Goal: Task Accomplishment & Management: Manage account settings

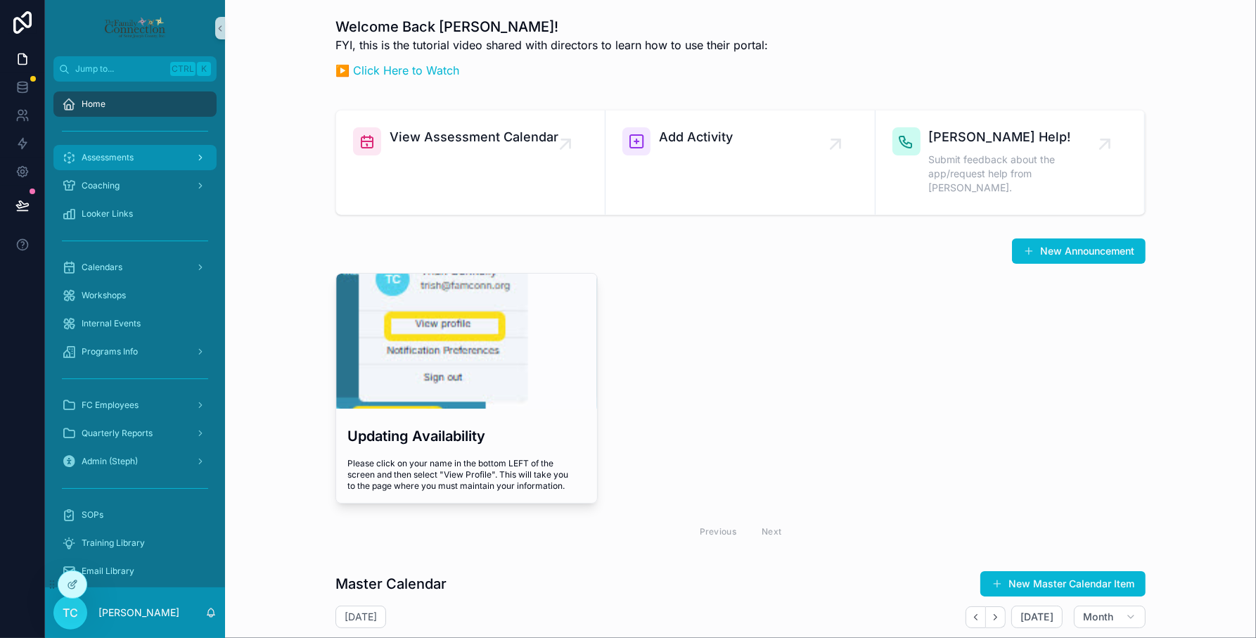
click at [146, 146] on div "Assessments" at bounding box center [135, 157] width 146 height 23
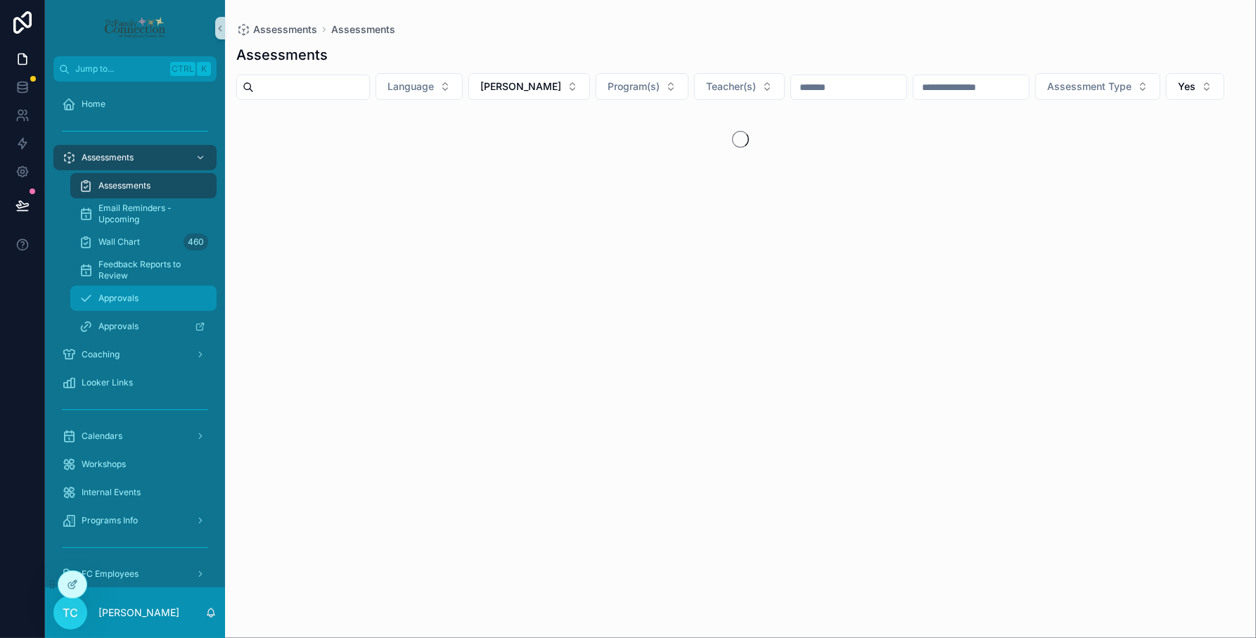
click at [135, 293] on span "Approvals" at bounding box center [118, 298] width 40 height 11
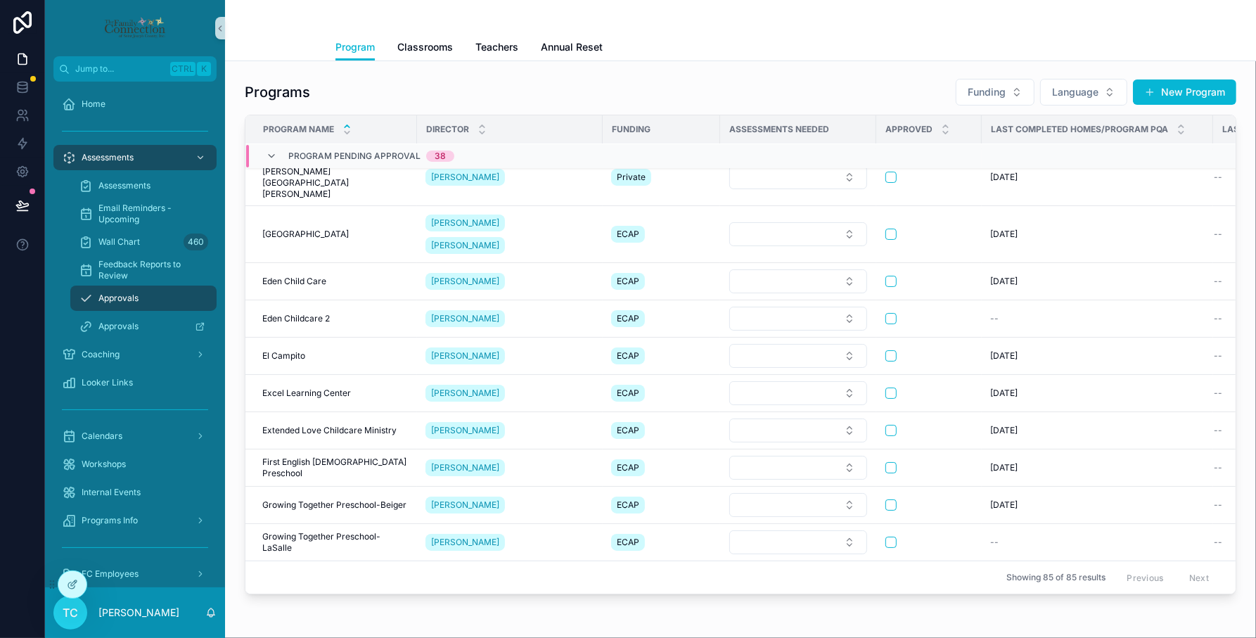
scroll to position [547, 0]
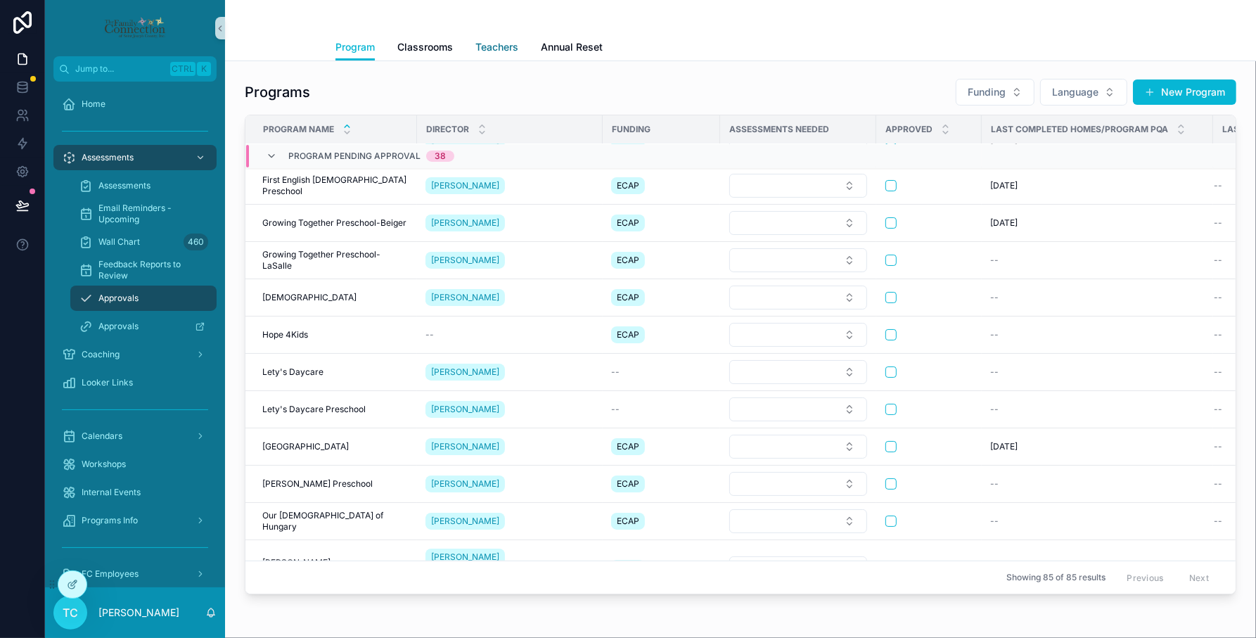
click at [491, 43] on span "Teachers" at bounding box center [496, 47] width 43 height 14
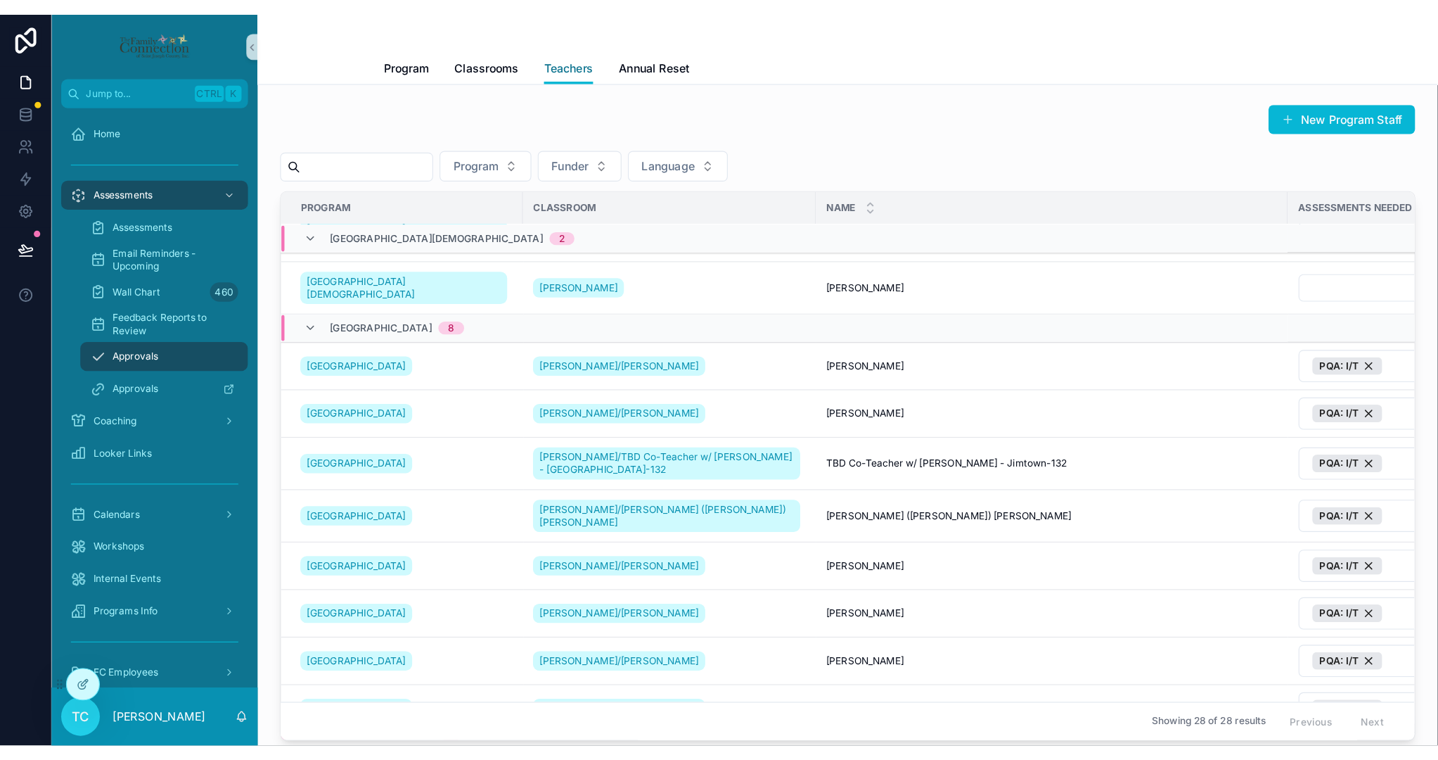
scroll to position [264, 0]
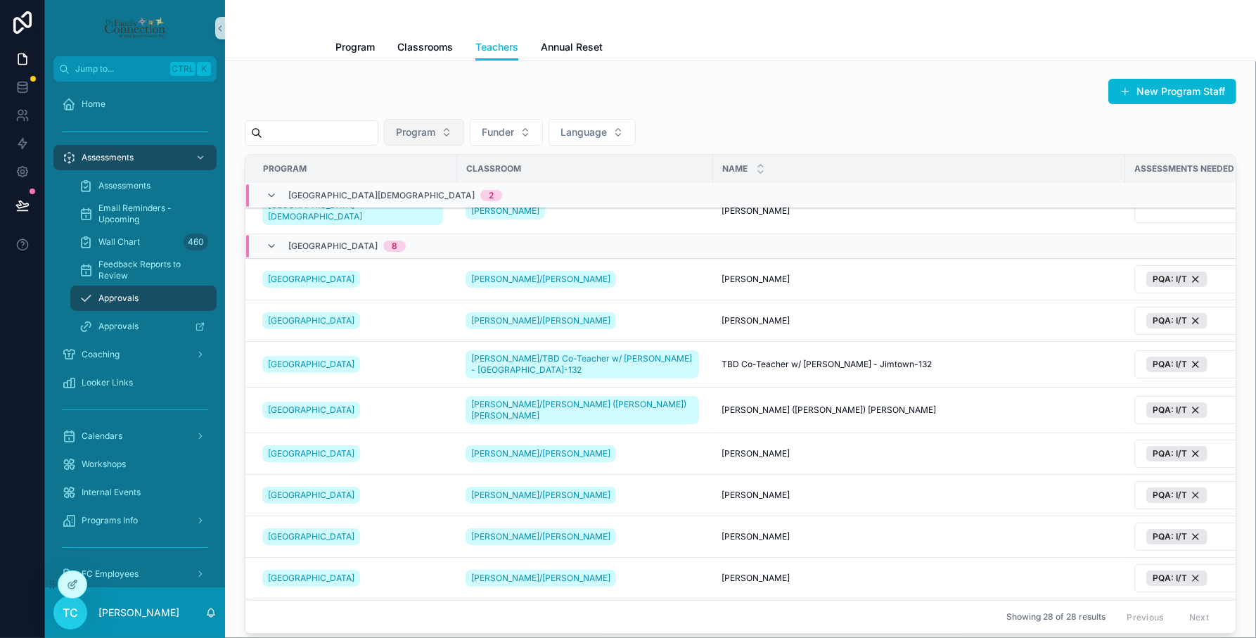
click at [464, 123] on button "Program" at bounding box center [424, 132] width 80 height 27
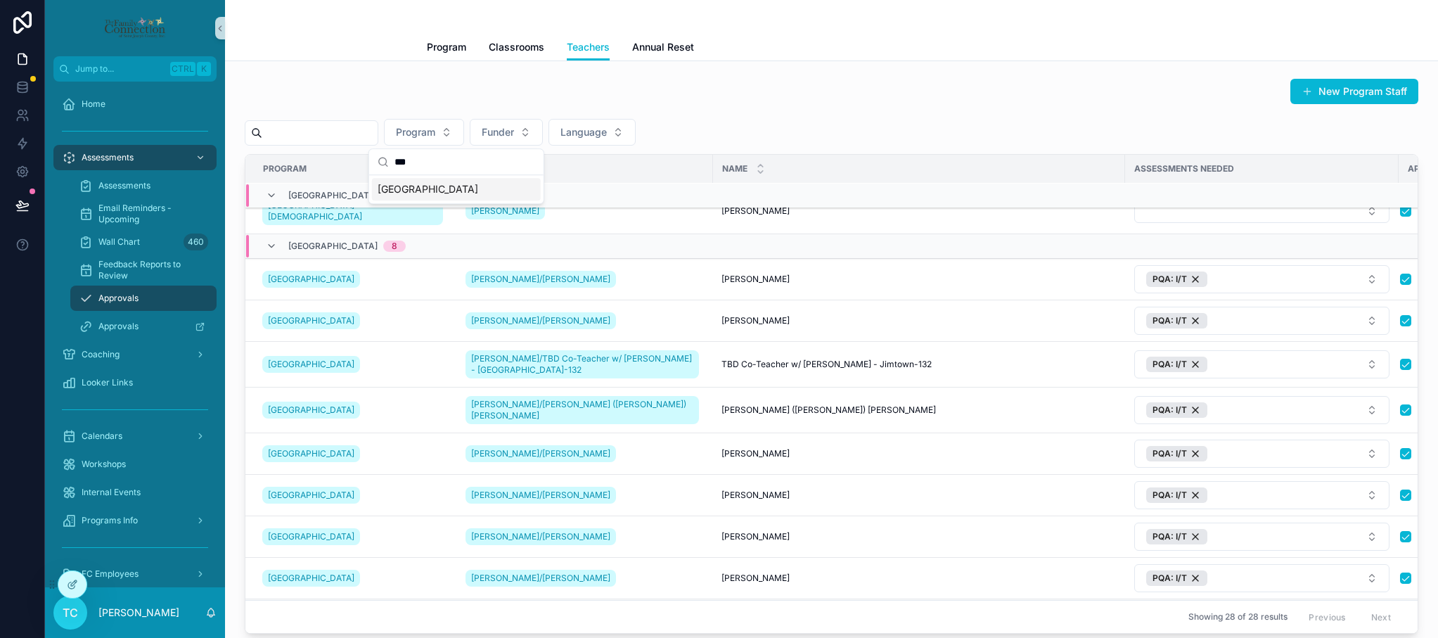
type input "***"
click at [426, 192] on div "[GEOGRAPHIC_DATA]" at bounding box center [456, 189] width 169 height 23
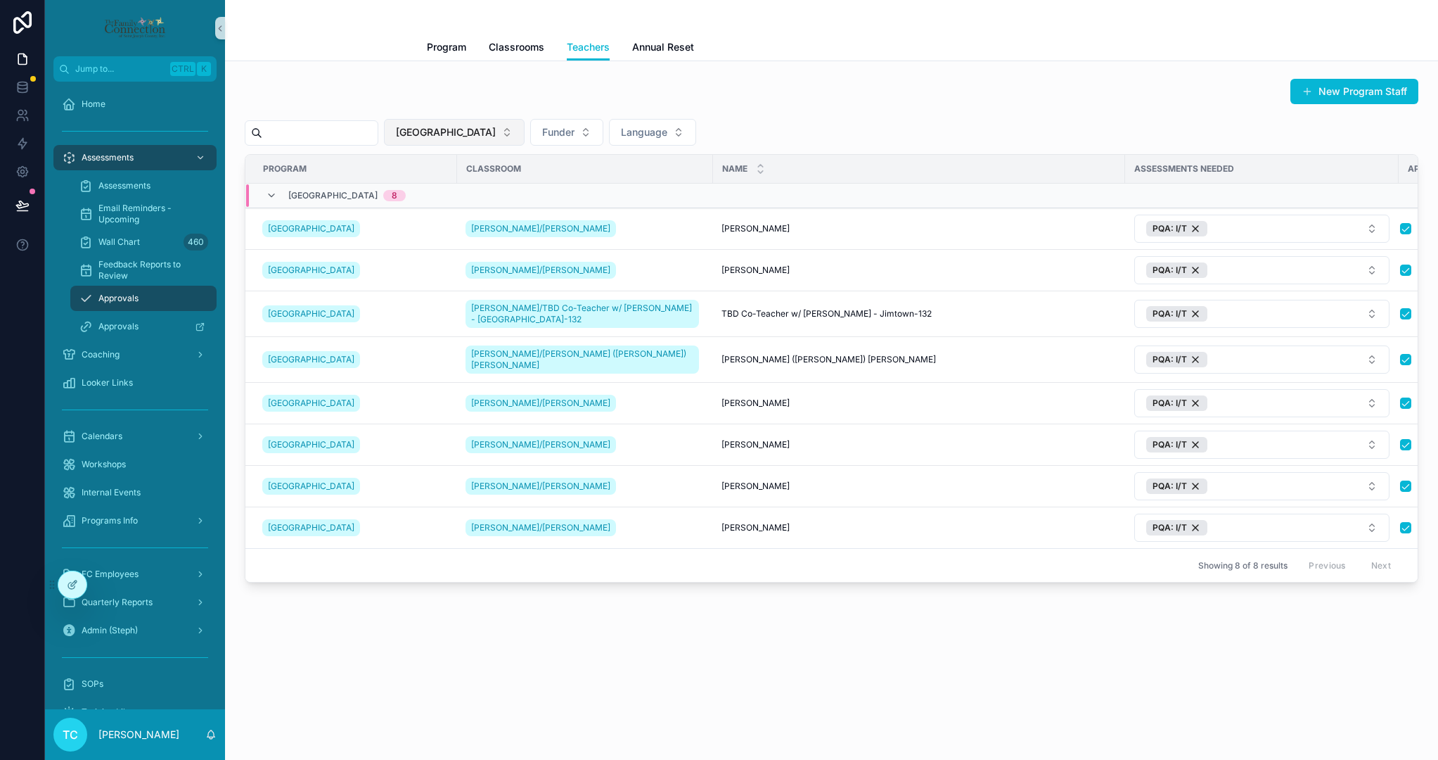
click at [466, 127] on span "[GEOGRAPHIC_DATA]" at bounding box center [446, 132] width 100 height 14
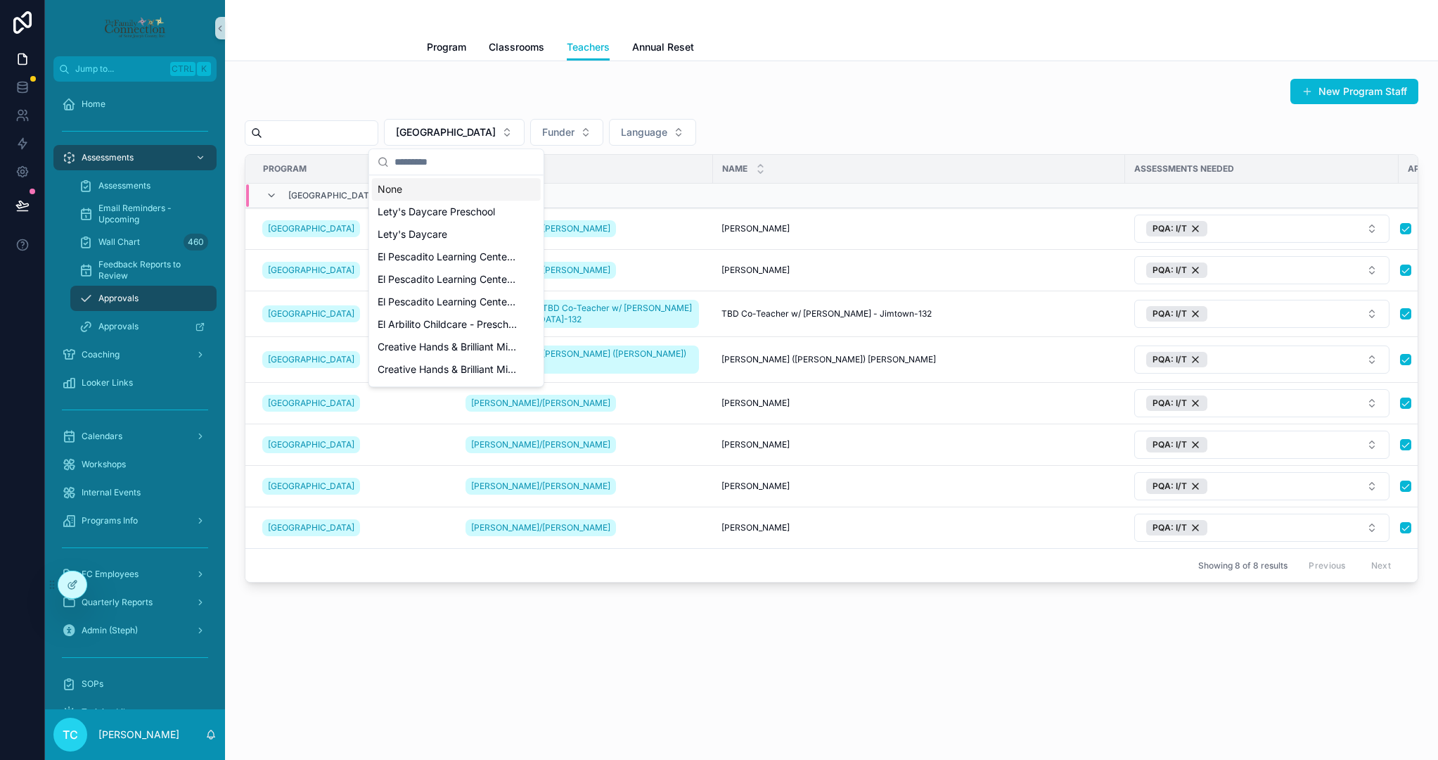
click at [473, 191] on div "None" at bounding box center [456, 189] width 169 height 23
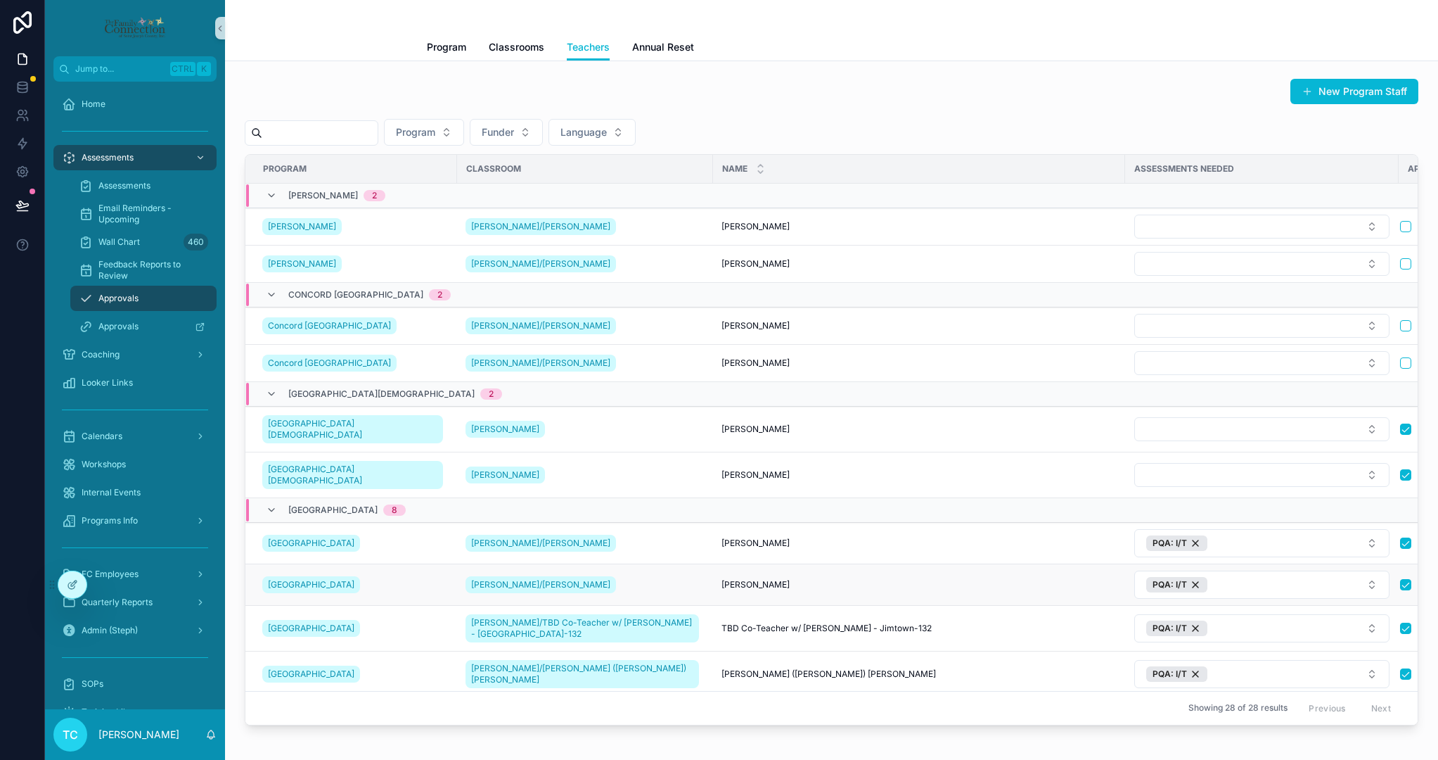
scroll to position [352, 0]
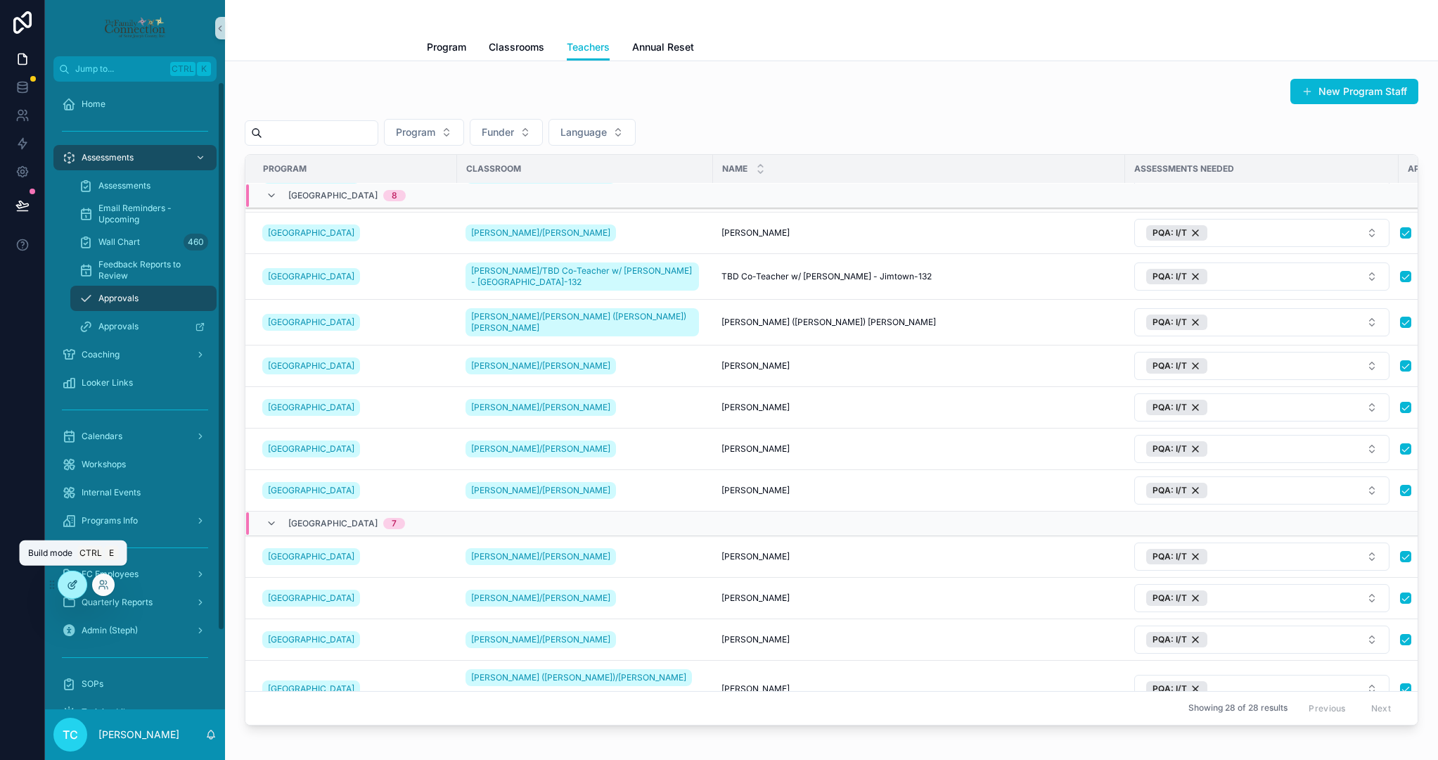
click at [75, 586] on icon at bounding box center [71, 585] width 6 height 6
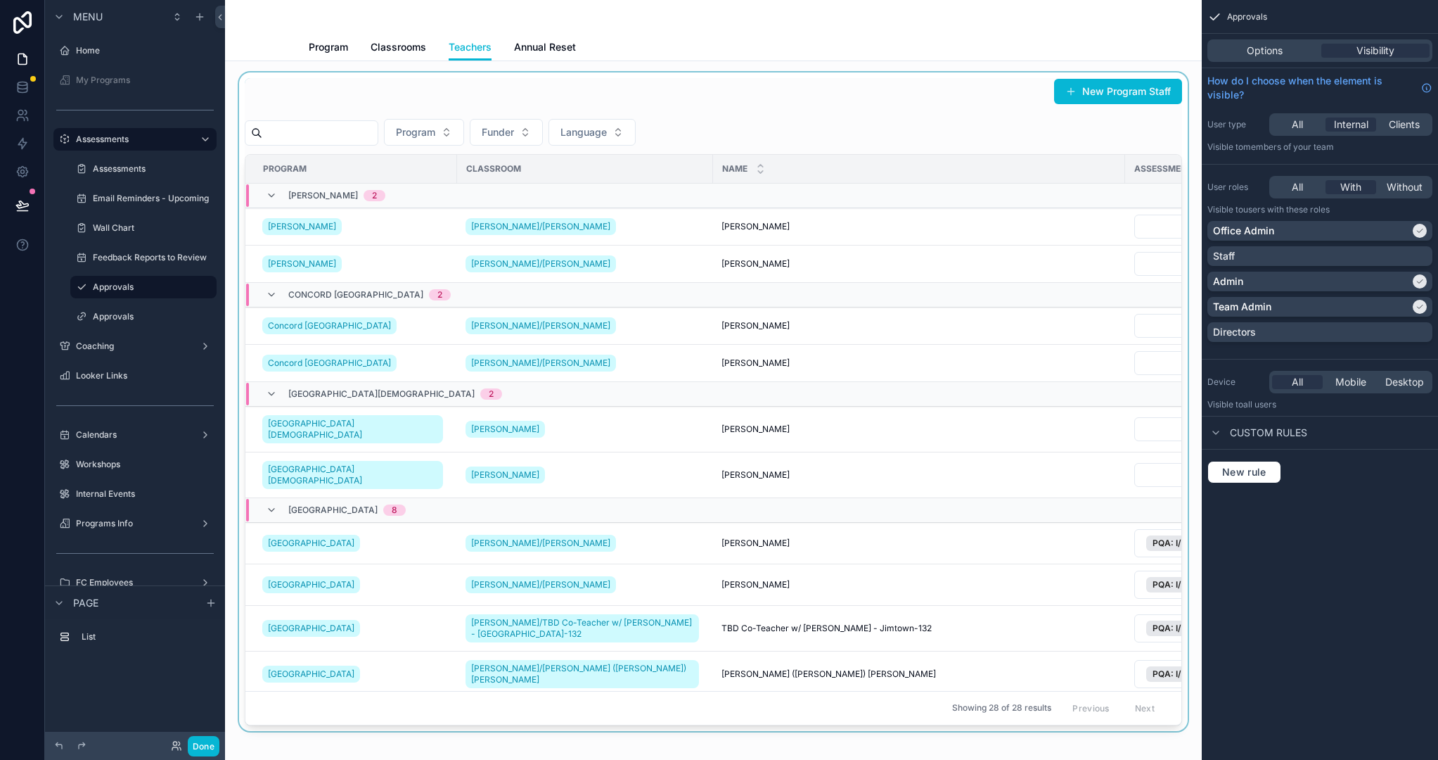
click at [881, 141] on div "scrollable content" at bounding box center [713, 401] width 954 height 658
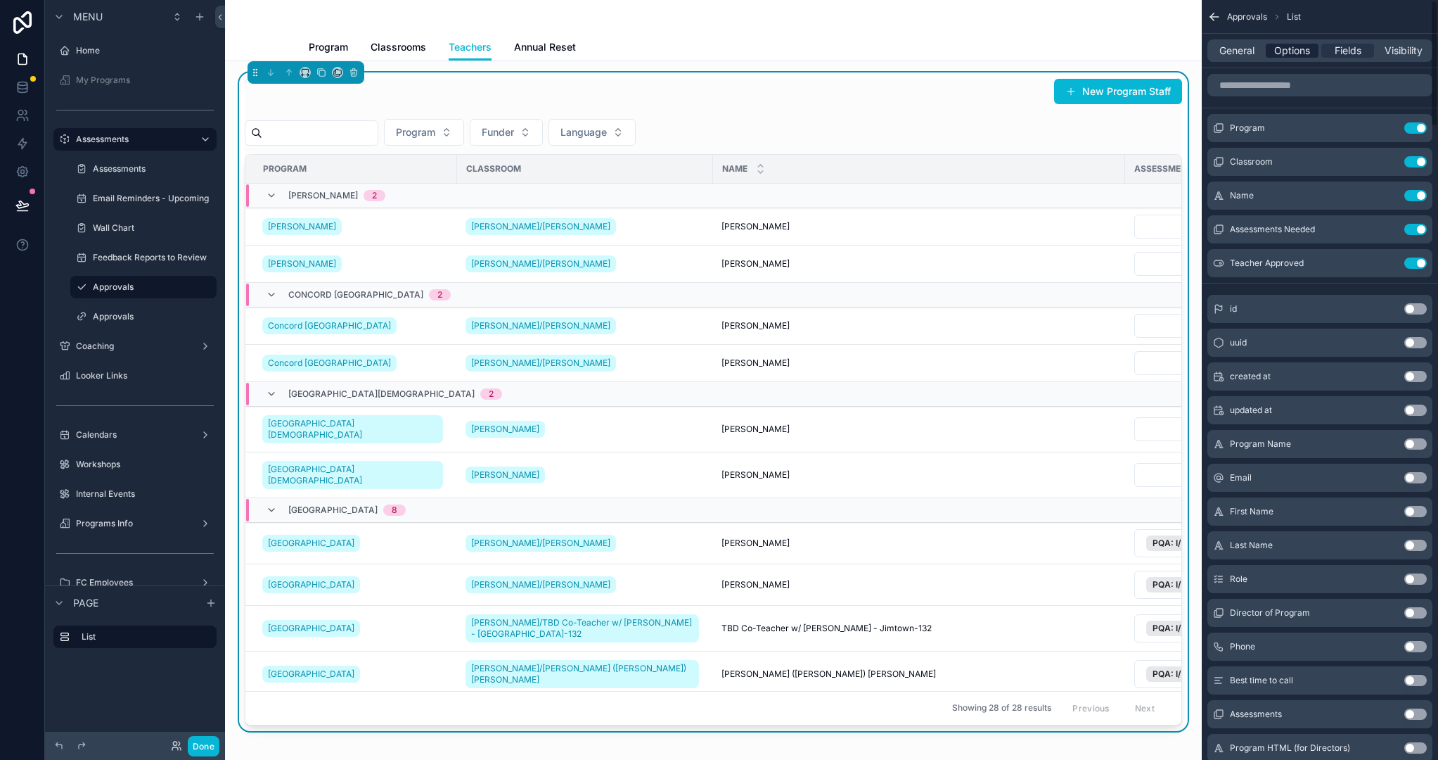
click at [1255, 50] on span "Options" at bounding box center [1292, 51] width 36 height 14
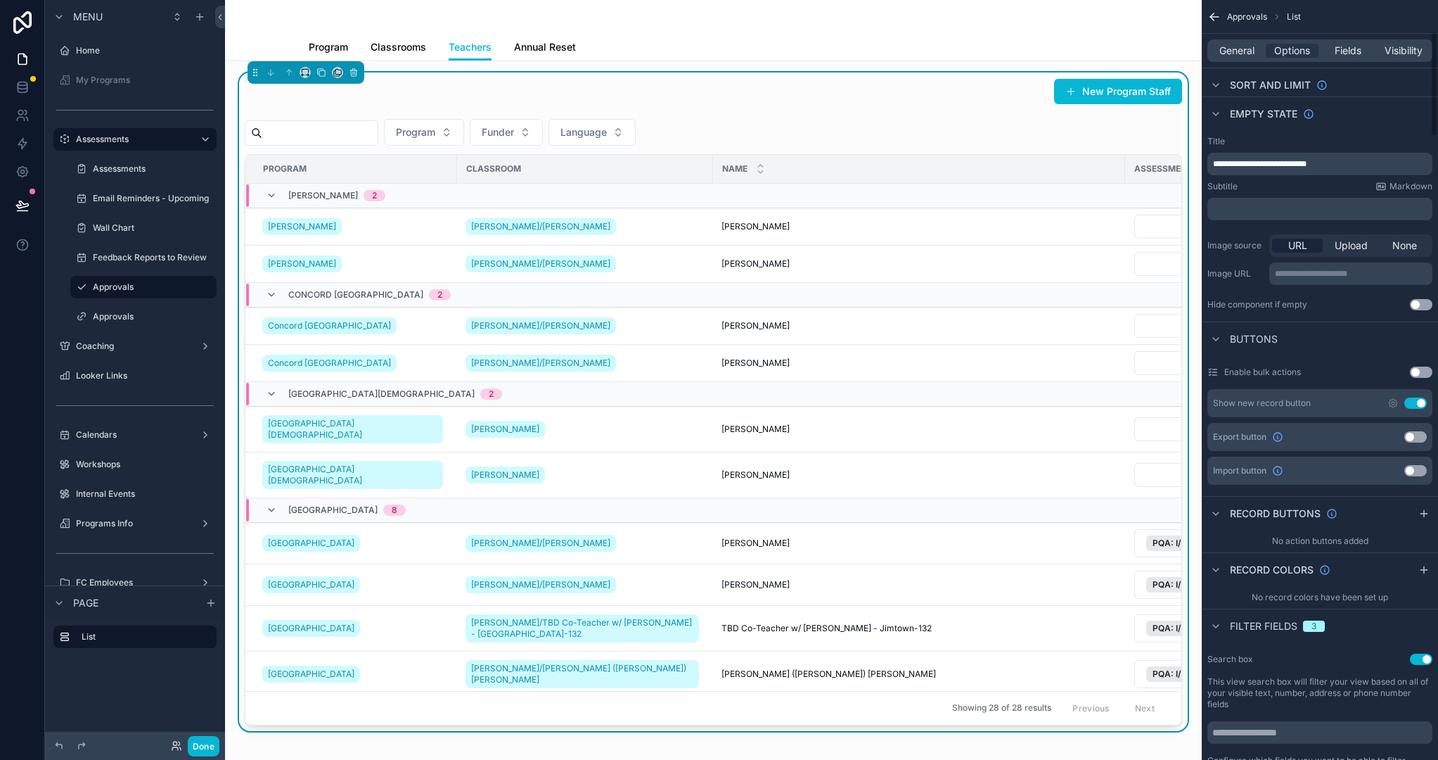
scroll to position [0, 0]
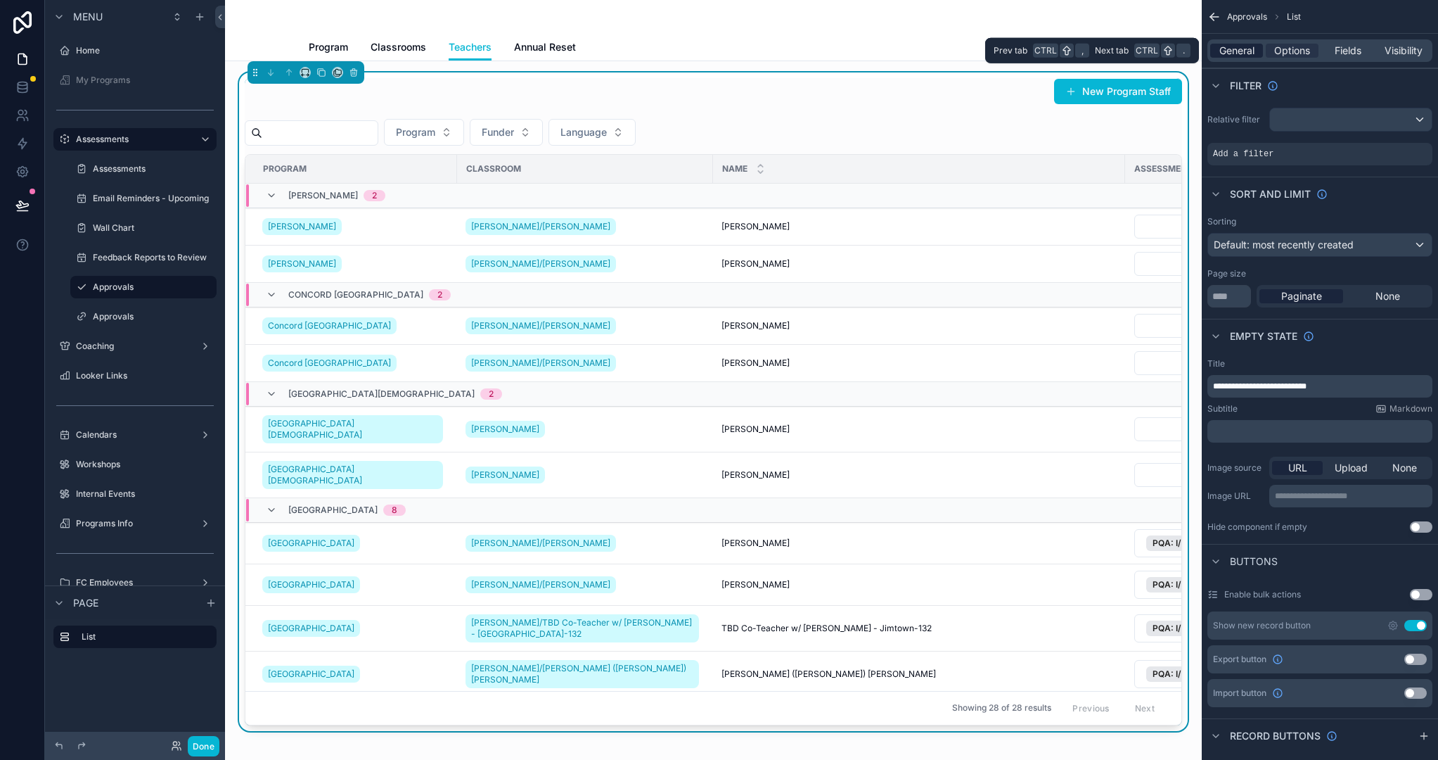
click at [1239, 49] on span "General" at bounding box center [1237, 51] width 35 height 14
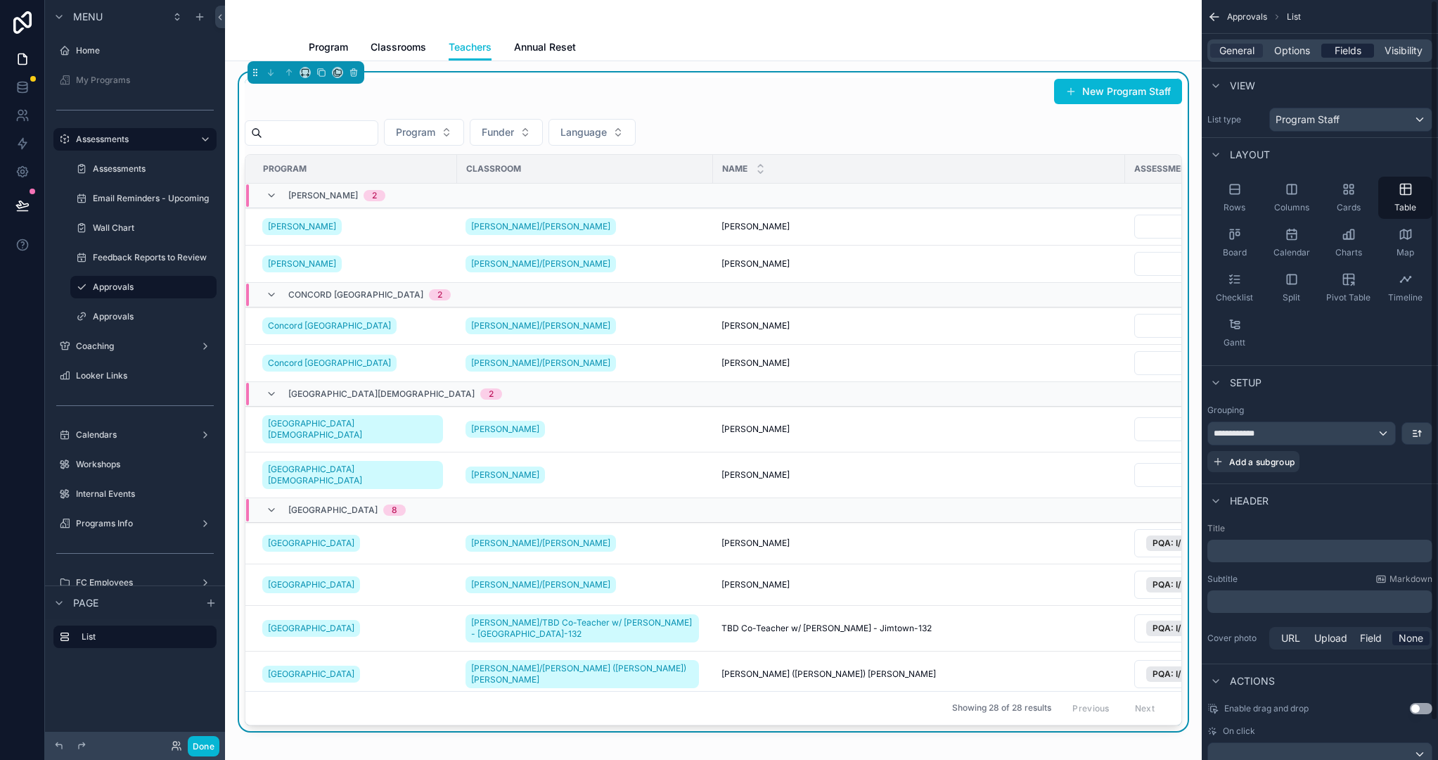
click at [1255, 51] on span "Fields" at bounding box center [1348, 51] width 27 height 14
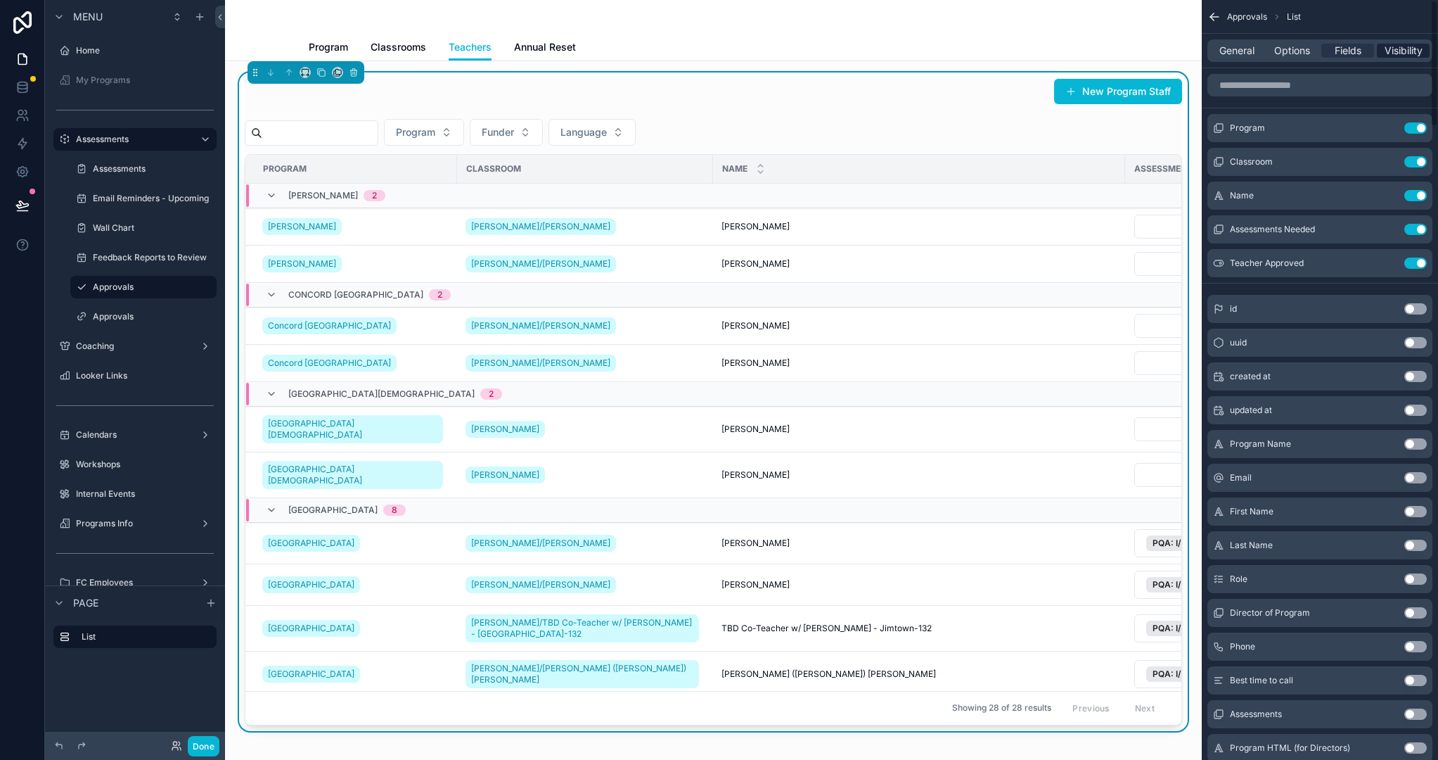
click at [1255, 46] on span "Visibility" at bounding box center [1404, 51] width 38 height 14
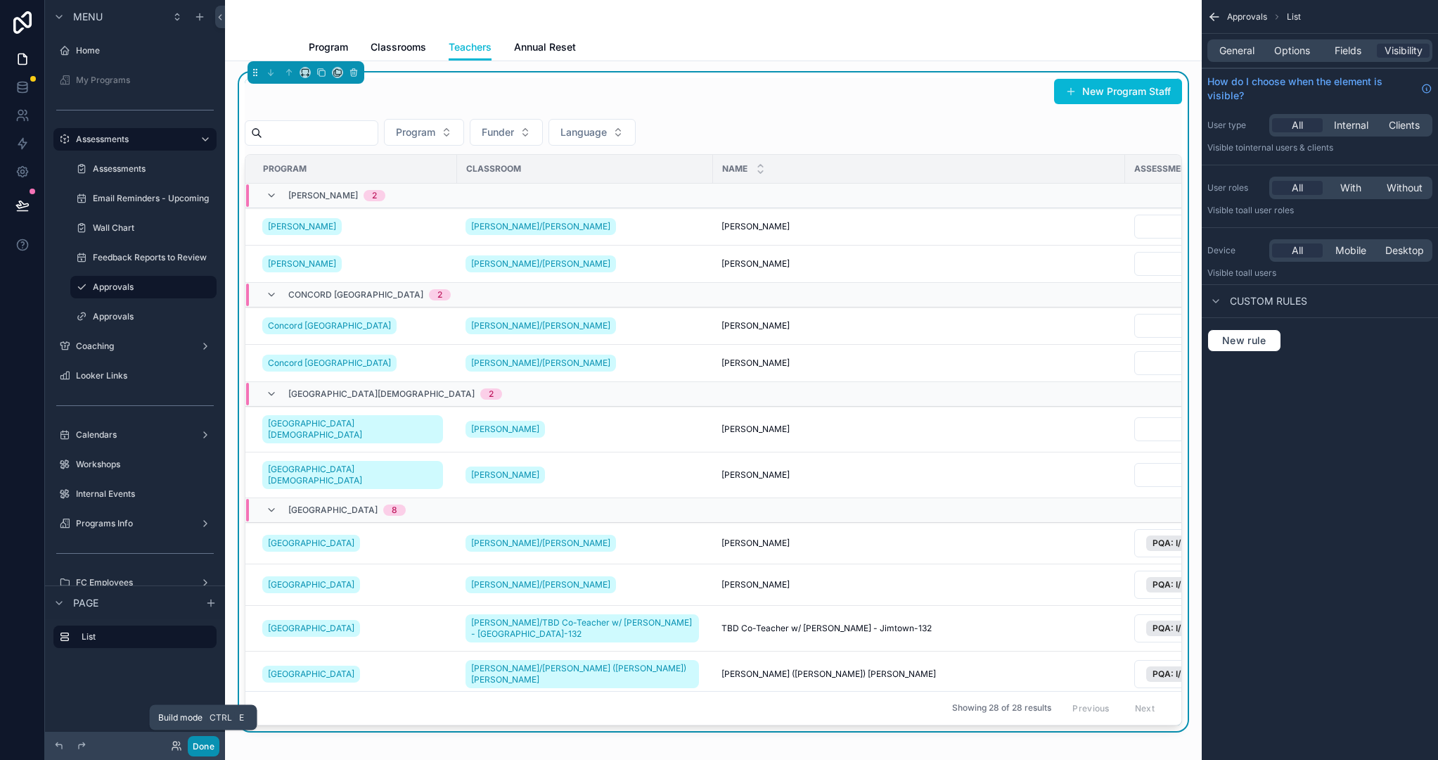
click at [210, 637] on button "Done" at bounding box center [204, 746] width 32 height 20
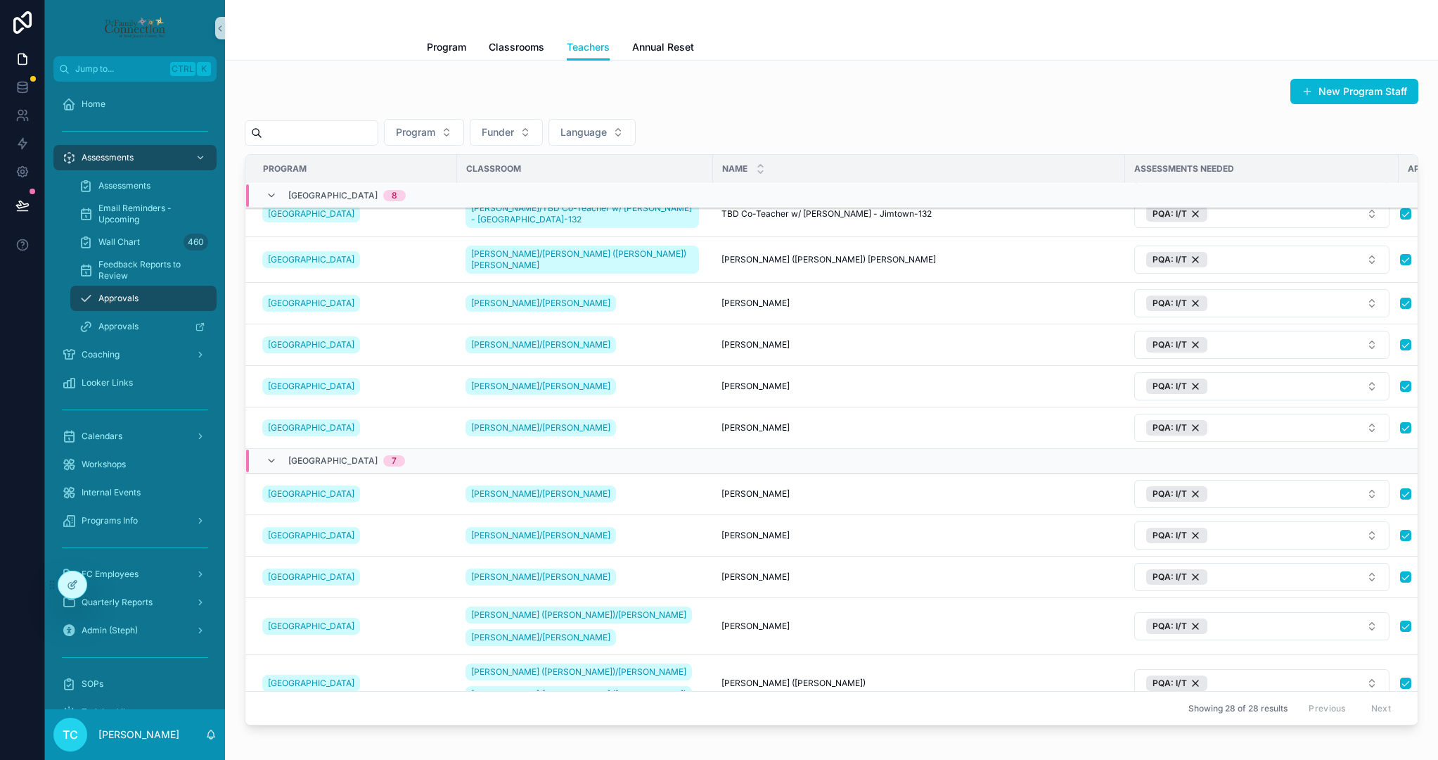
scroll to position [371, 0]
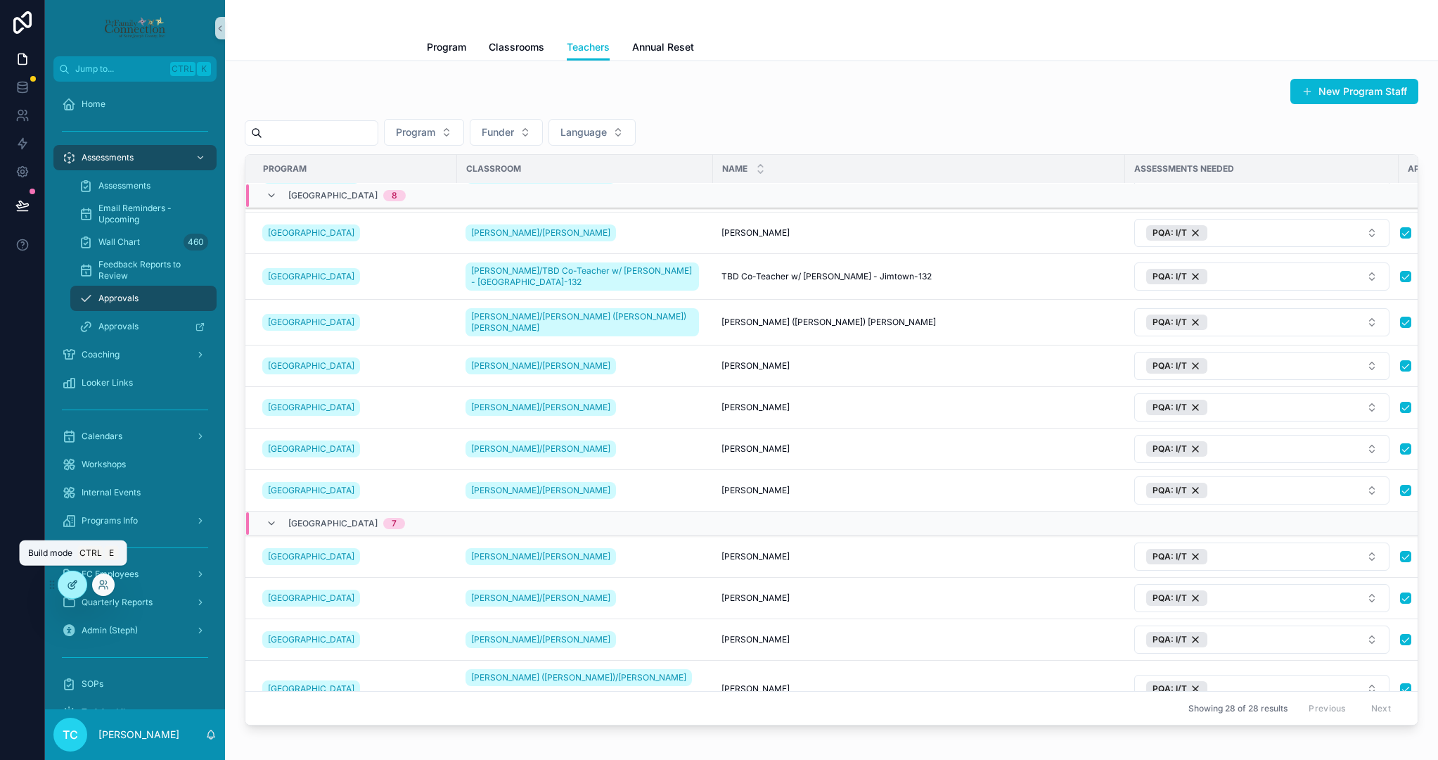
click at [67, 591] on div at bounding box center [72, 584] width 28 height 27
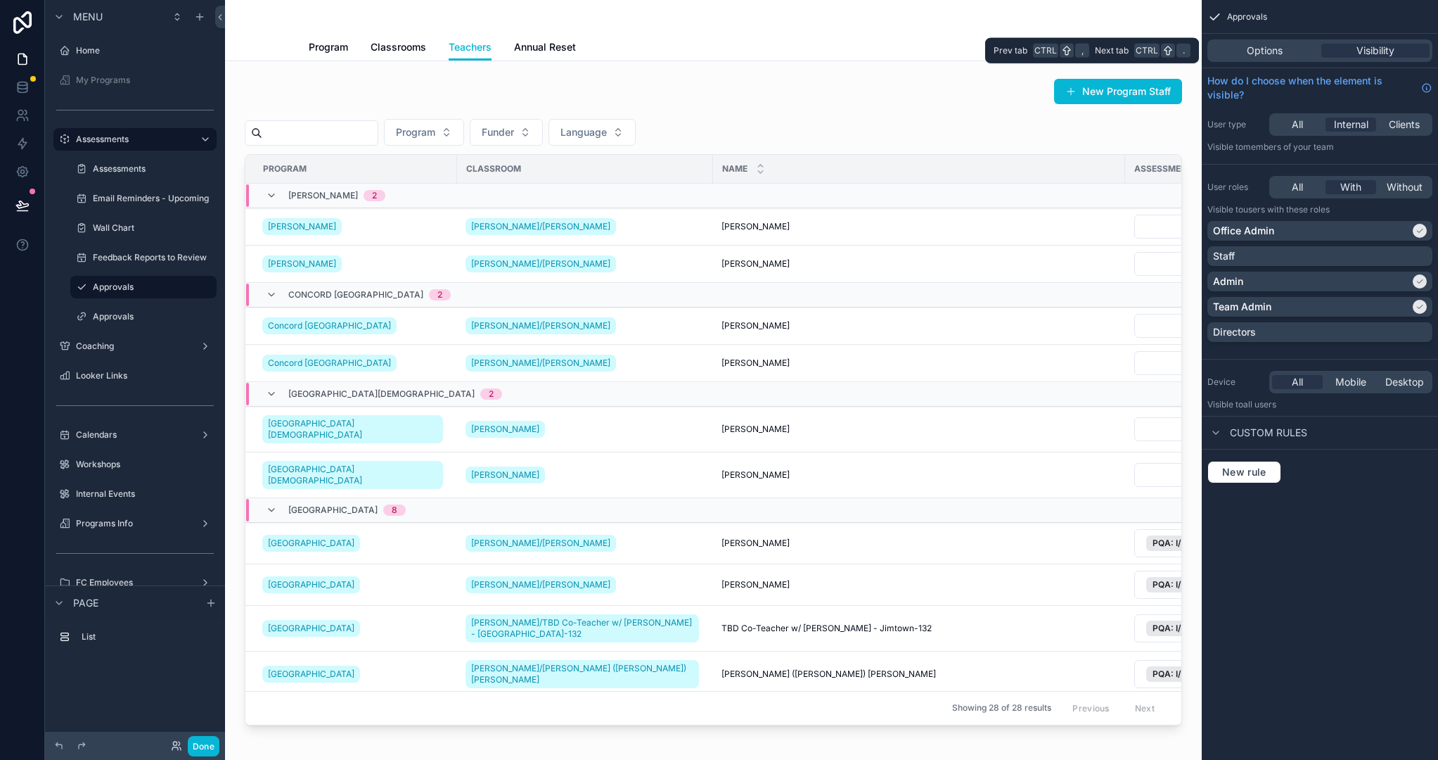
click at [1253, 58] on div "Options Visibility" at bounding box center [1320, 50] width 225 height 23
click at [1255, 51] on span "Options" at bounding box center [1265, 51] width 36 height 14
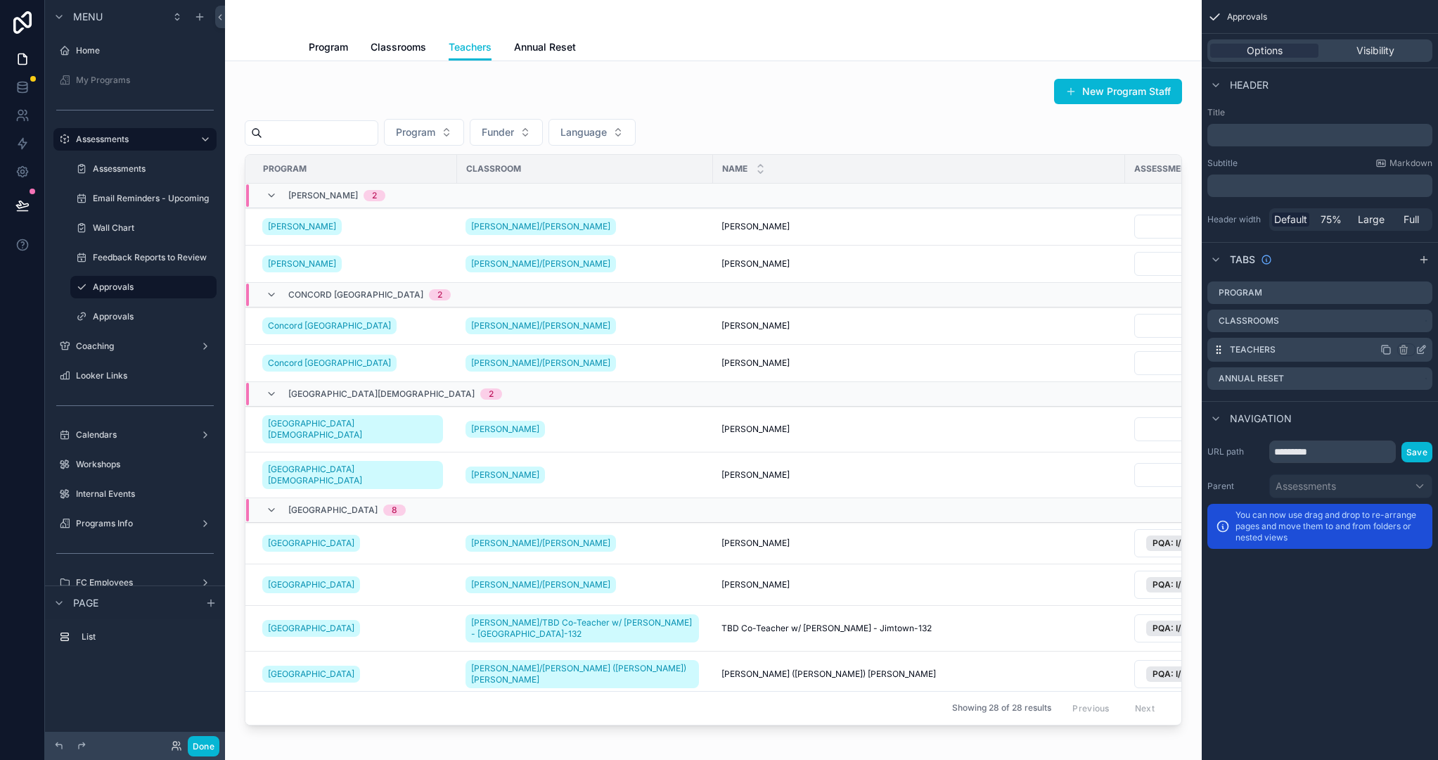
click at [1255, 350] on icon "scrollable content" at bounding box center [1421, 349] width 11 height 11
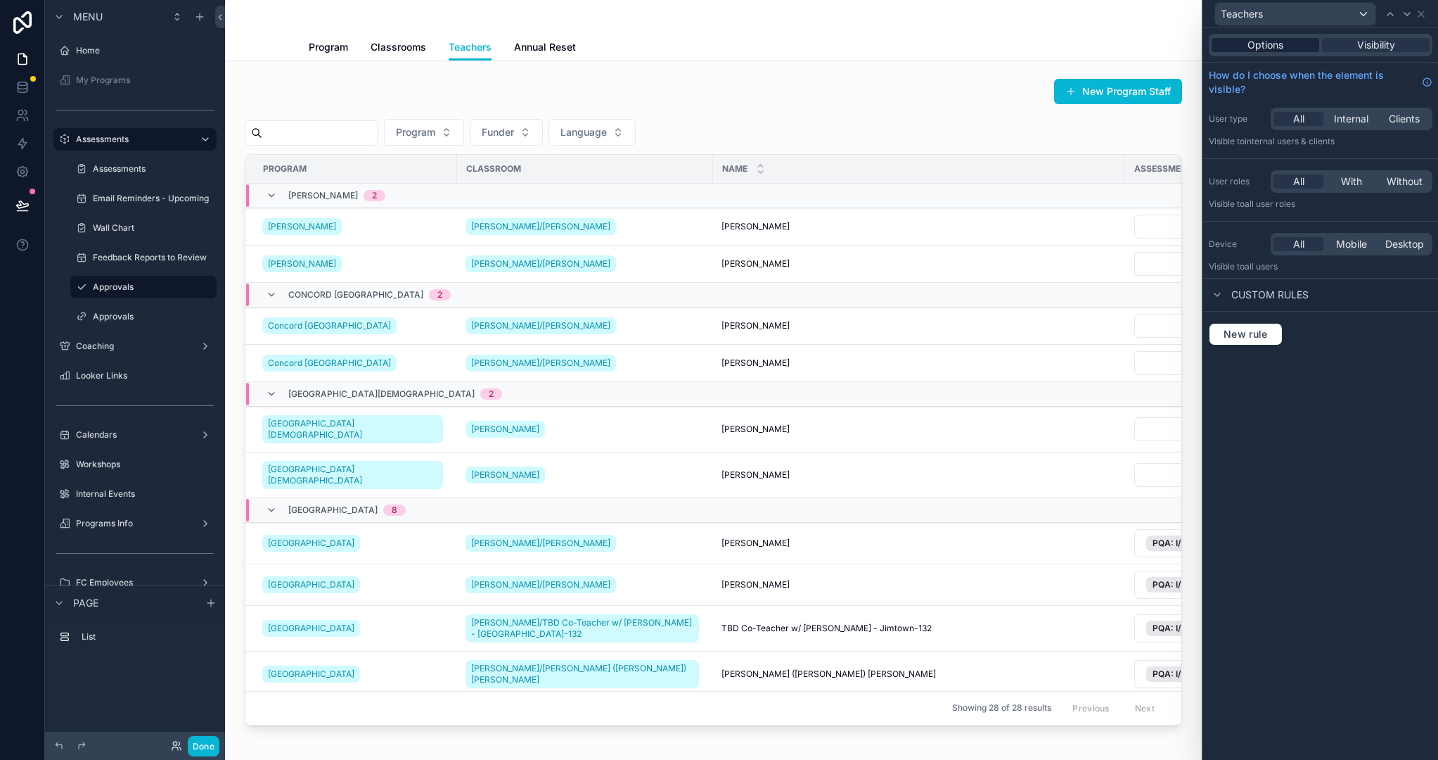
click at [1254, 44] on span "Options" at bounding box center [1266, 45] width 36 height 14
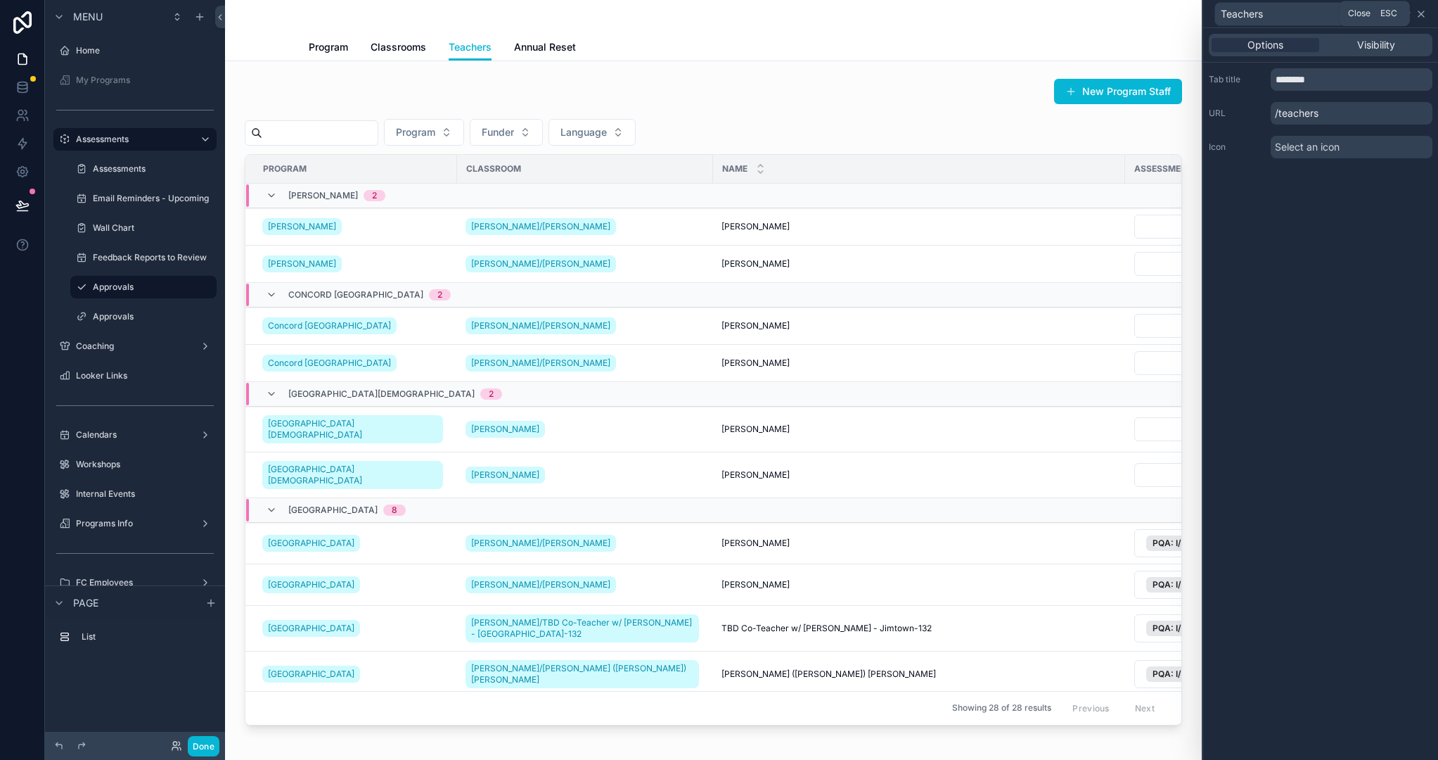
click at [1255, 11] on icon at bounding box center [1421, 13] width 11 height 11
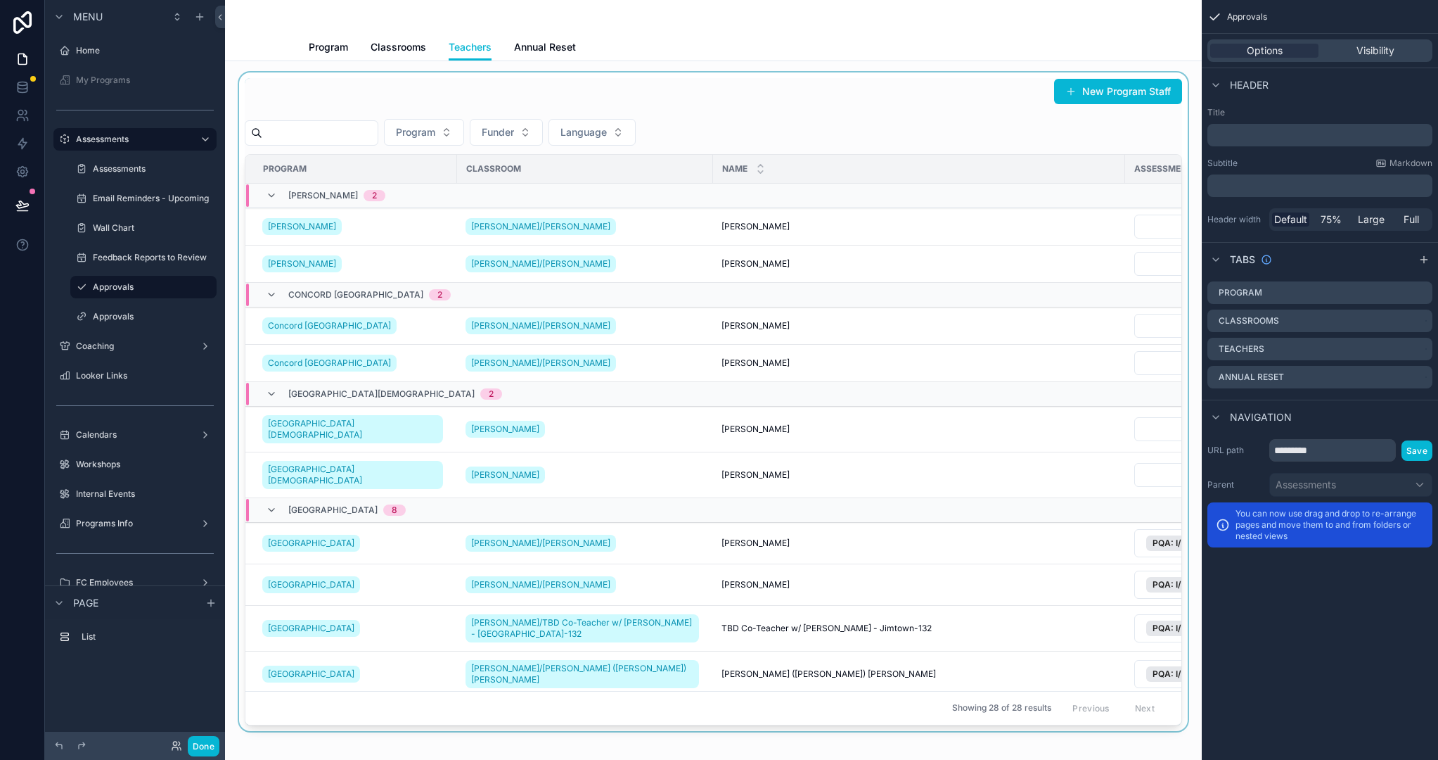
click at [897, 96] on div "scrollable content" at bounding box center [713, 401] width 954 height 658
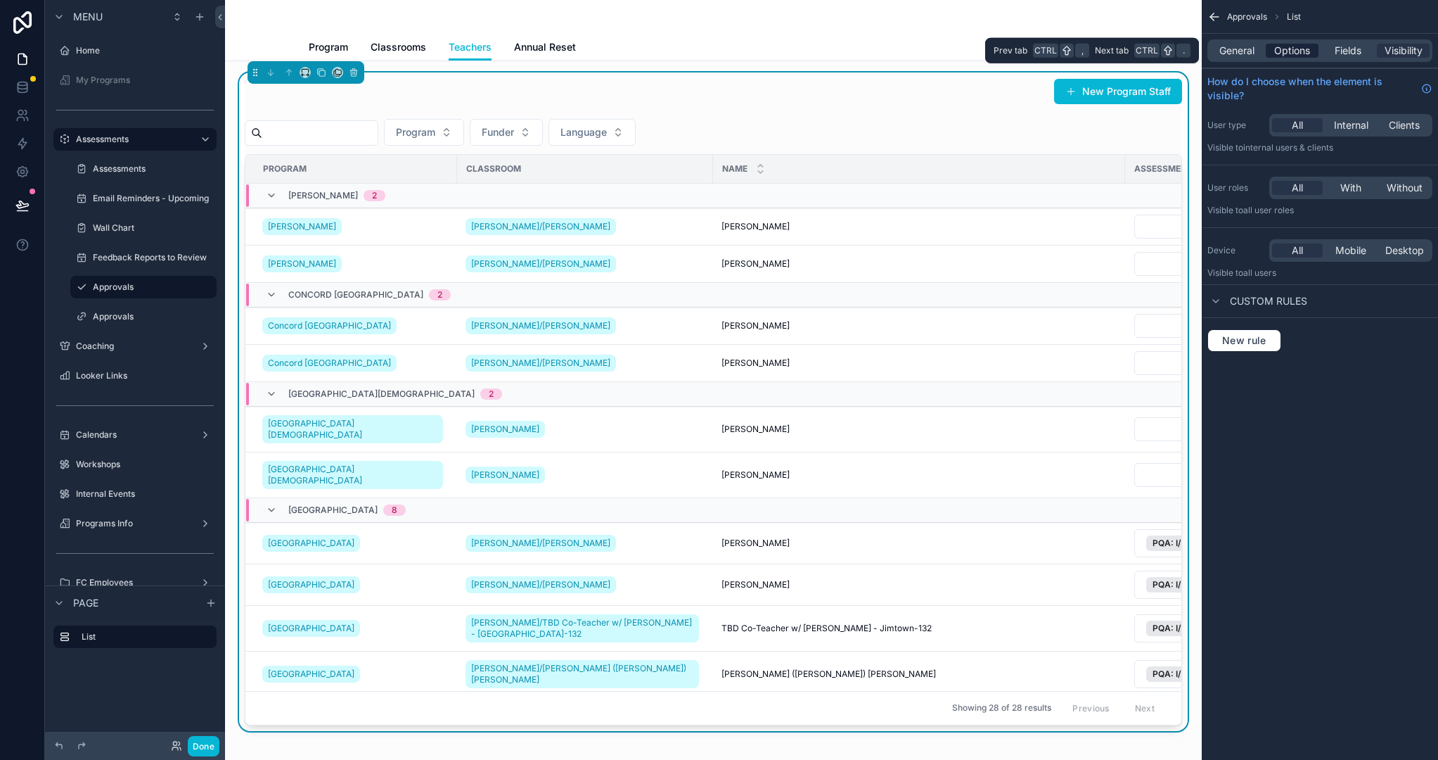
click at [1255, 51] on span "Options" at bounding box center [1292, 51] width 36 height 14
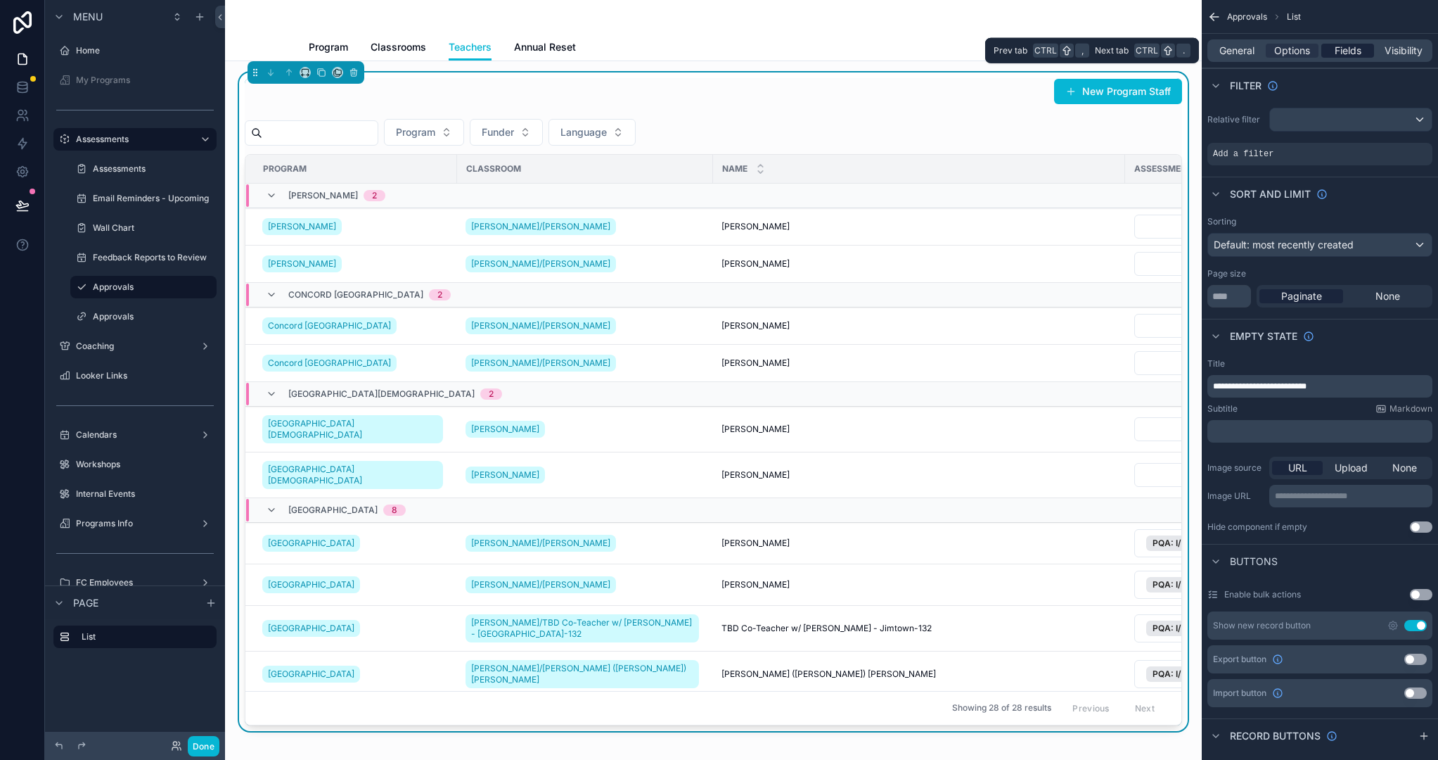
click at [1255, 50] on span "Fields" at bounding box center [1348, 51] width 27 height 14
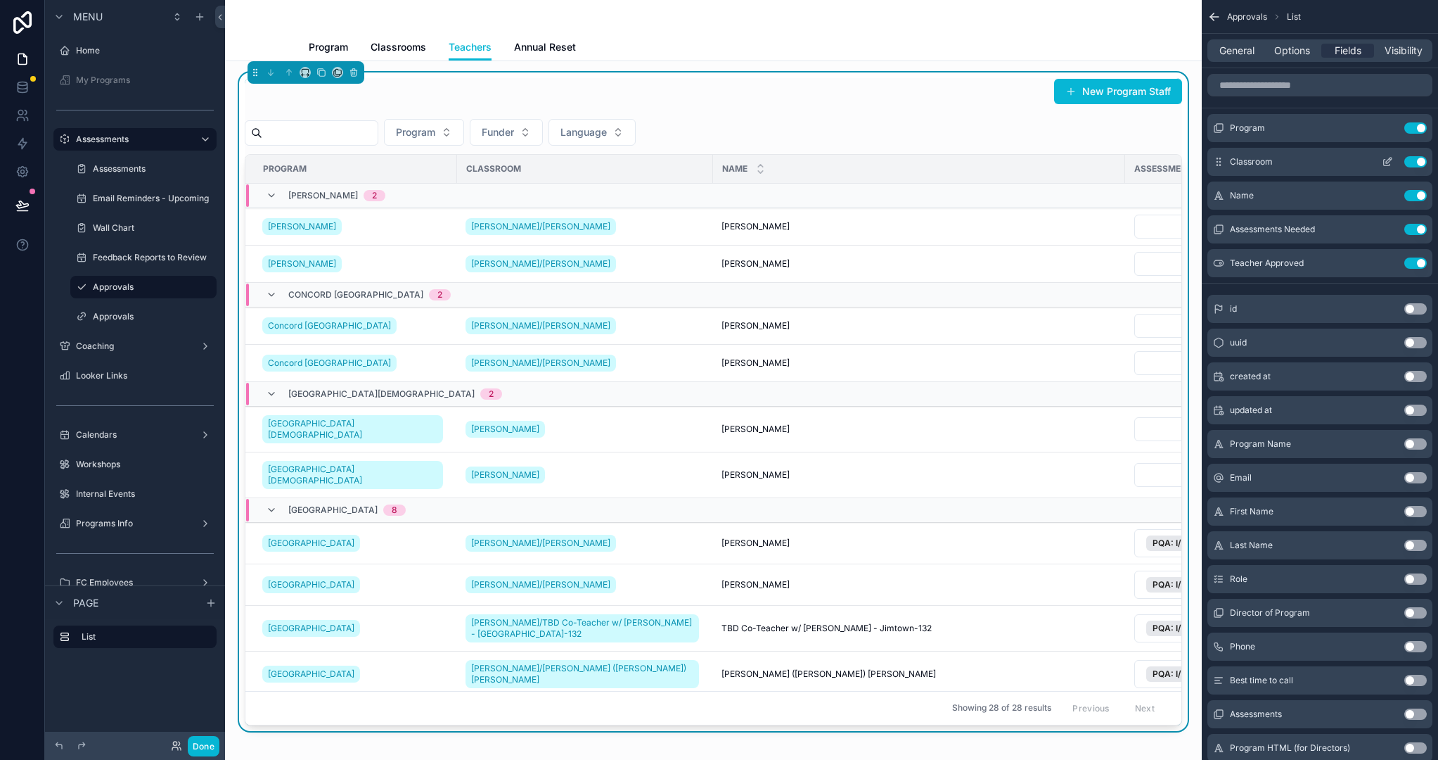
click at [1255, 159] on icon "scrollable content" at bounding box center [1387, 161] width 11 height 11
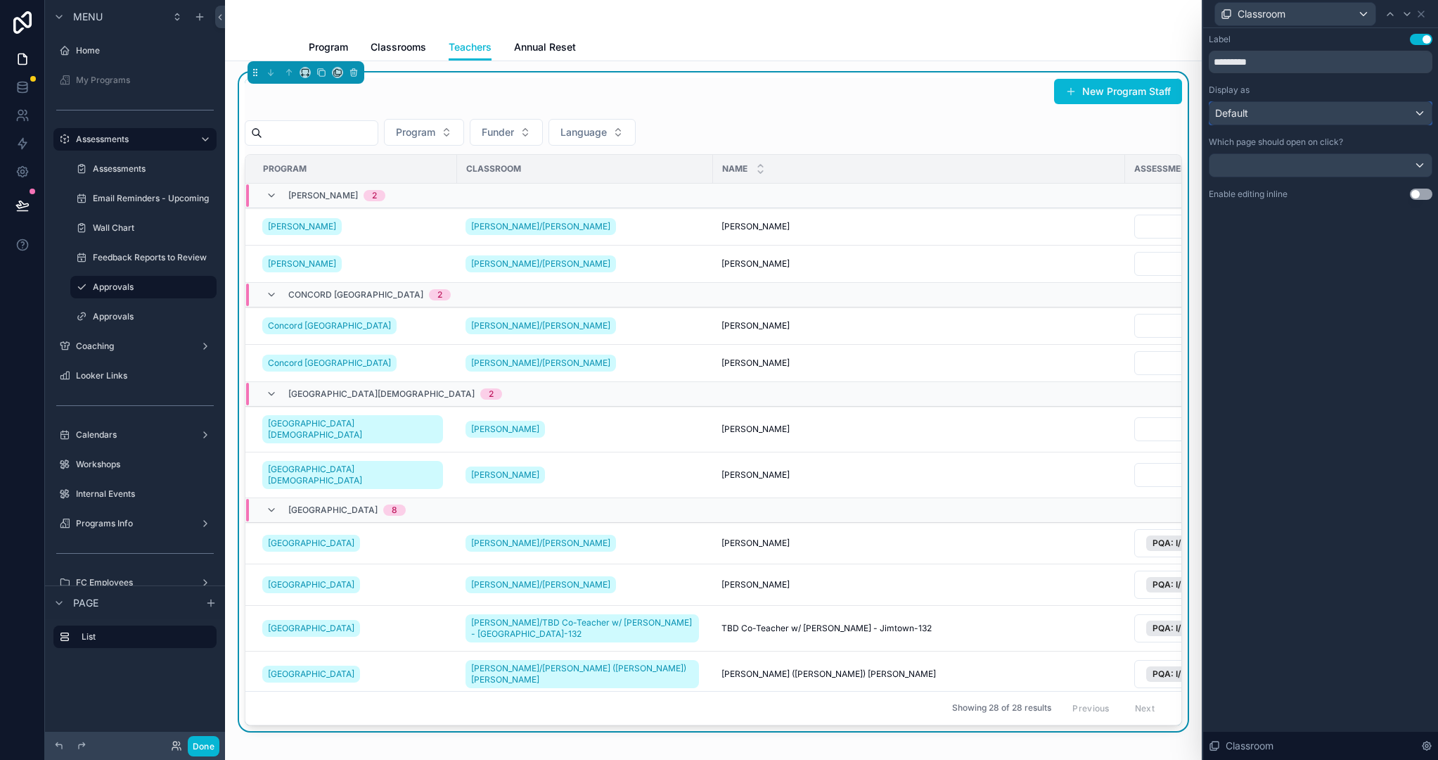
click at [1255, 113] on div "Default" at bounding box center [1321, 113] width 222 height 23
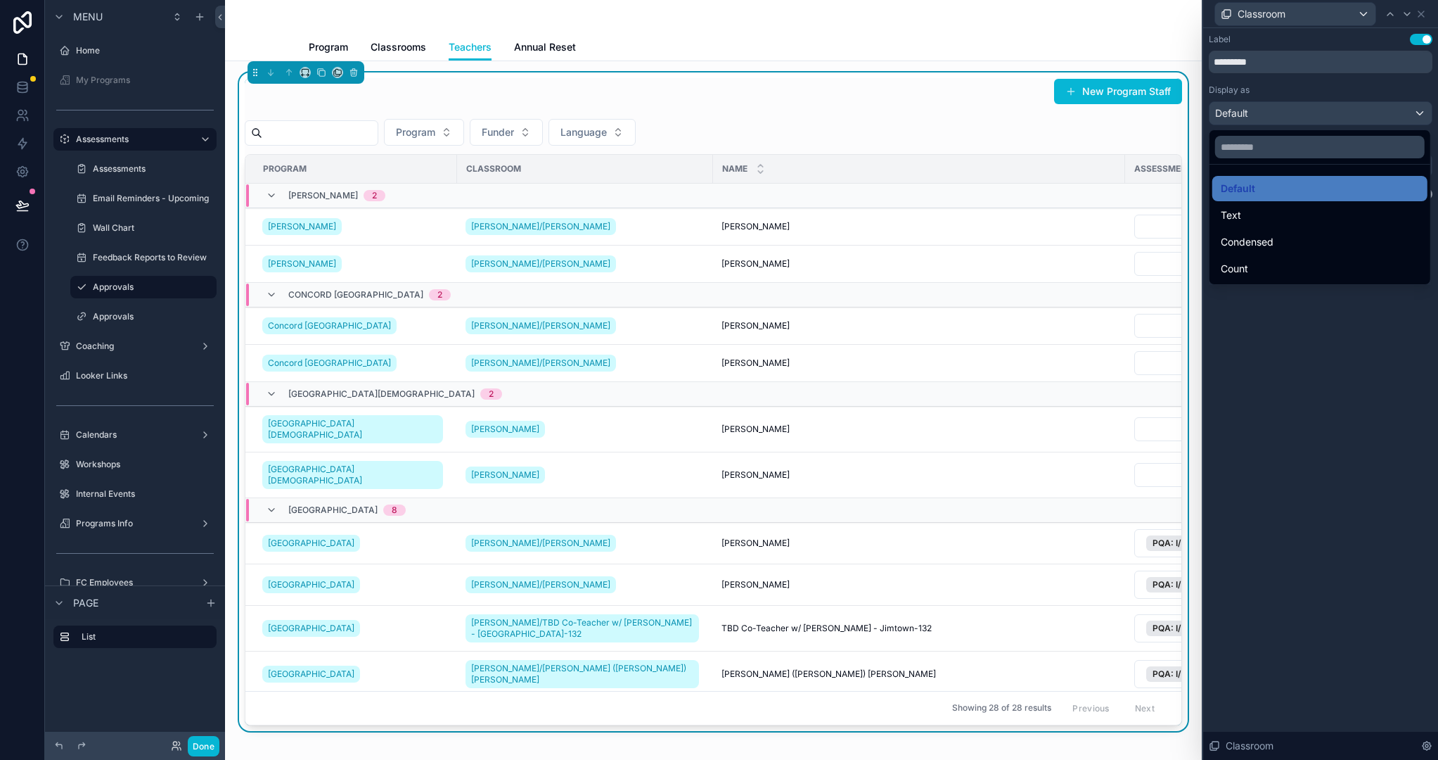
click at [1255, 14] on div at bounding box center [1320, 380] width 235 height 760
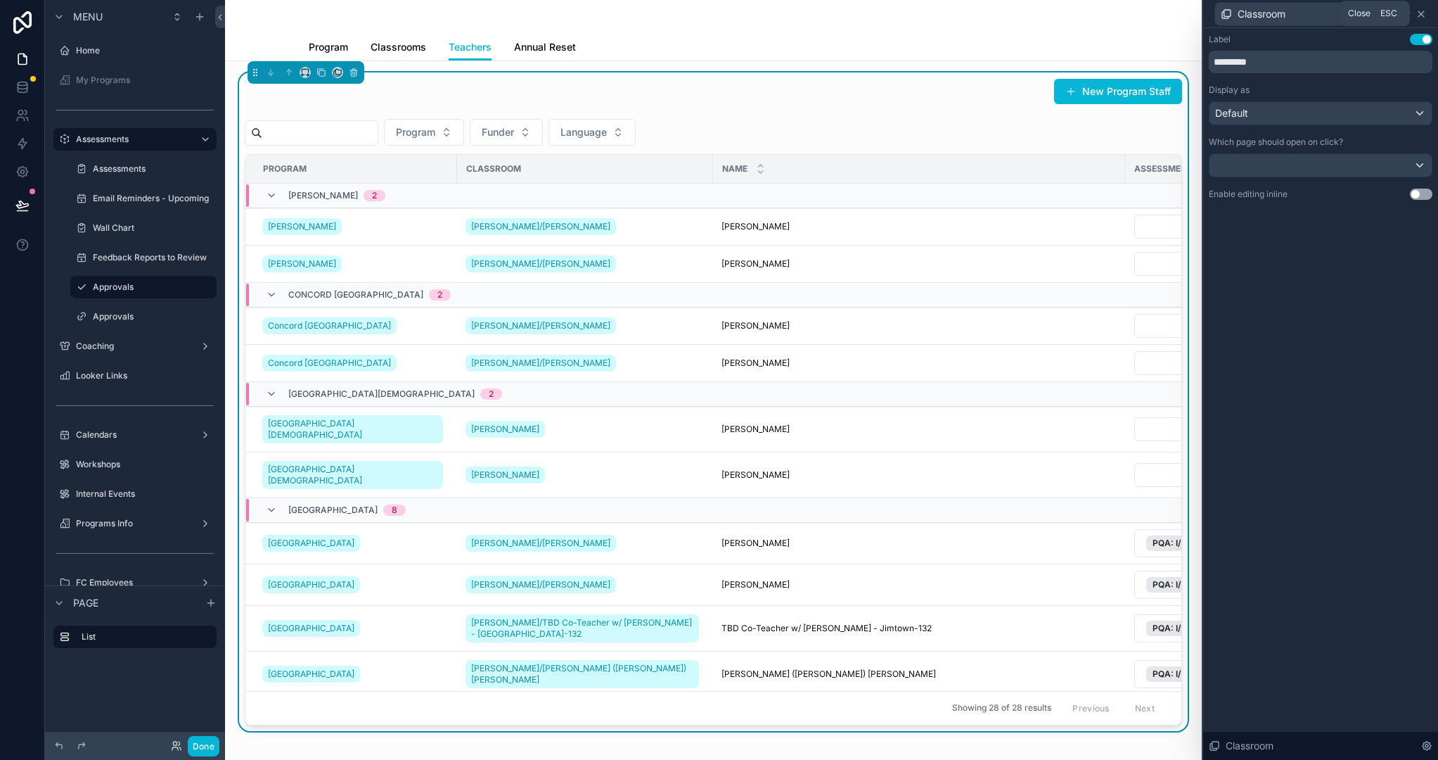
click at [1255, 9] on icon at bounding box center [1421, 13] width 11 height 11
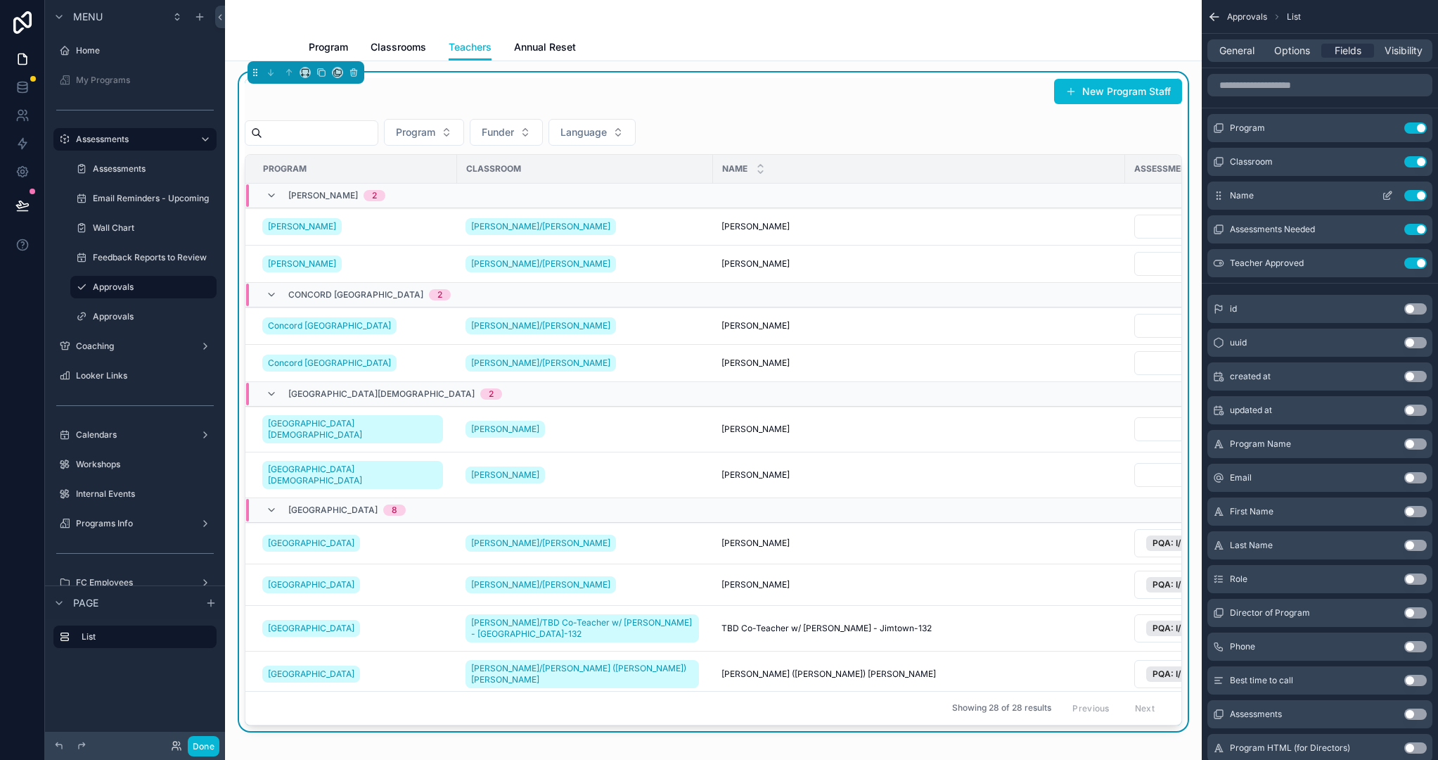
click at [1255, 193] on icon "scrollable content" at bounding box center [1389, 194] width 6 height 6
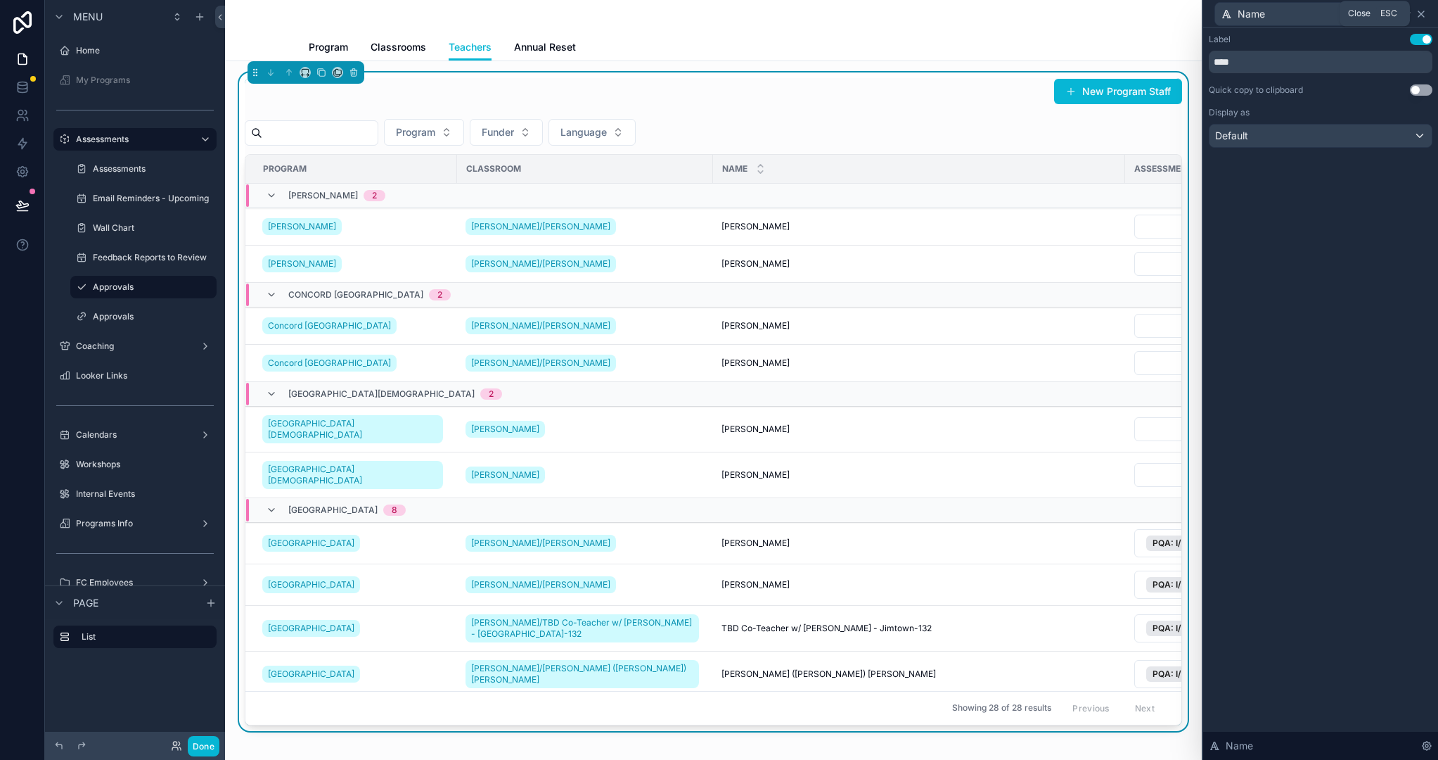
click at [1255, 8] on icon at bounding box center [1421, 13] width 11 height 11
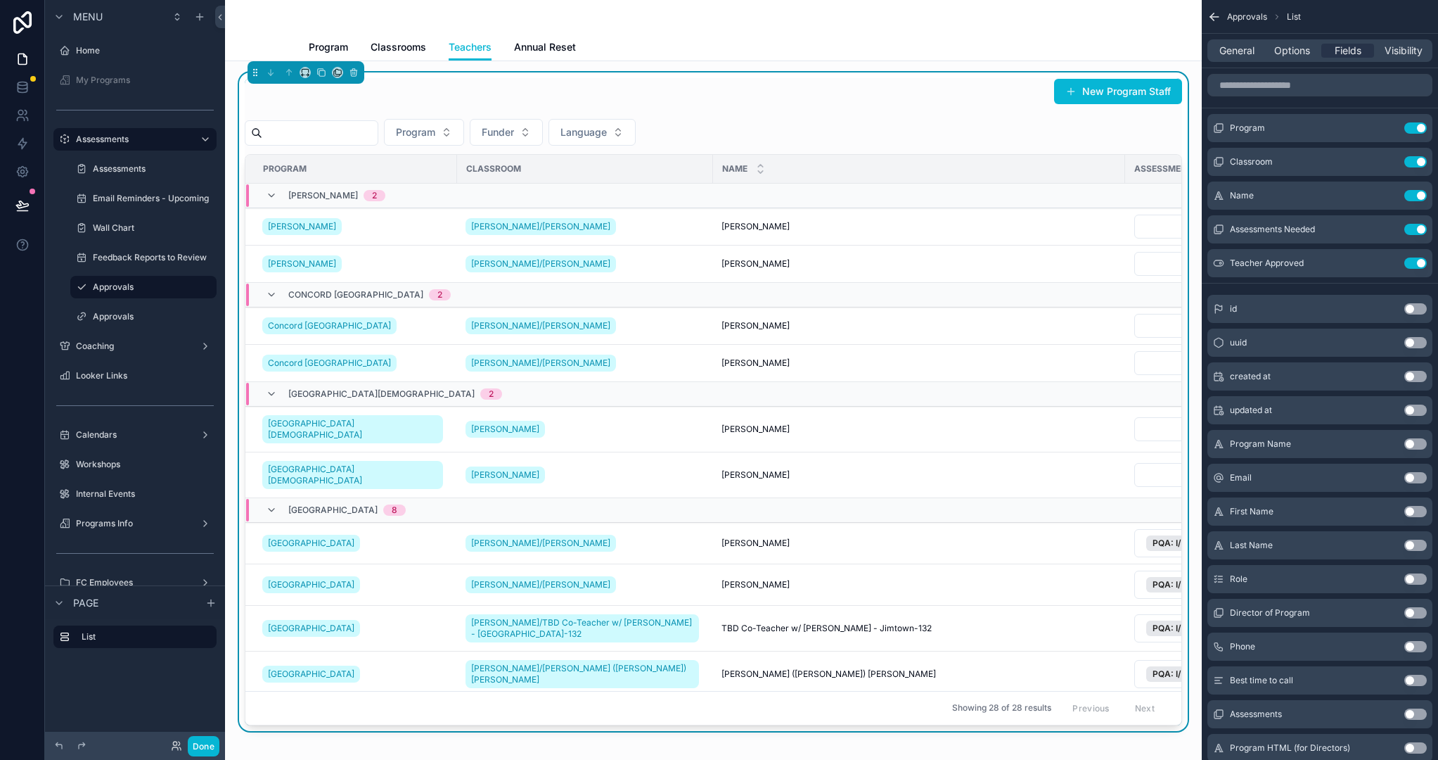
click at [1215, 12] on icon "scrollable content" at bounding box center [1215, 17] width 14 height 14
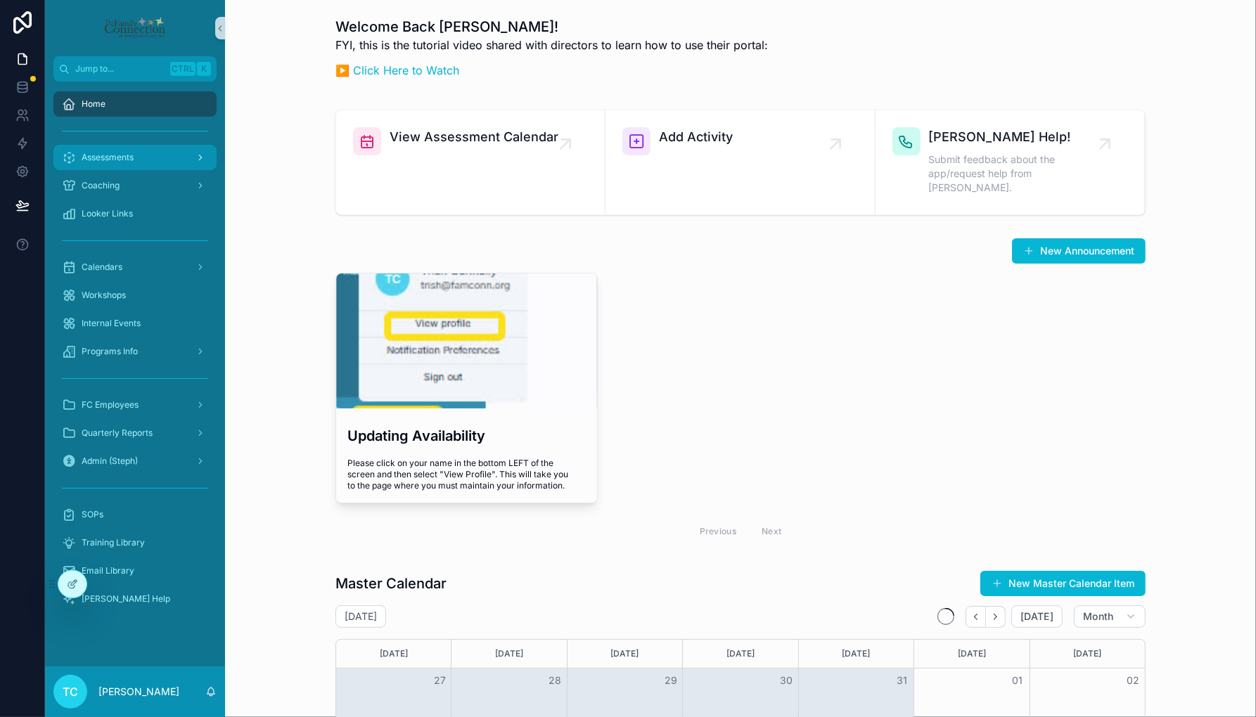
drag, startPoint x: 134, startPoint y: 176, endPoint x: 136, endPoint y: 148, distance: 27.5
click at [136, 148] on div "Assessments" at bounding box center [135, 157] width 146 height 23
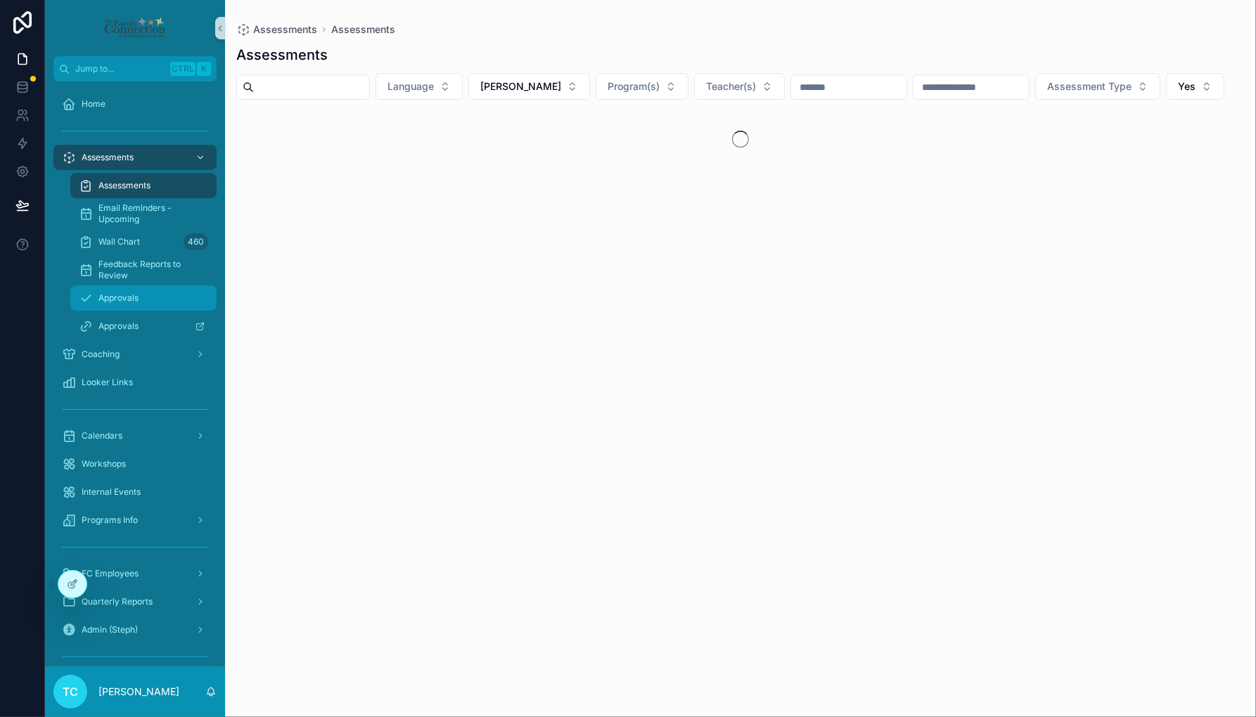
click at [152, 301] on div "Approvals" at bounding box center [143, 298] width 129 height 23
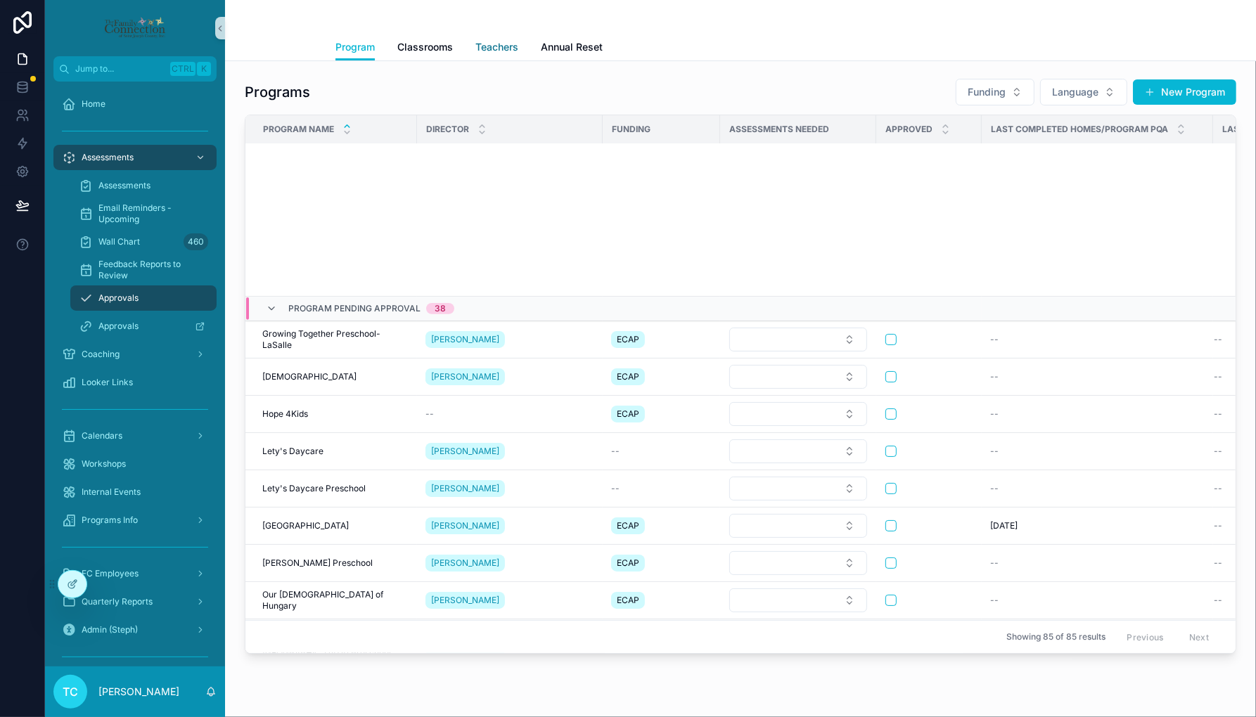
scroll to position [990, 0]
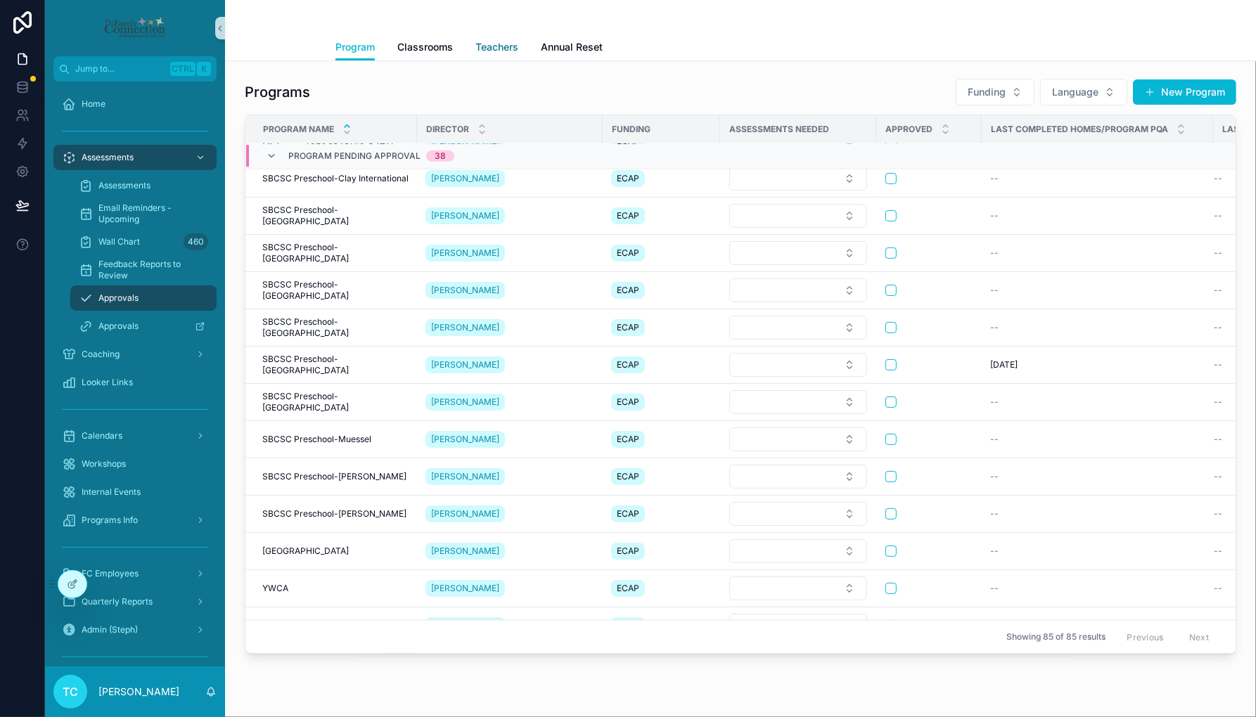
click at [498, 47] on span "Teachers" at bounding box center [496, 47] width 43 height 14
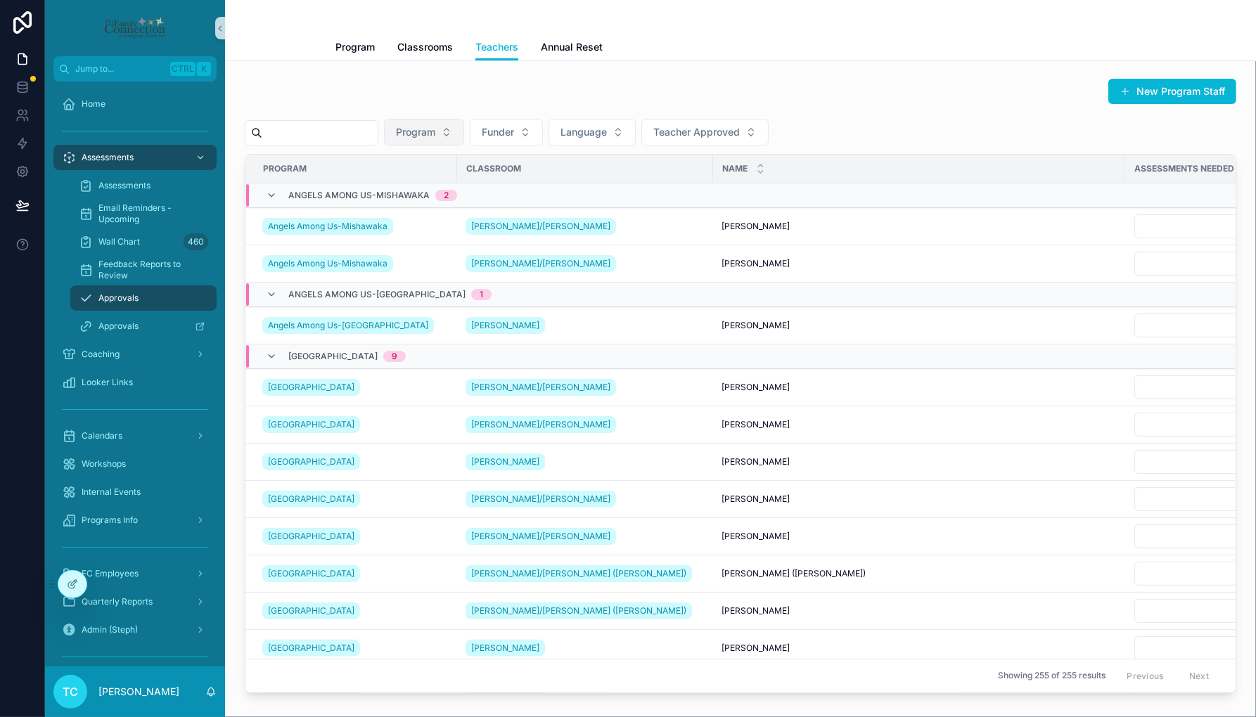
click at [435, 127] on span "Program" at bounding box center [415, 132] width 39 height 14
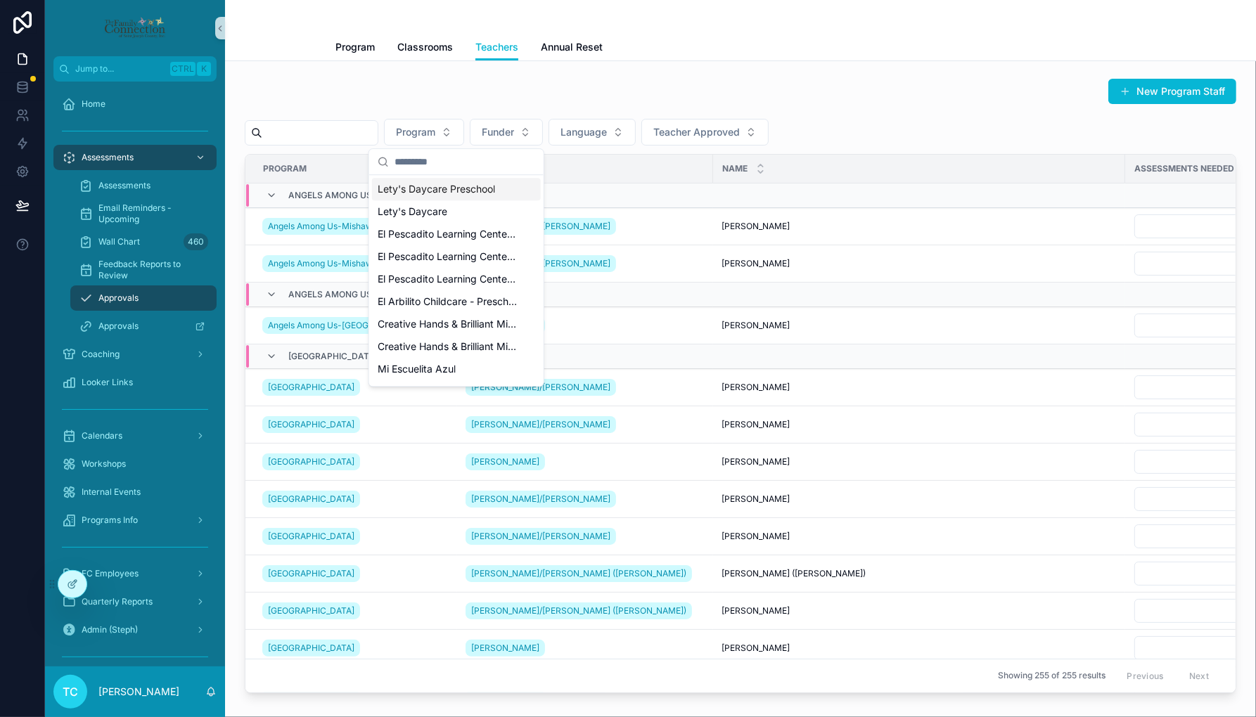
click at [475, 157] on input "scrollable content" at bounding box center [465, 161] width 141 height 25
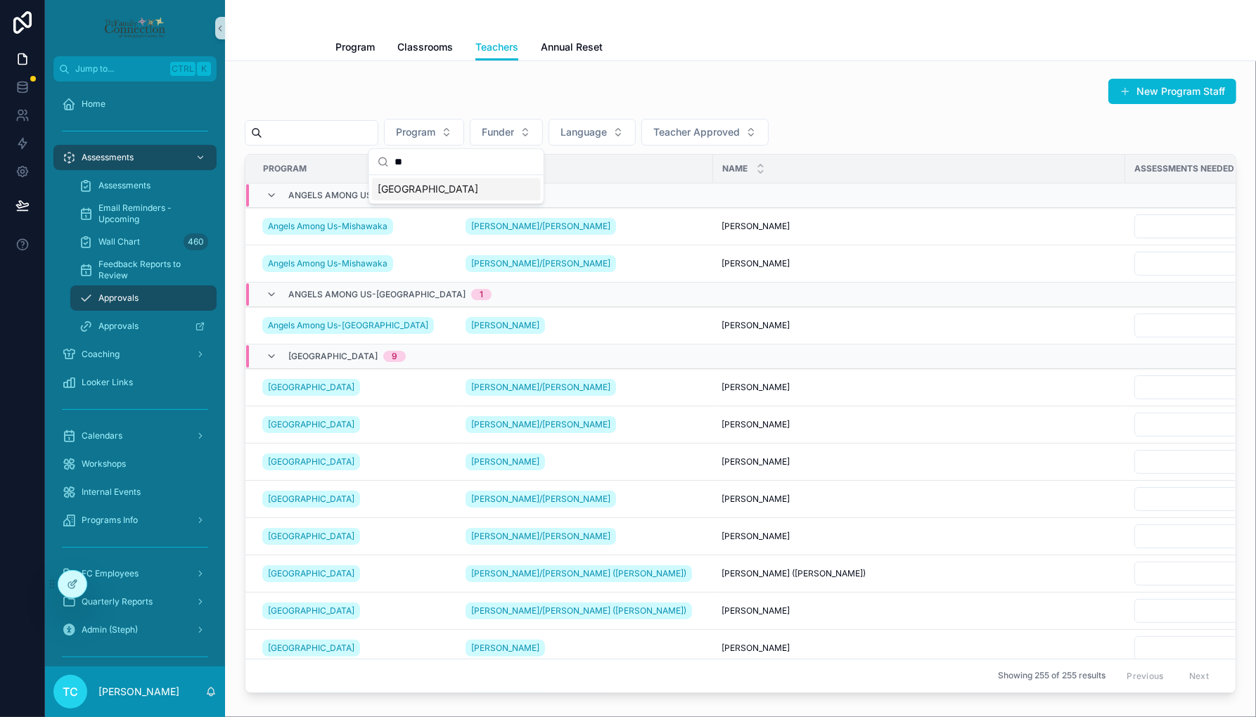
type input "**"
click at [461, 198] on div "[GEOGRAPHIC_DATA]" at bounding box center [456, 189] width 169 height 23
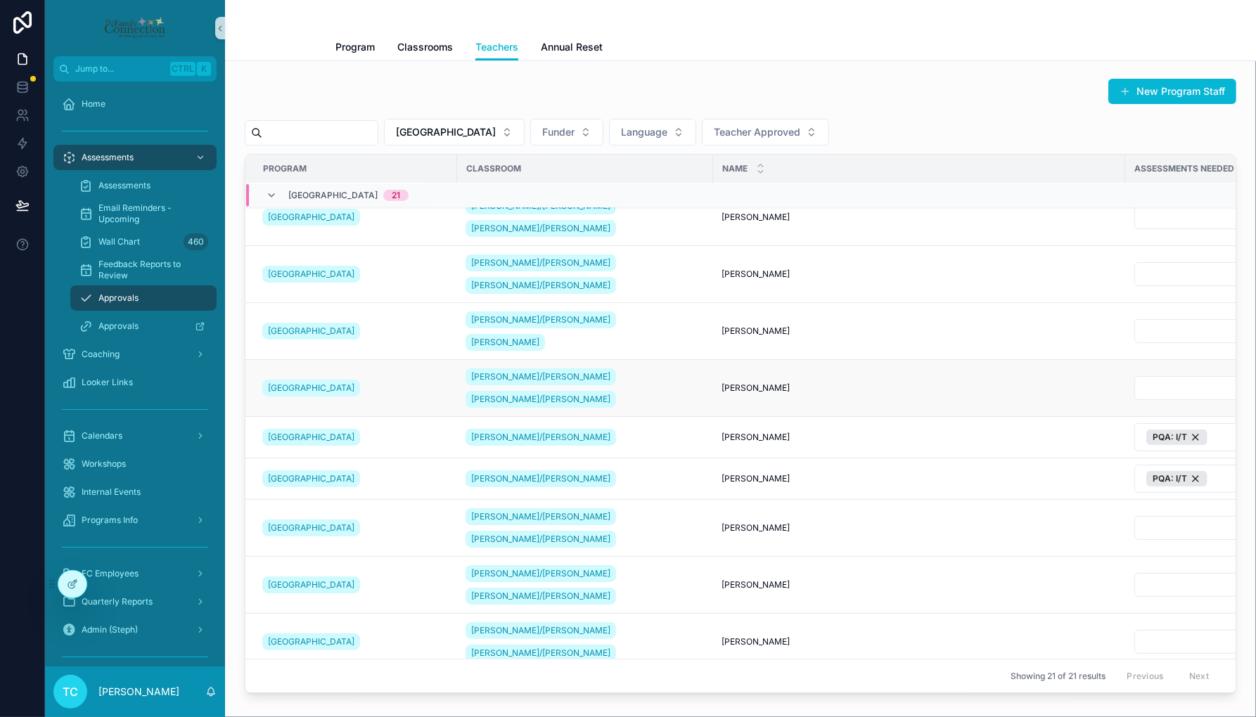
scroll to position [95, 0]
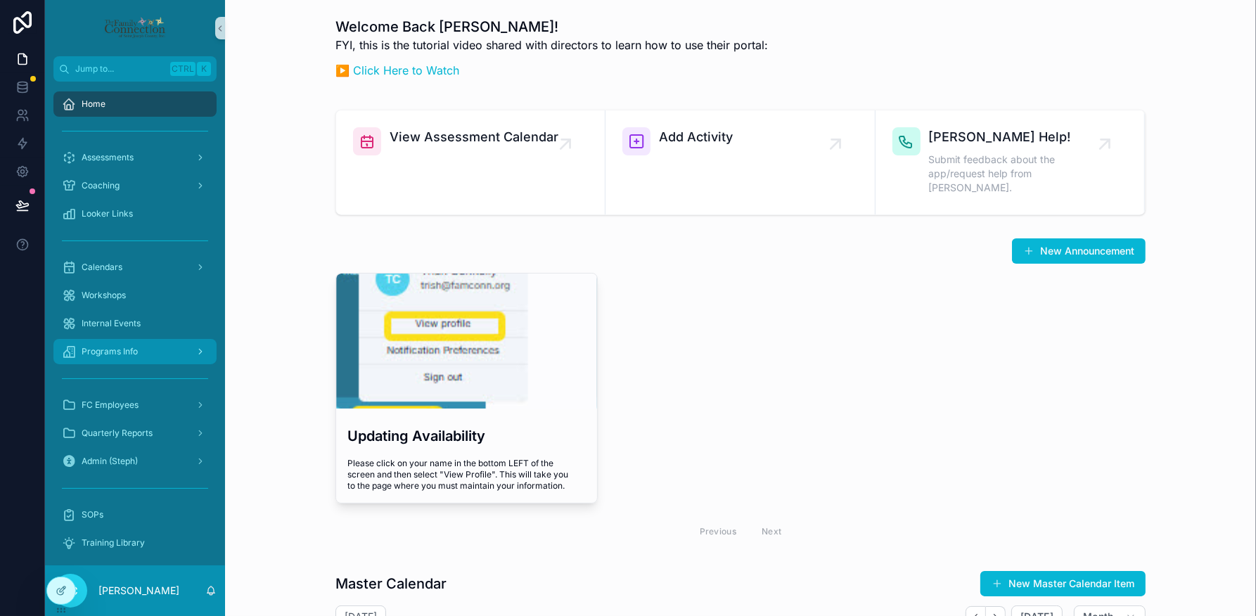
click at [128, 338] on div "Programs Info" at bounding box center [135, 351] width 146 height 23
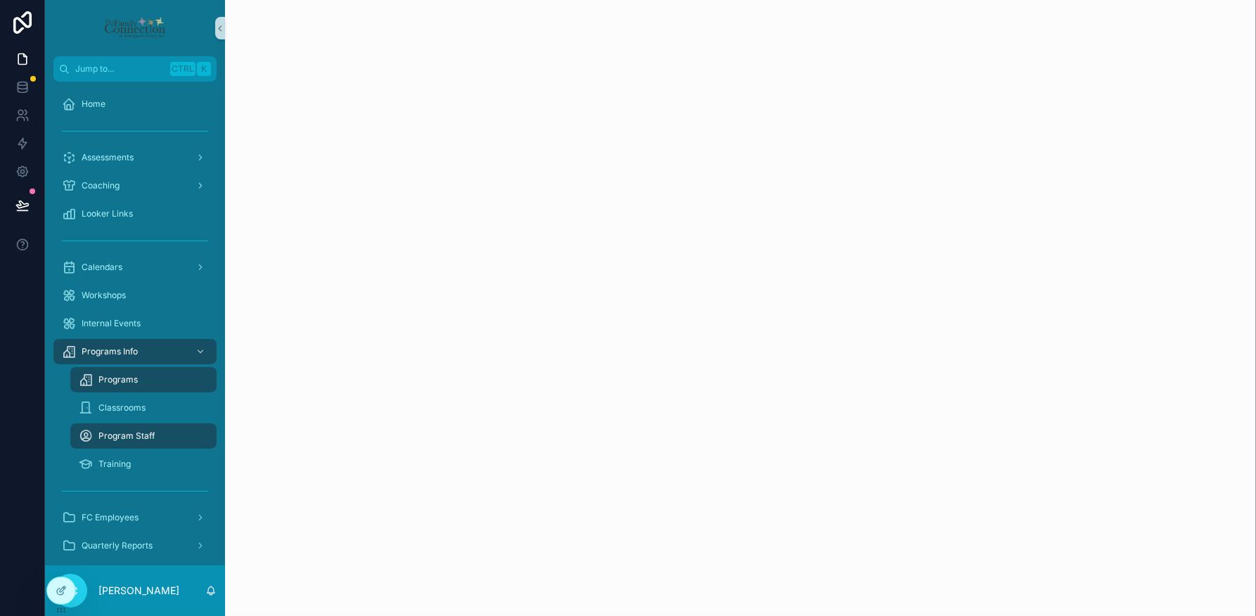
click at [128, 338] on div "Classrooms" at bounding box center [143, 408] width 163 height 28
click at [124, 338] on span "Classrooms" at bounding box center [121, 407] width 47 height 11
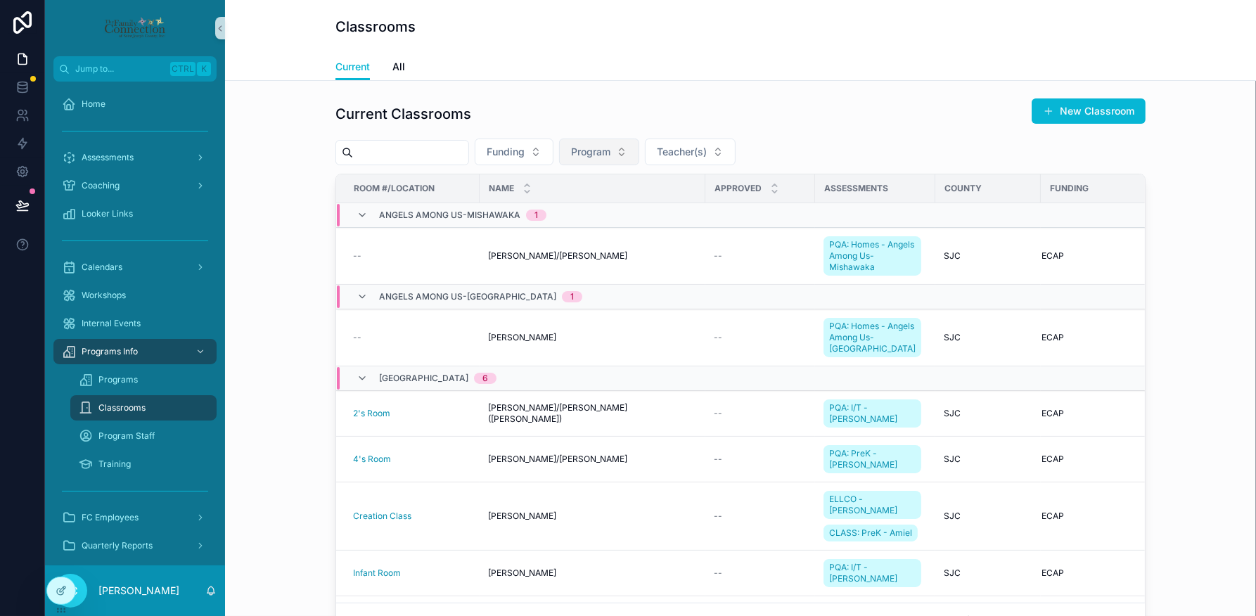
click at [610, 156] on span "Program" at bounding box center [590, 152] width 39 height 14
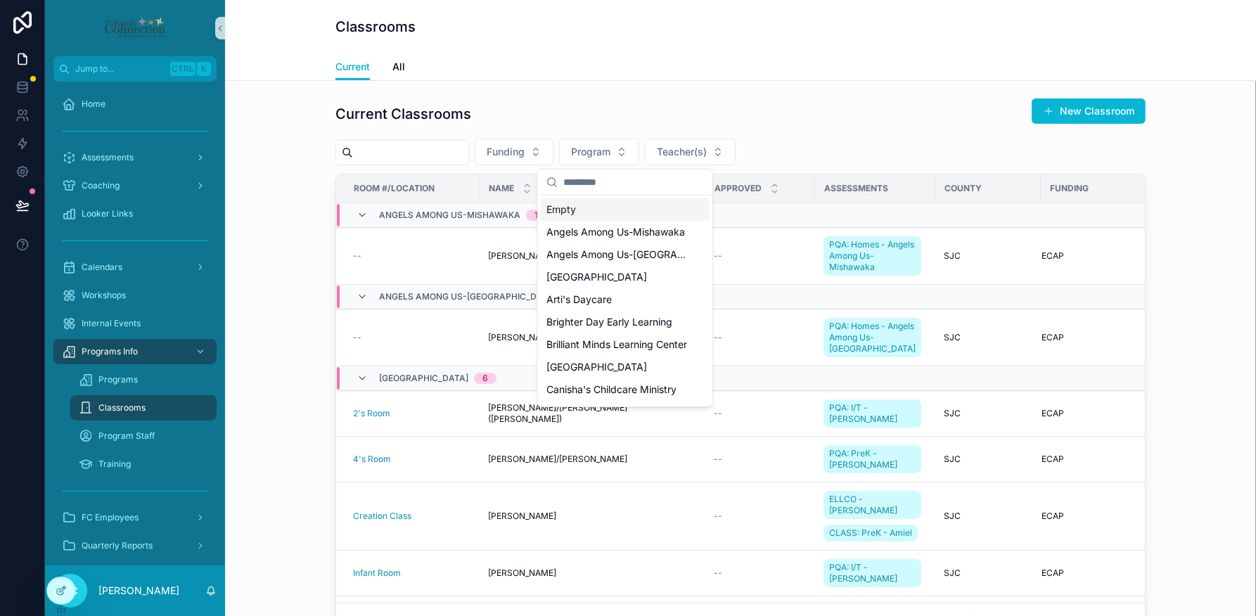
click at [617, 178] on input "scrollable content" at bounding box center [633, 181] width 141 height 25
type input "*"
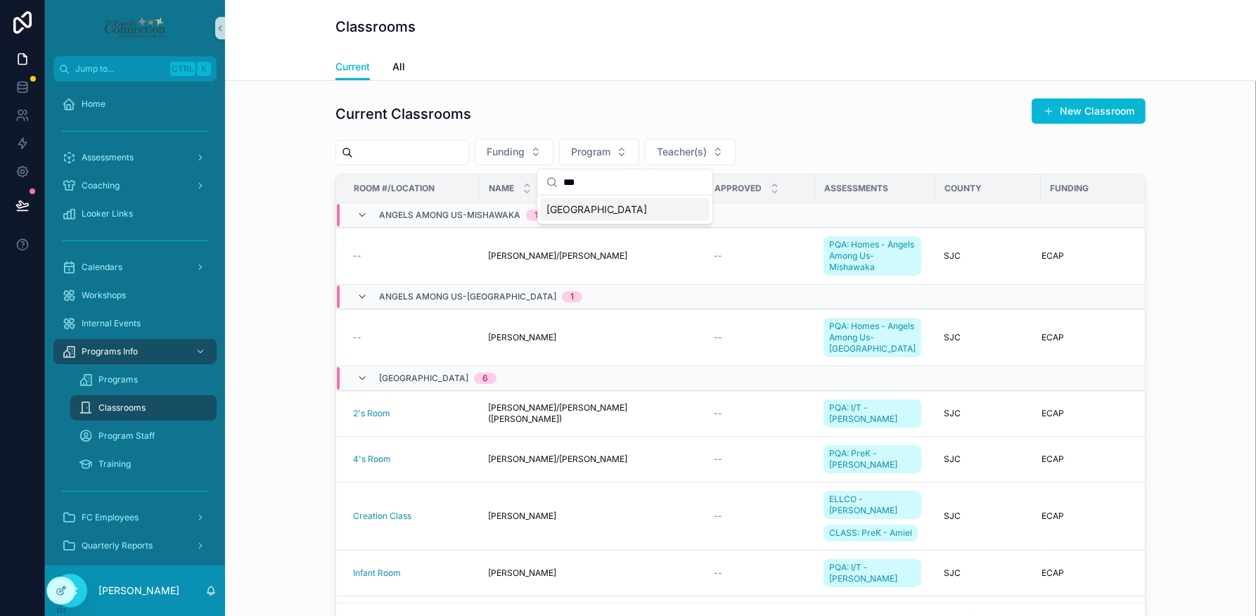
type input "***"
click at [608, 222] on div "[GEOGRAPHIC_DATA]" at bounding box center [625, 210] width 174 height 28
click at [603, 206] on div "[GEOGRAPHIC_DATA]" at bounding box center [625, 209] width 169 height 23
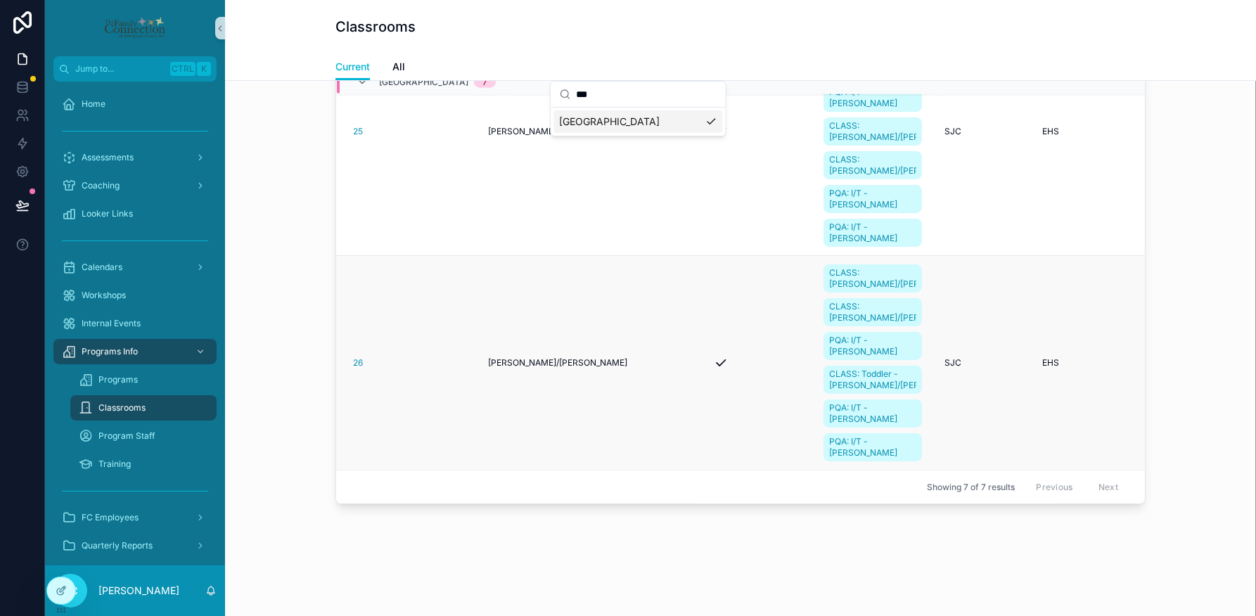
scroll to position [141, 0]
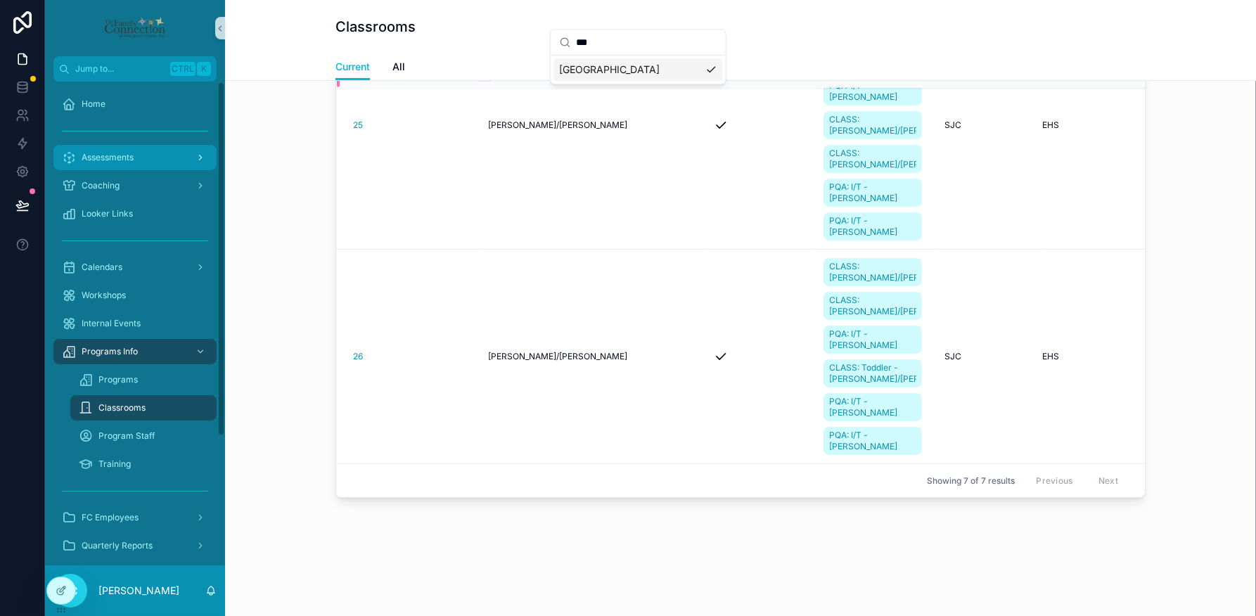
click at [157, 163] on div "Assessments" at bounding box center [135, 157] width 146 height 23
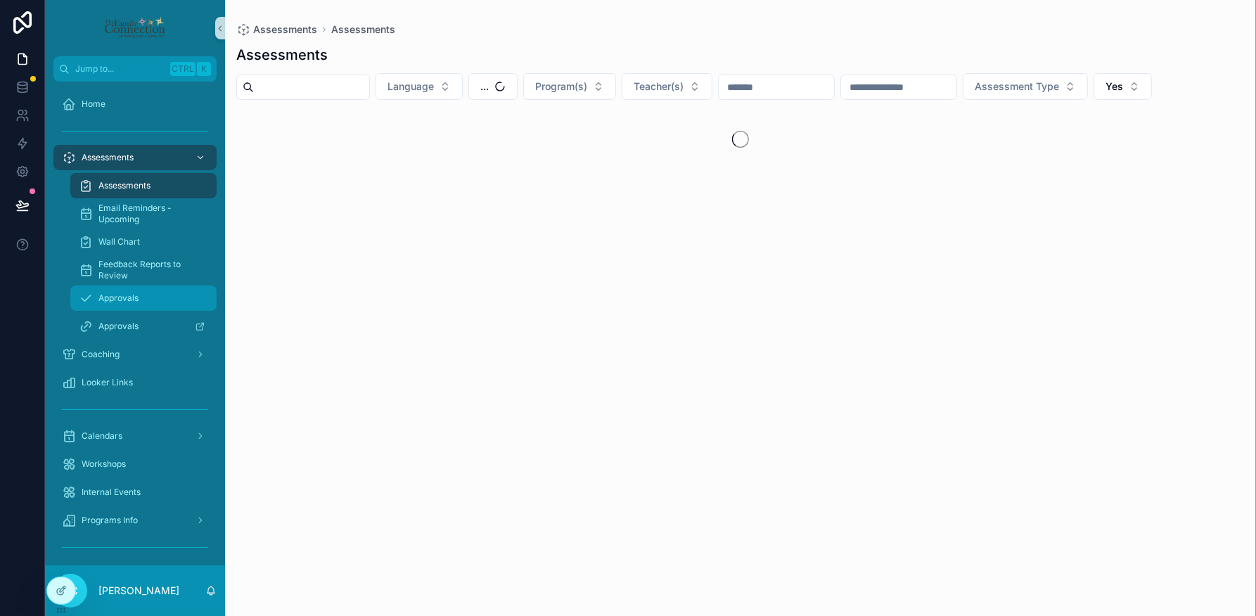
click at [139, 299] on div "Approvals" at bounding box center [143, 298] width 129 height 23
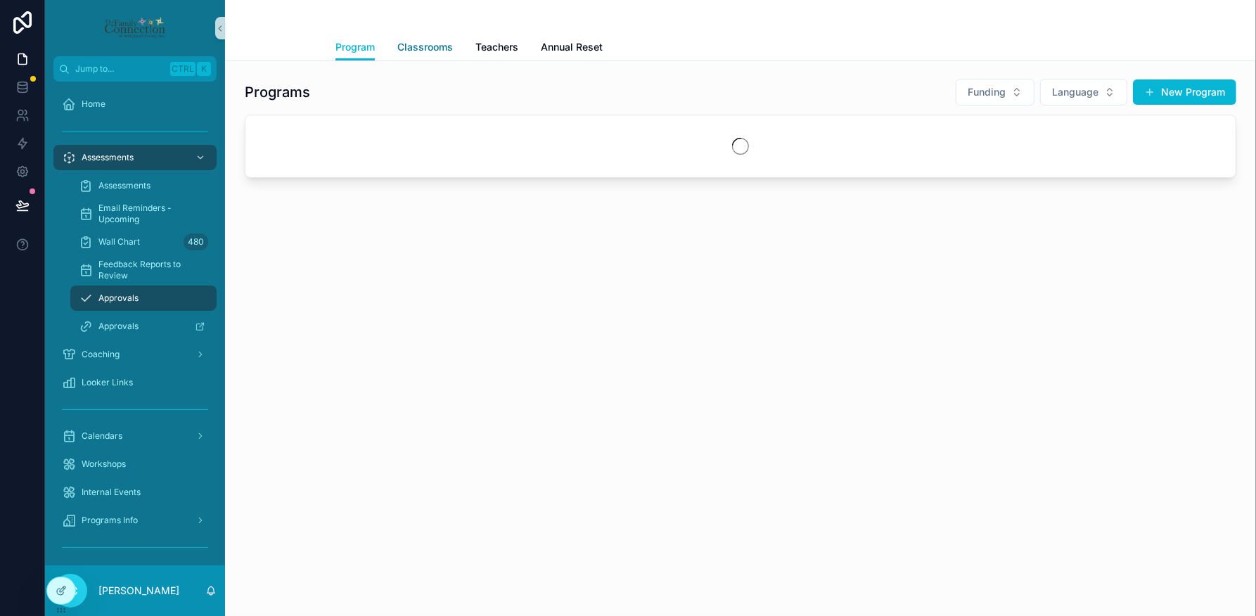
click at [435, 46] on span "Classrooms" at bounding box center [425, 47] width 56 height 14
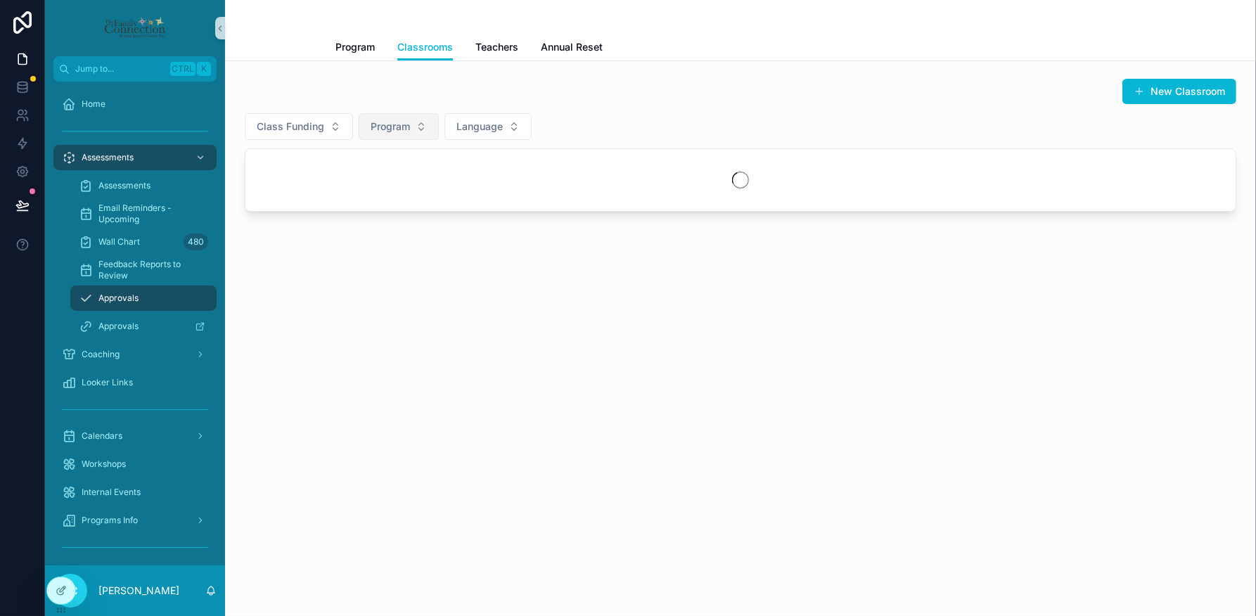
click at [418, 124] on button "Program" at bounding box center [399, 126] width 80 height 27
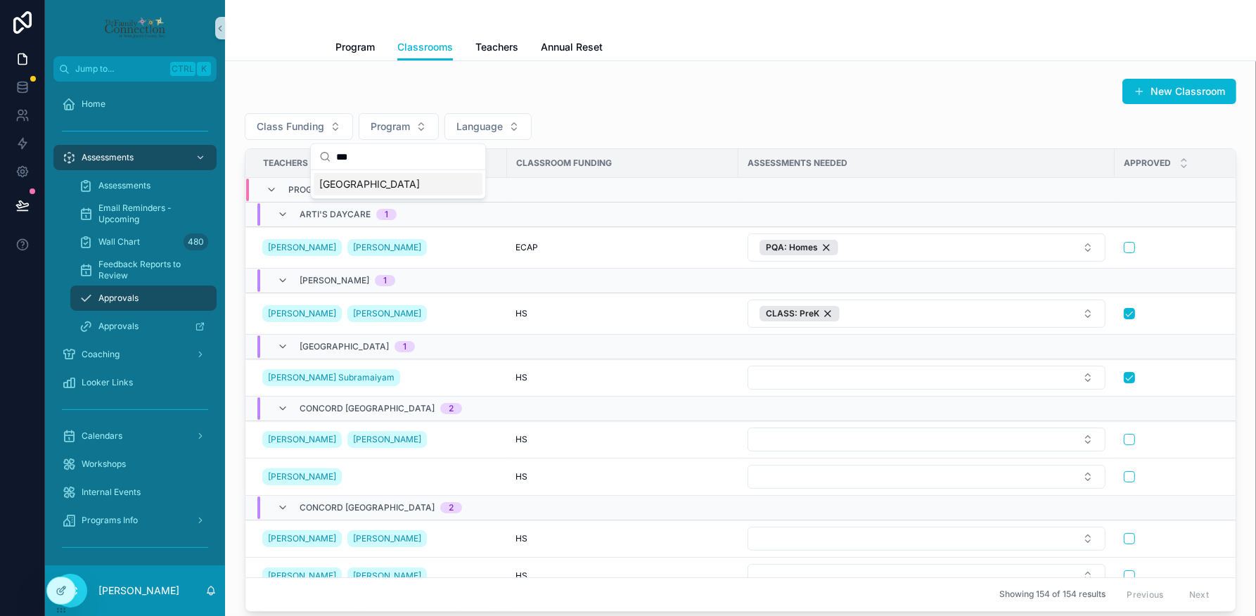
type input "***"
click at [362, 177] on span "[GEOGRAPHIC_DATA]" at bounding box center [369, 184] width 101 height 14
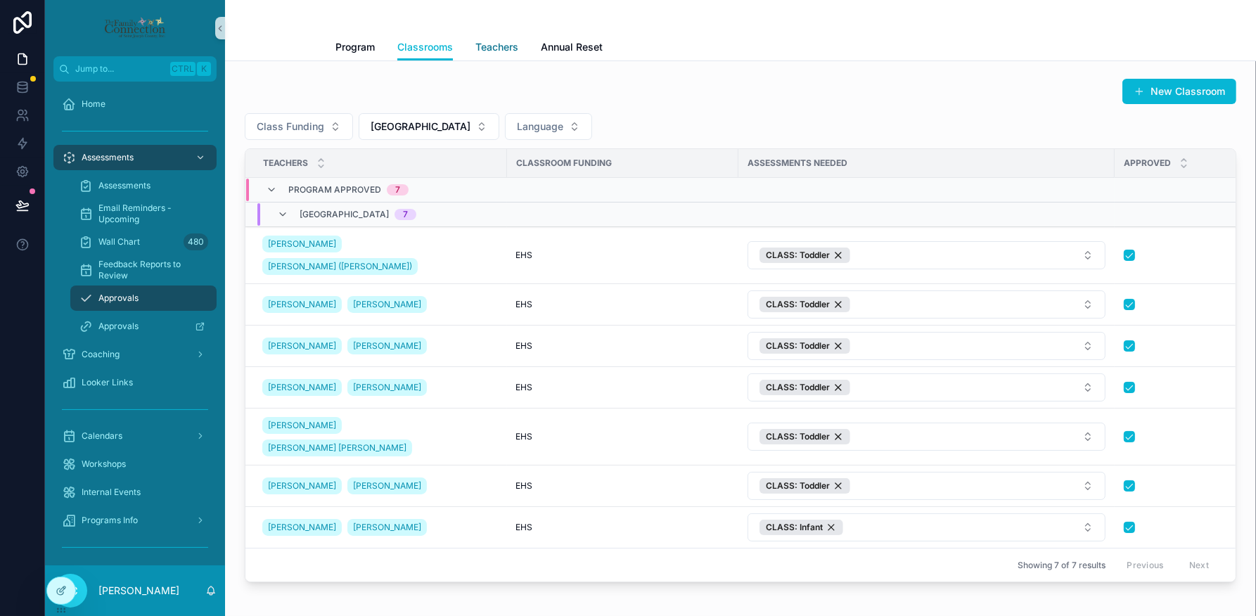
click at [492, 43] on span "Teachers" at bounding box center [496, 47] width 43 height 14
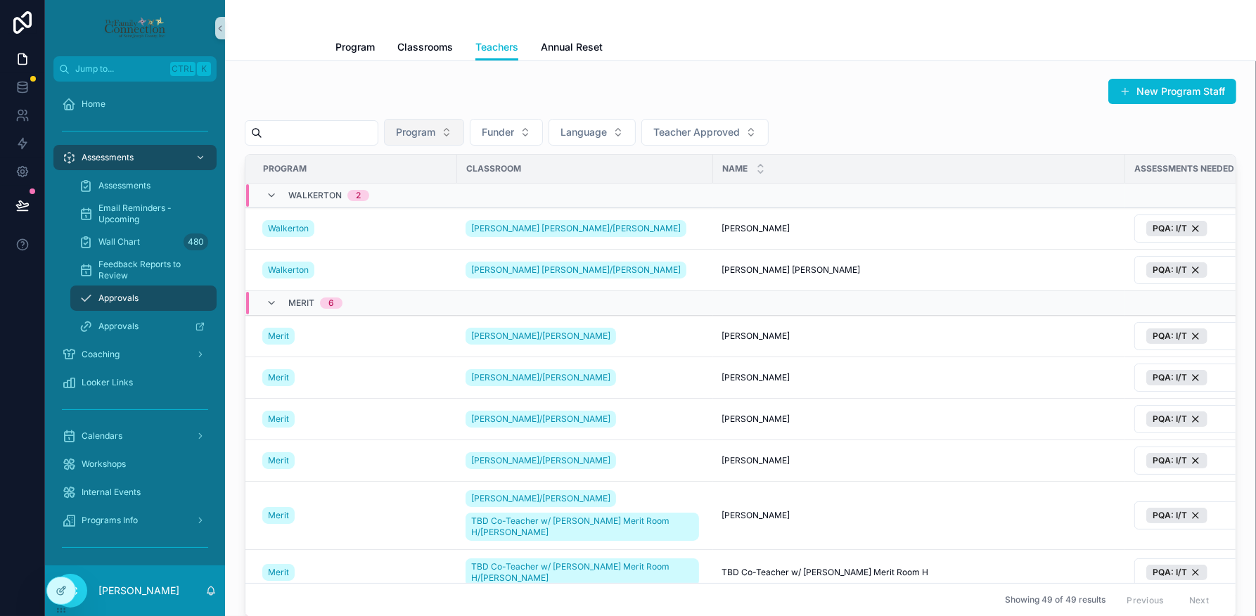
click at [464, 122] on button "Program" at bounding box center [424, 132] width 80 height 27
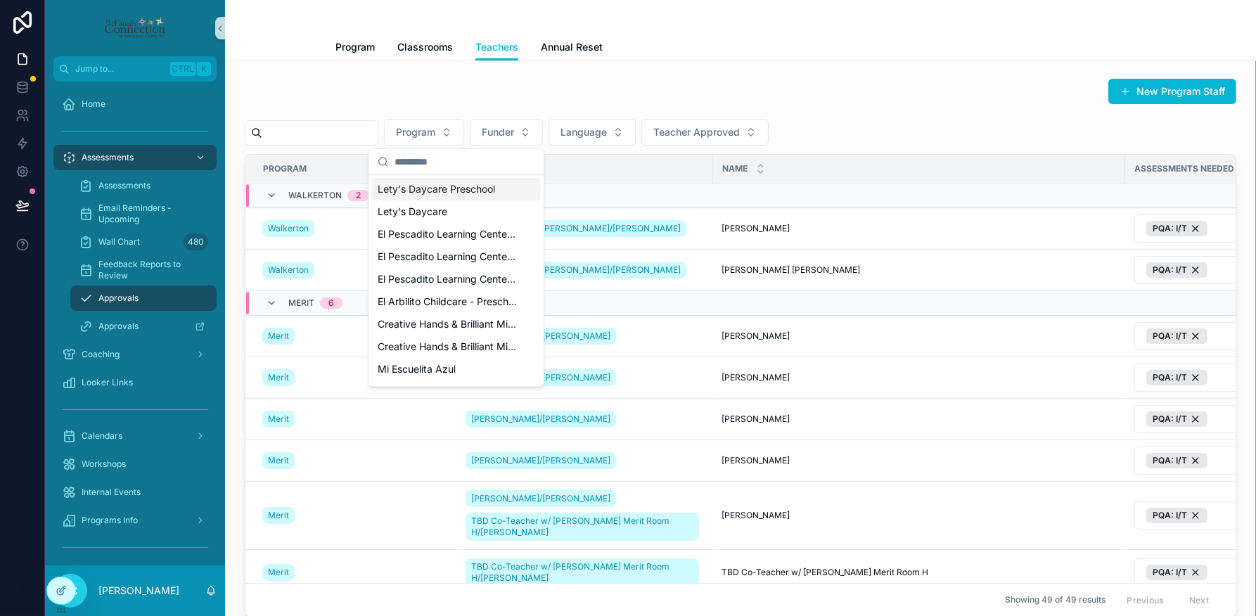
click at [459, 155] on input "scrollable content" at bounding box center [465, 161] width 141 height 25
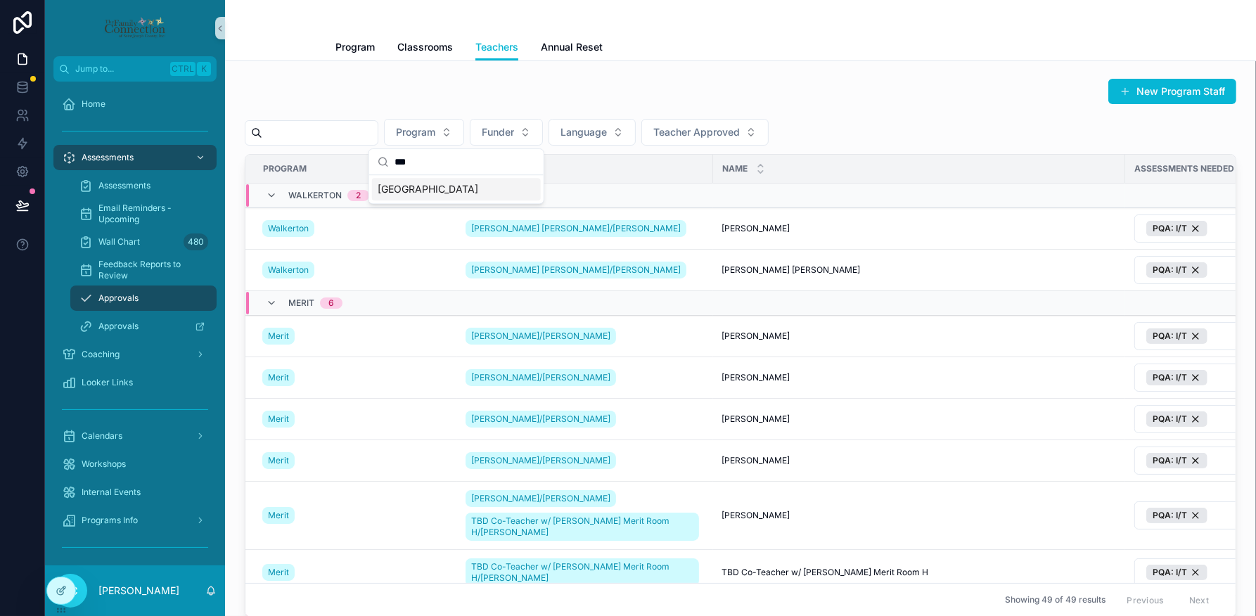
type input "***"
click at [427, 194] on div "[GEOGRAPHIC_DATA]" at bounding box center [456, 189] width 169 height 23
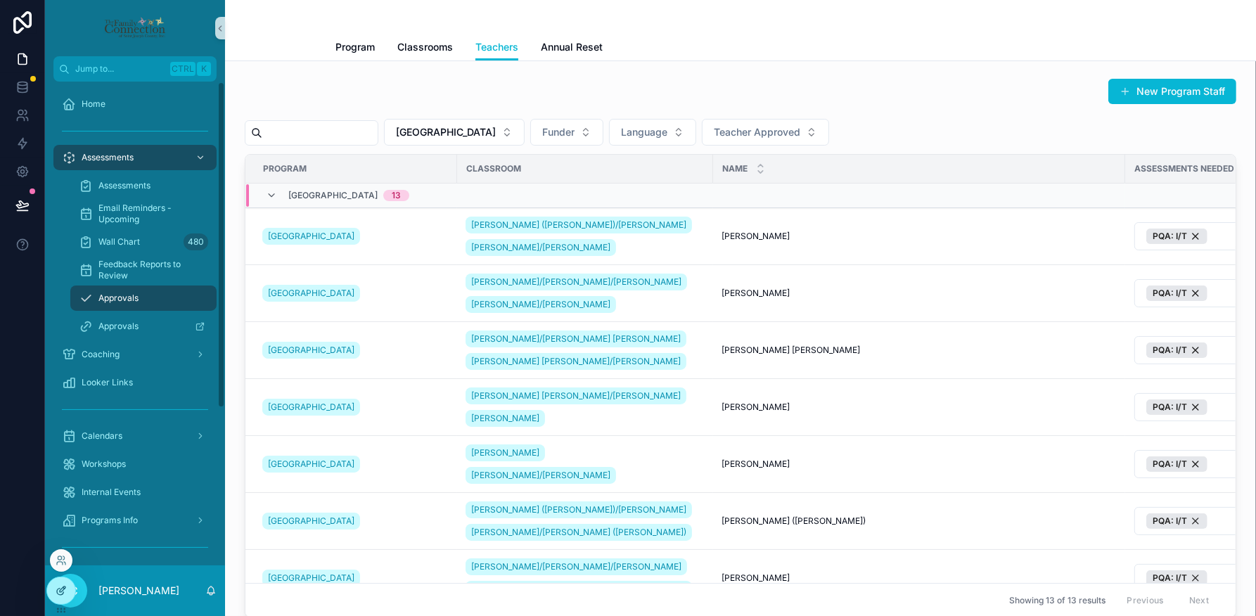
click at [60, 338] on icon at bounding box center [61, 590] width 11 height 11
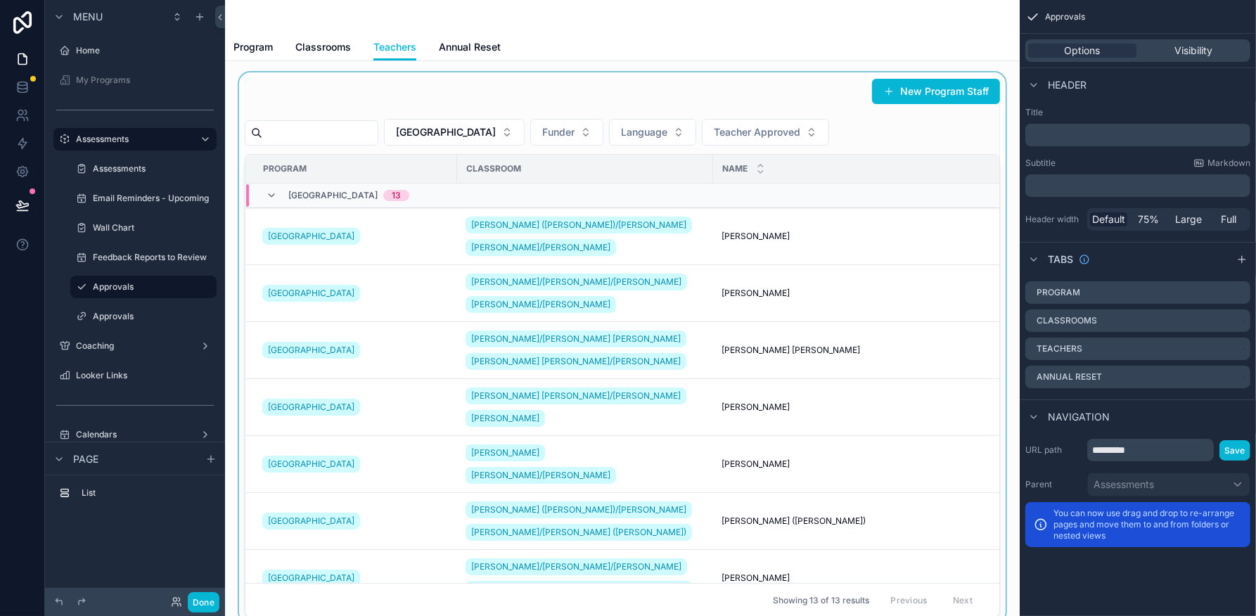
click at [479, 135] on div "scrollable content" at bounding box center [622, 347] width 772 height 551
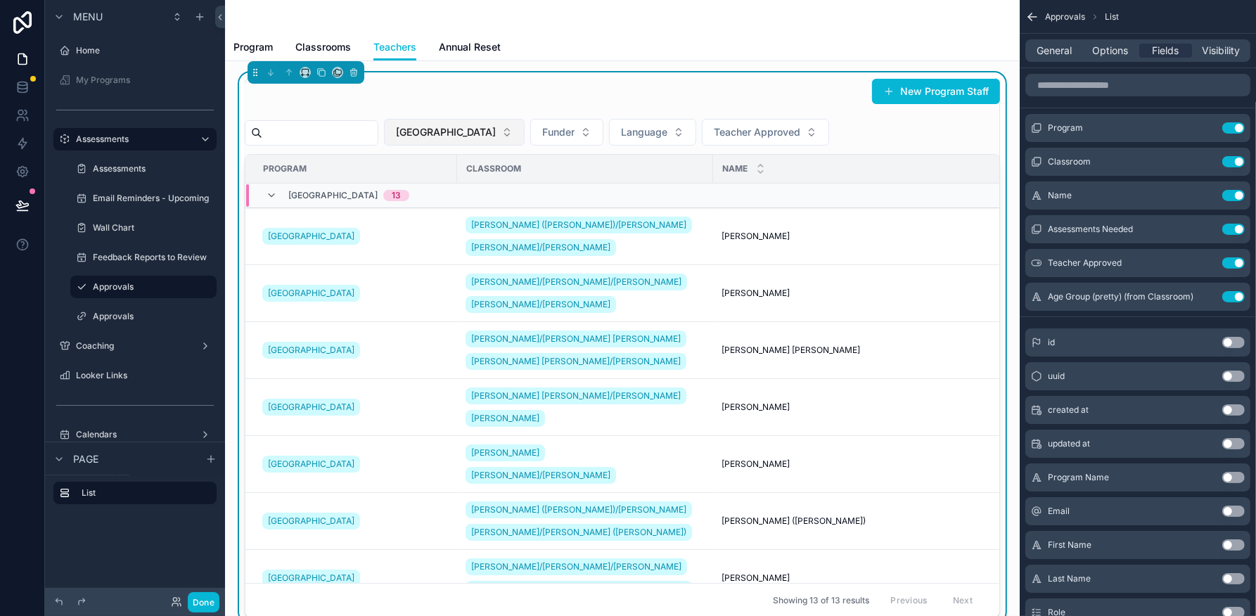
click at [482, 136] on button "[GEOGRAPHIC_DATA]" at bounding box center [454, 132] width 141 height 27
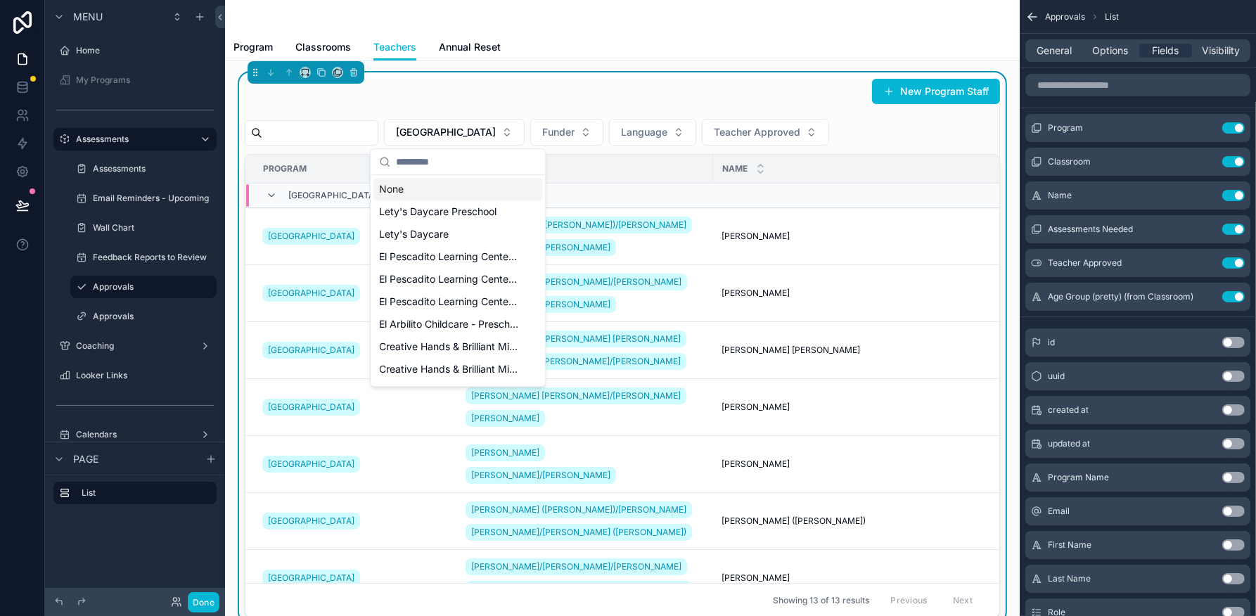
click at [447, 198] on div "None" at bounding box center [457, 189] width 169 height 23
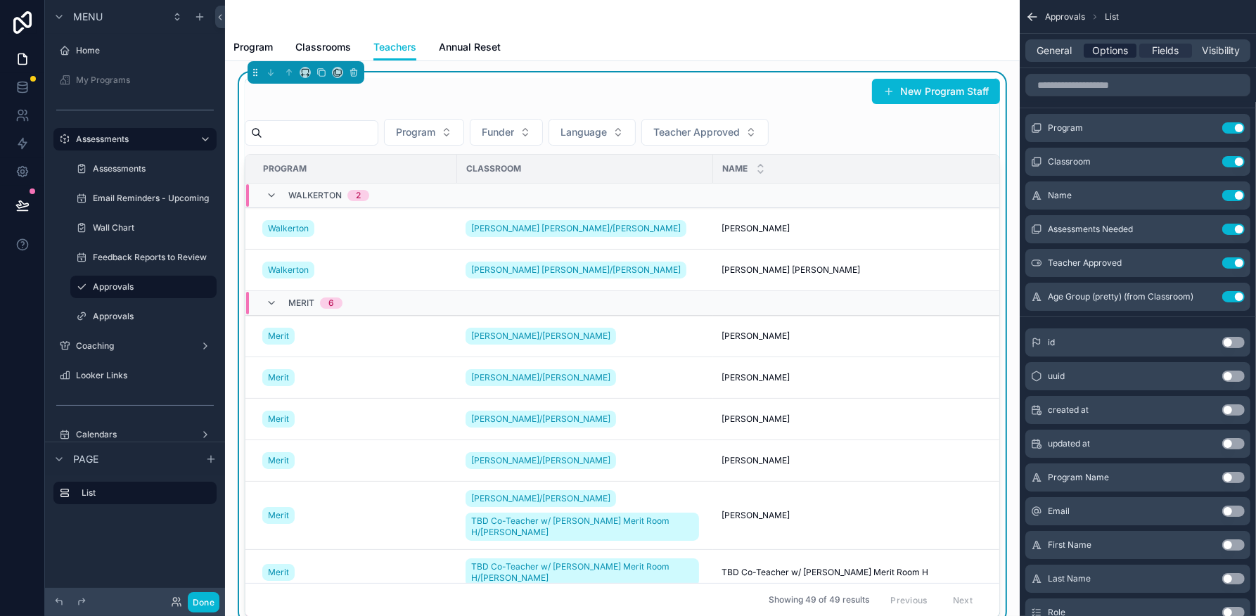
click at [1101, 51] on span "Options" at bounding box center [1110, 51] width 36 height 14
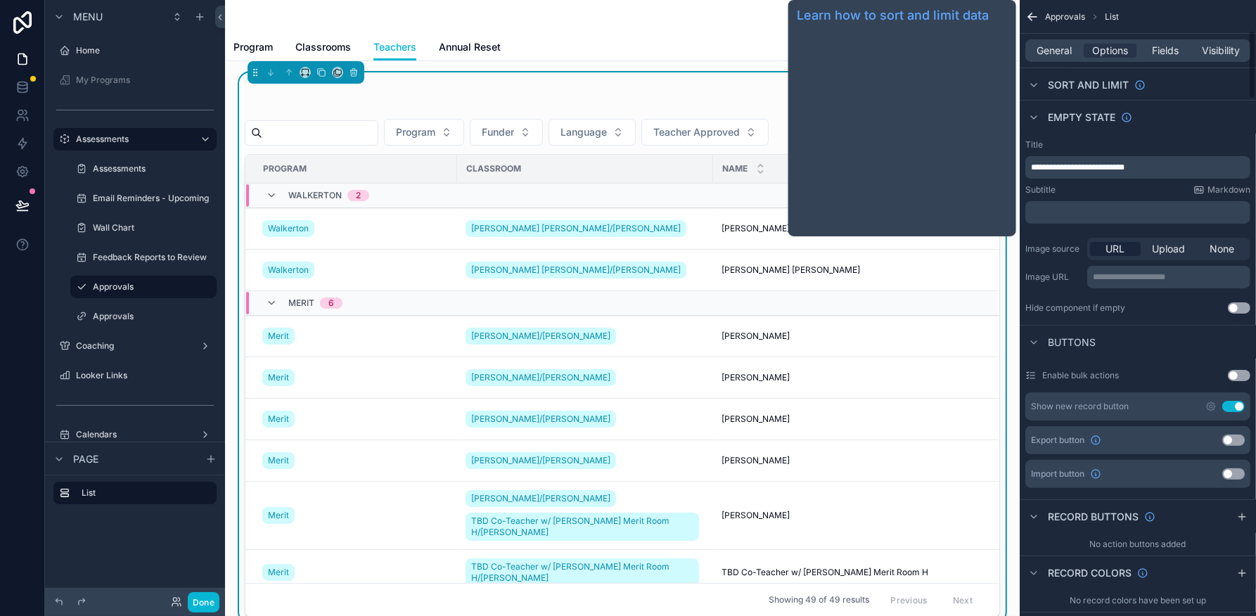
scroll to position [352, 0]
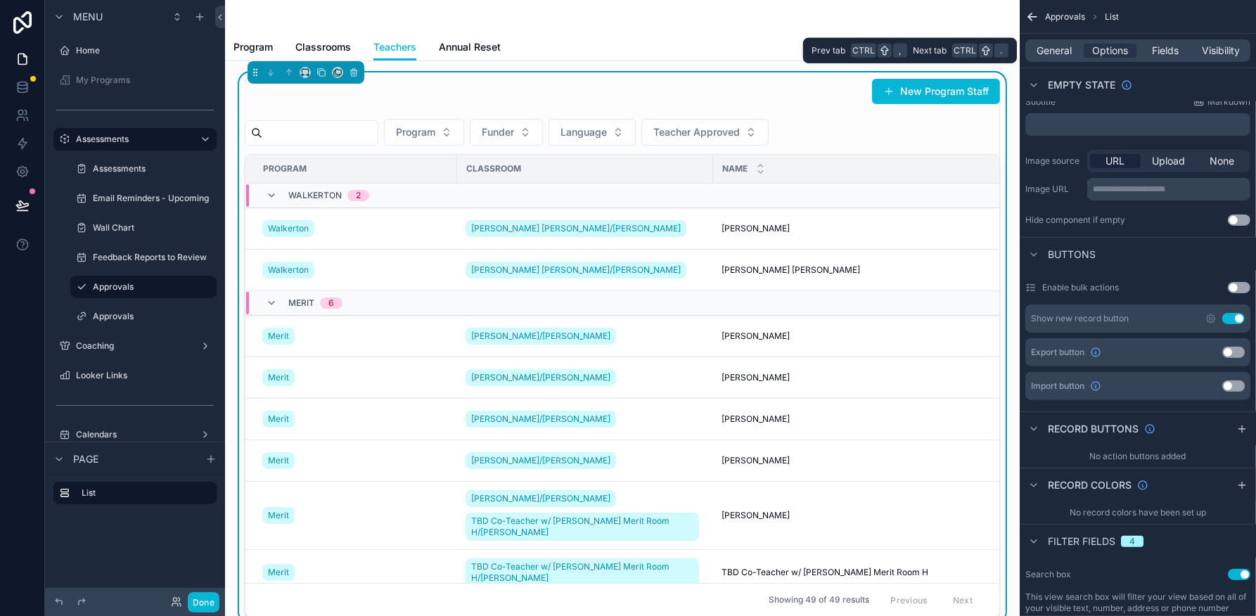
click at [1063, 42] on div "General Options Fields Visibility" at bounding box center [1137, 50] width 225 height 23
click at [1064, 41] on div "General Options Fields Visibility" at bounding box center [1137, 50] width 225 height 23
click at [1062, 48] on span "General" at bounding box center [1054, 51] width 35 height 14
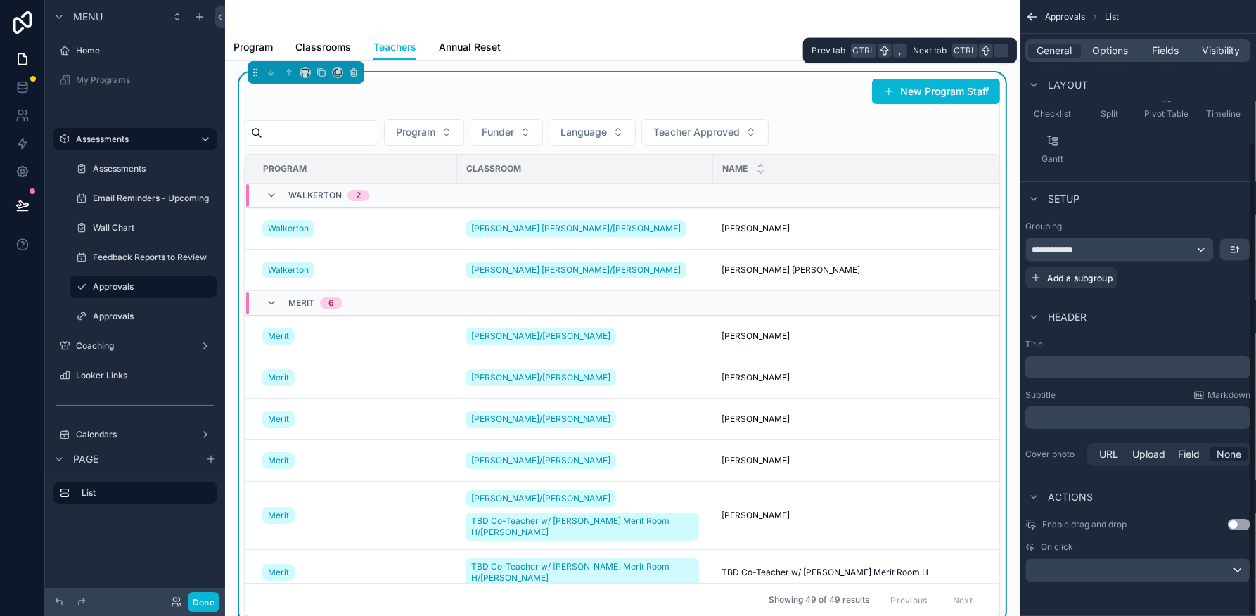
scroll to position [184, 0]
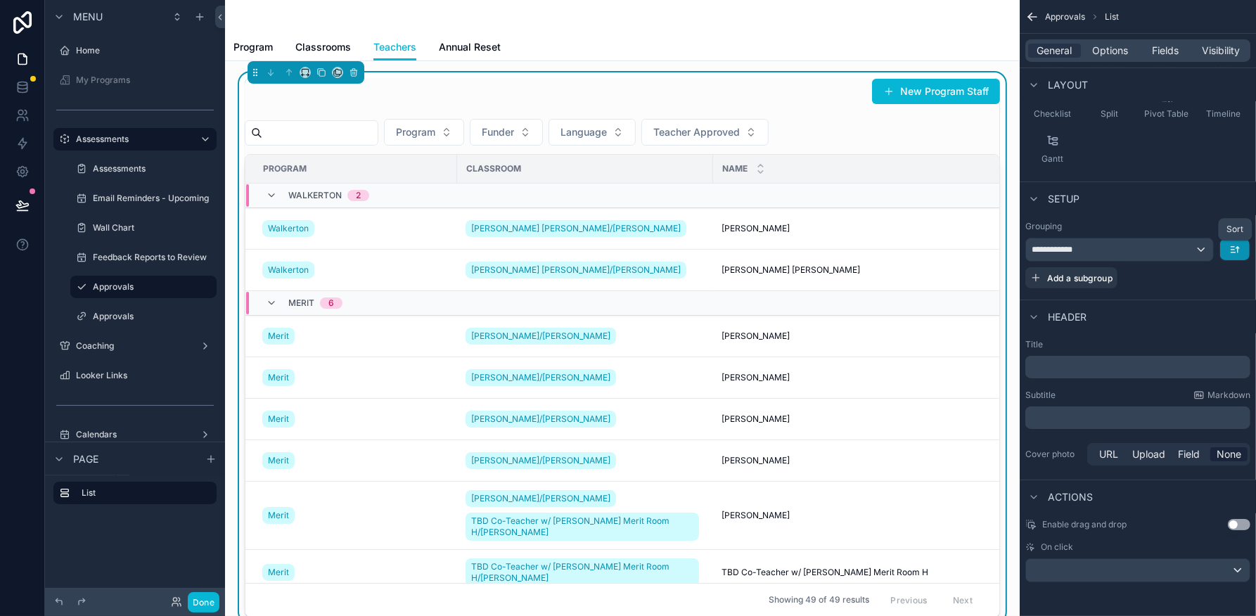
click at [1236, 245] on icon "scrollable content" at bounding box center [1234, 249] width 11 height 11
click at [1222, 273] on span "A -> Z" at bounding box center [1225, 281] width 28 height 17
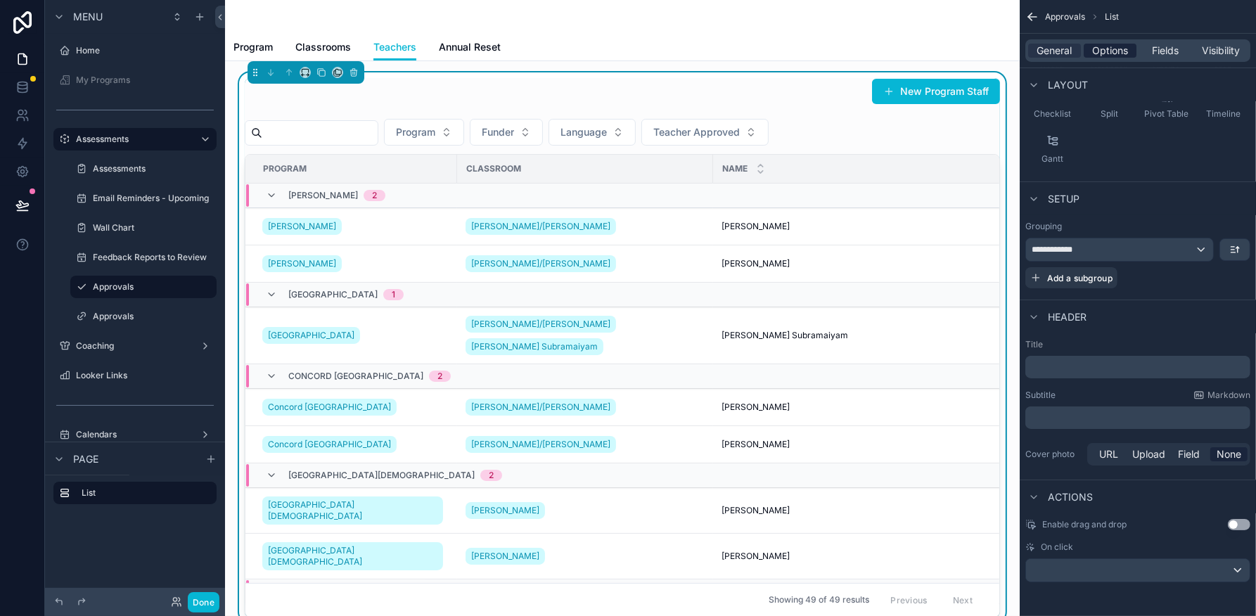
click at [1109, 48] on span "Options" at bounding box center [1110, 51] width 36 height 14
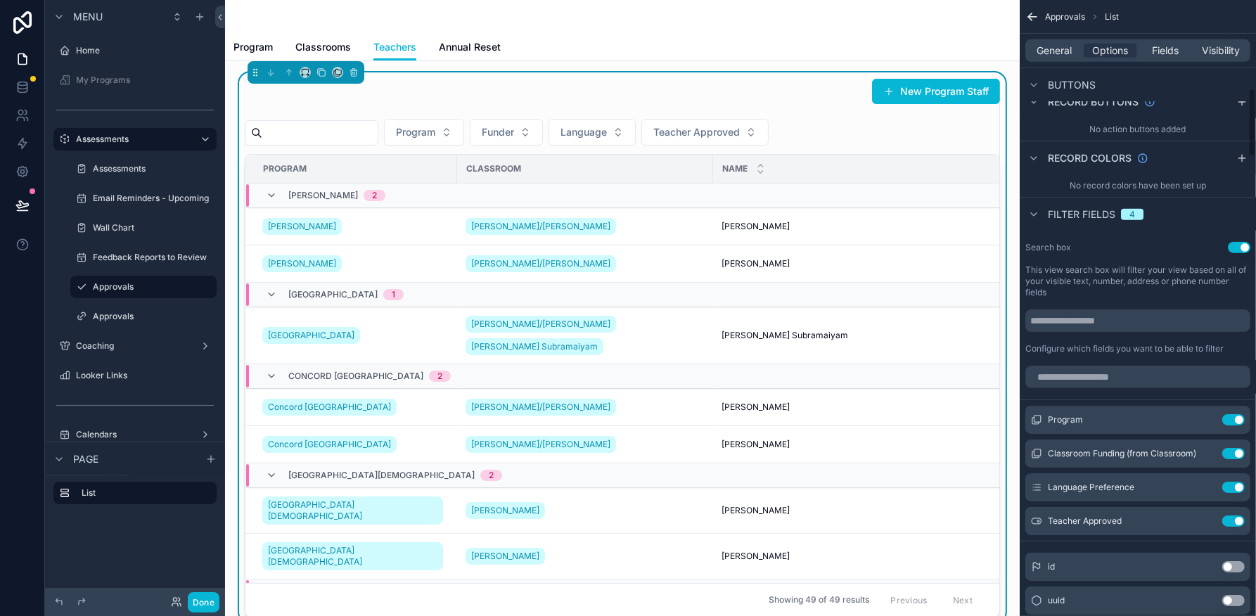
scroll to position [800, 0]
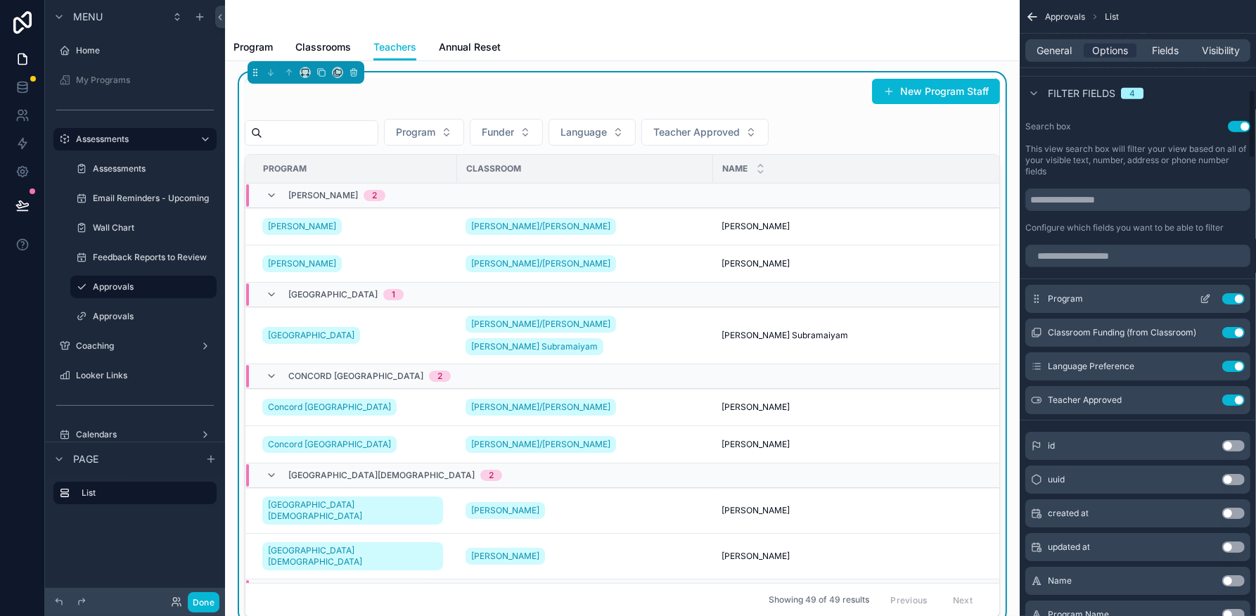
click at [1208, 296] on icon "scrollable content" at bounding box center [1208, 295] width 1 height 1
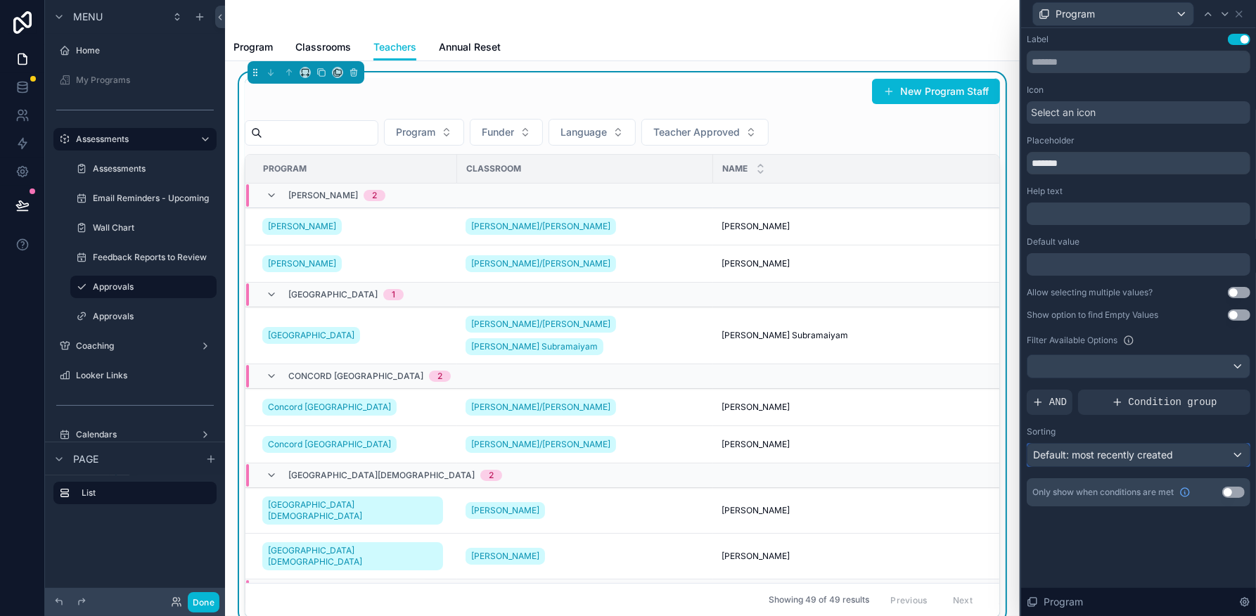
click at [1228, 338] on div "Default: most recently created" at bounding box center [1139, 455] width 222 height 23
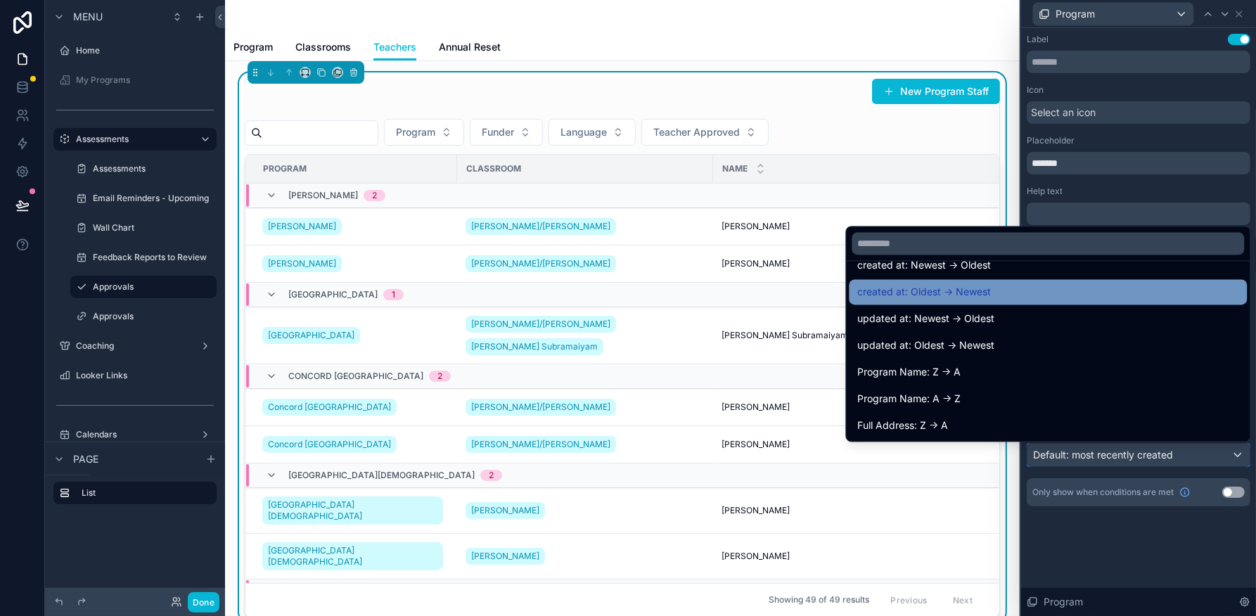
scroll to position [88, 0]
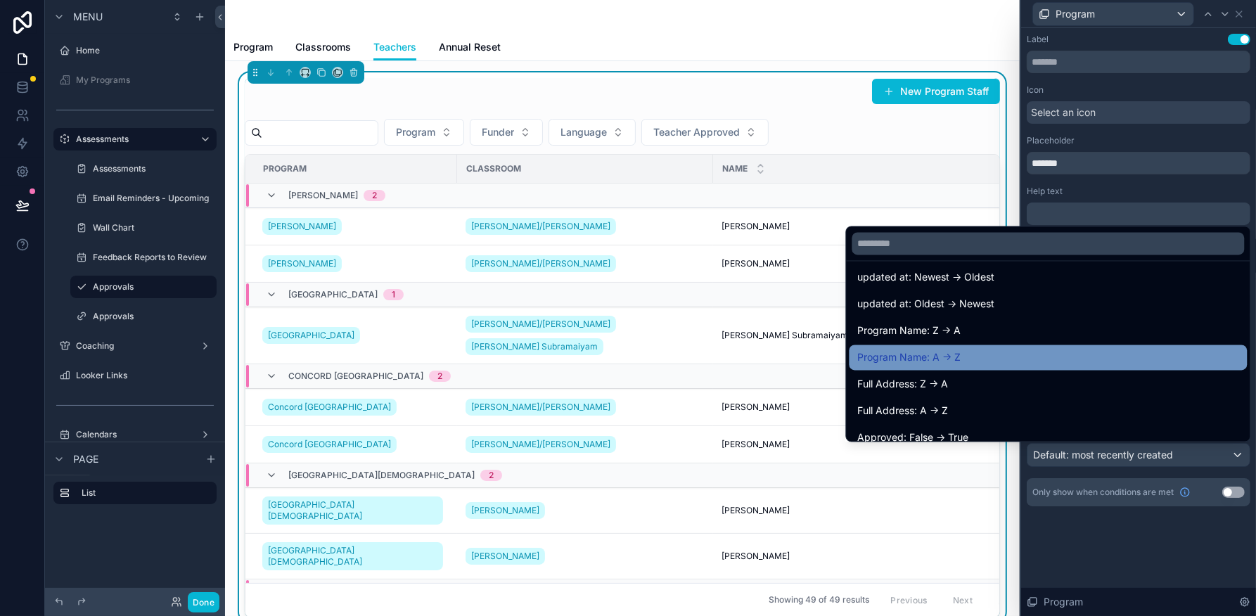
click at [1081, 338] on div "Program Name: A -> Z" at bounding box center [1049, 357] width 398 height 25
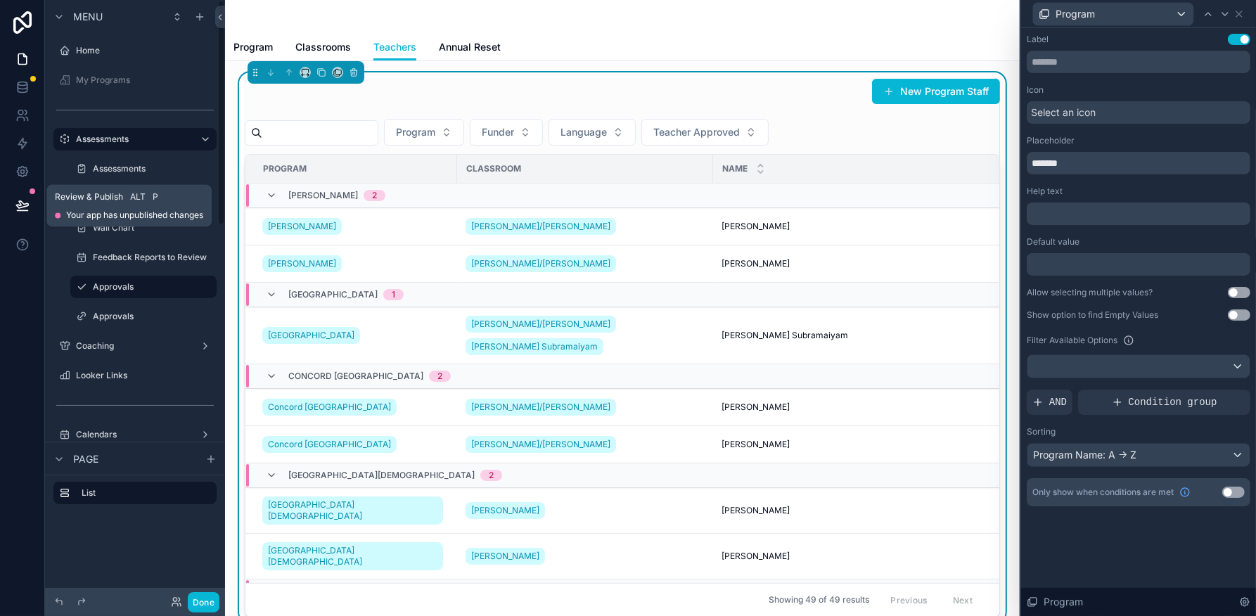
drag, startPoint x: 22, startPoint y: 212, endPoint x: 58, endPoint y: 269, distance: 67.7
click at [22, 212] on icon at bounding box center [22, 205] width 14 height 14
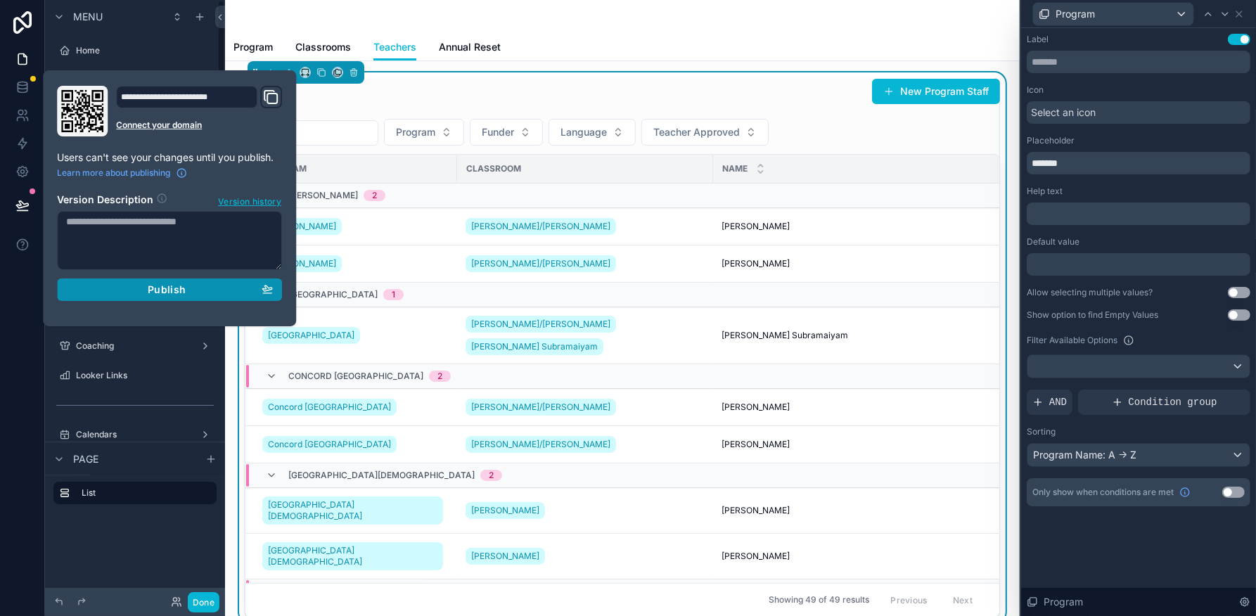
click at [193, 287] on div "Publish" at bounding box center [169, 289] width 207 height 13
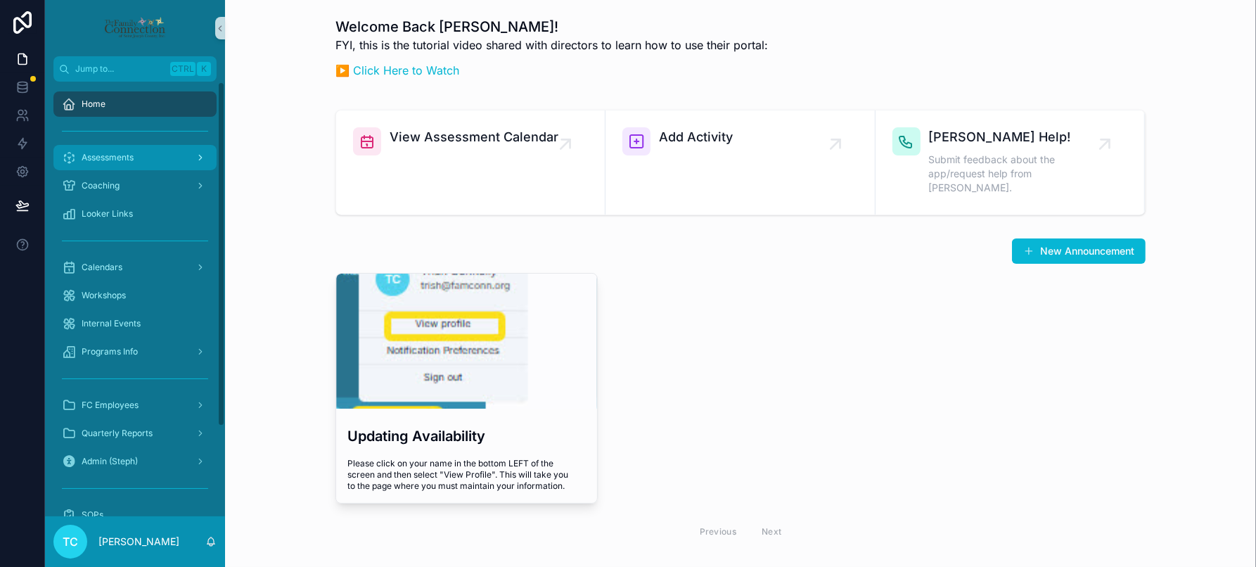
click at [141, 162] on div "Assessments" at bounding box center [135, 157] width 146 height 23
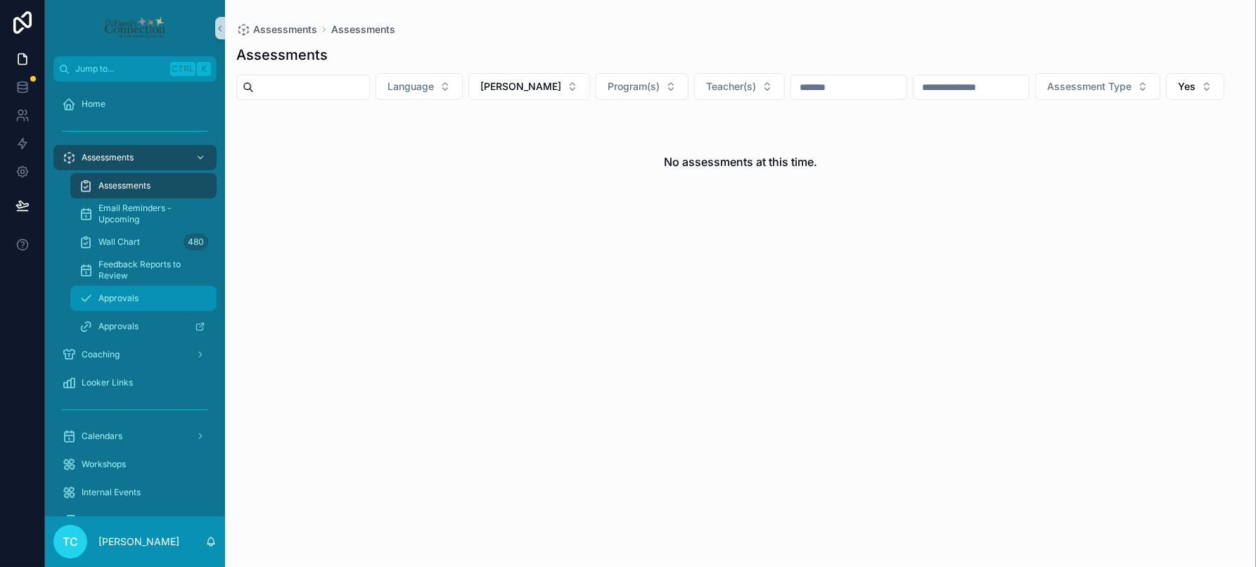
click at [144, 303] on div "Approvals" at bounding box center [143, 298] width 129 height 23
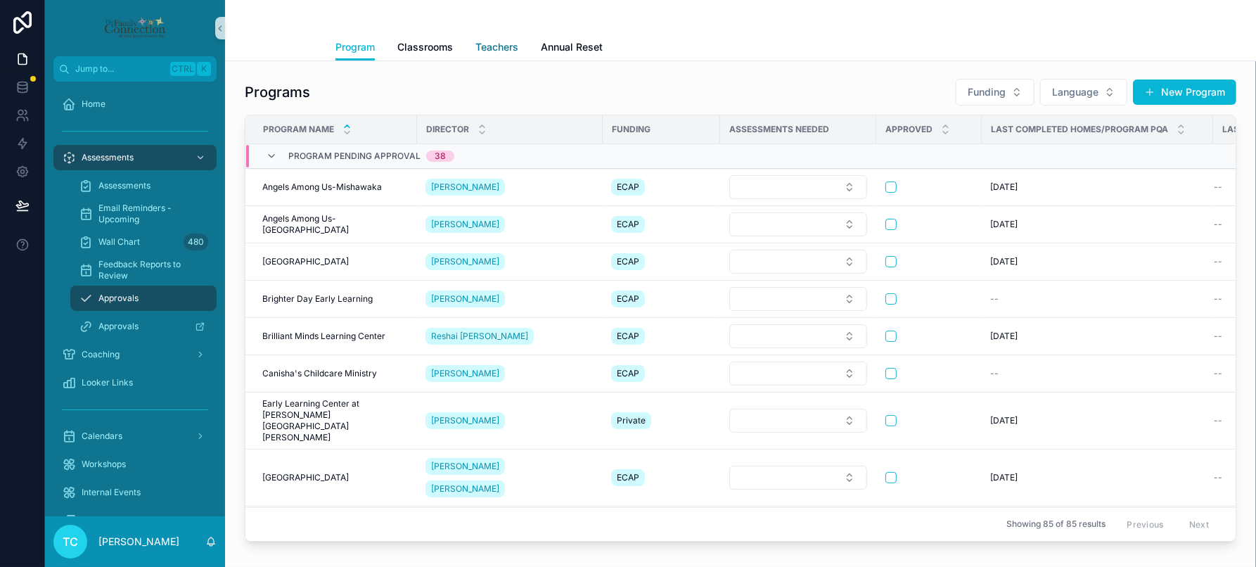
click at [484, 46] on span "Teachers" at bounding box center [496, 47] width 43 height 14
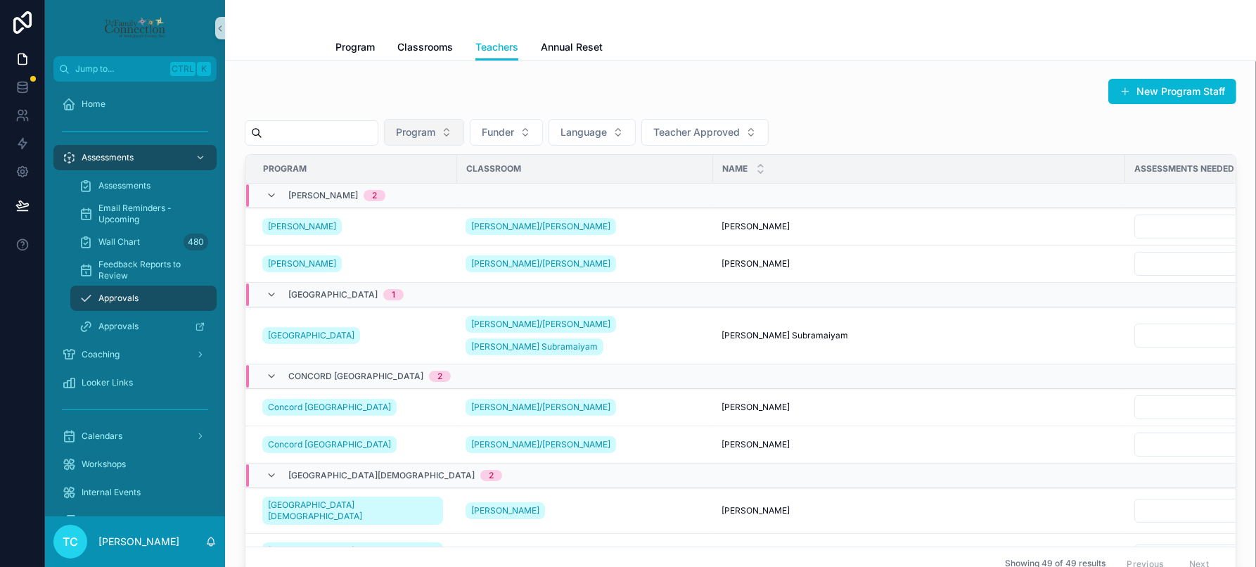
click at [464, 121] on button "Program" at bounding box center [424, 132] width 80 height 27
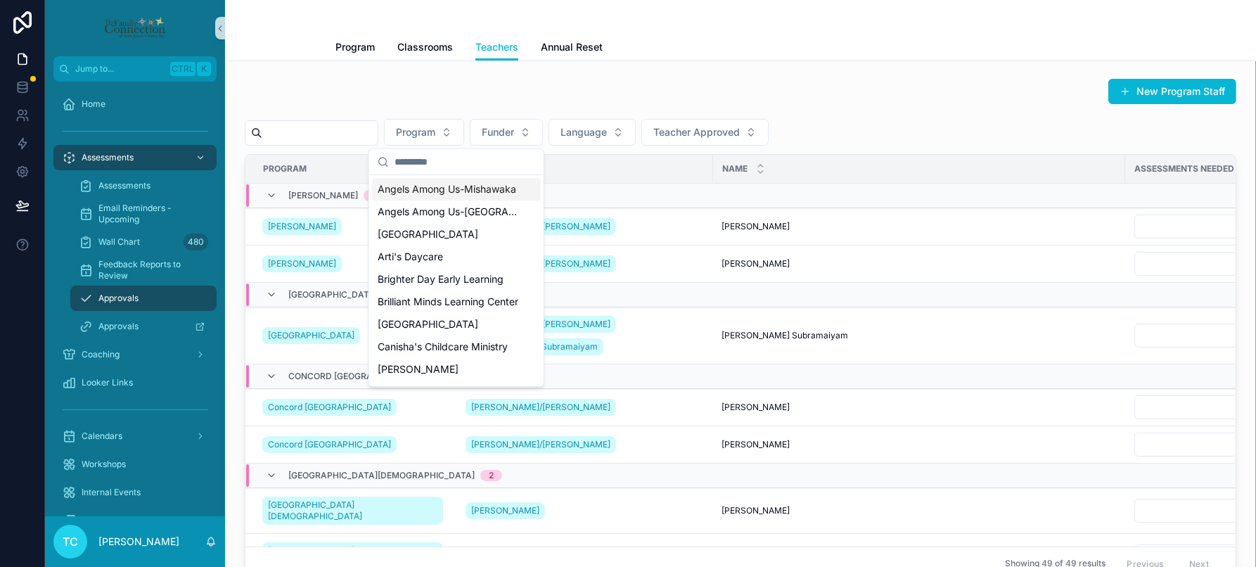
click at [455, 162] on input "scrollable content" at bounding box center [465, 161] width 141 height 25
type input "**"
click at [427, 286] on div "[GEOGRAPHIC_DATA]" at bounding box center [456, 279] width 169 height 23
